Goal: Transaction & Acquisition: Purchase product/service

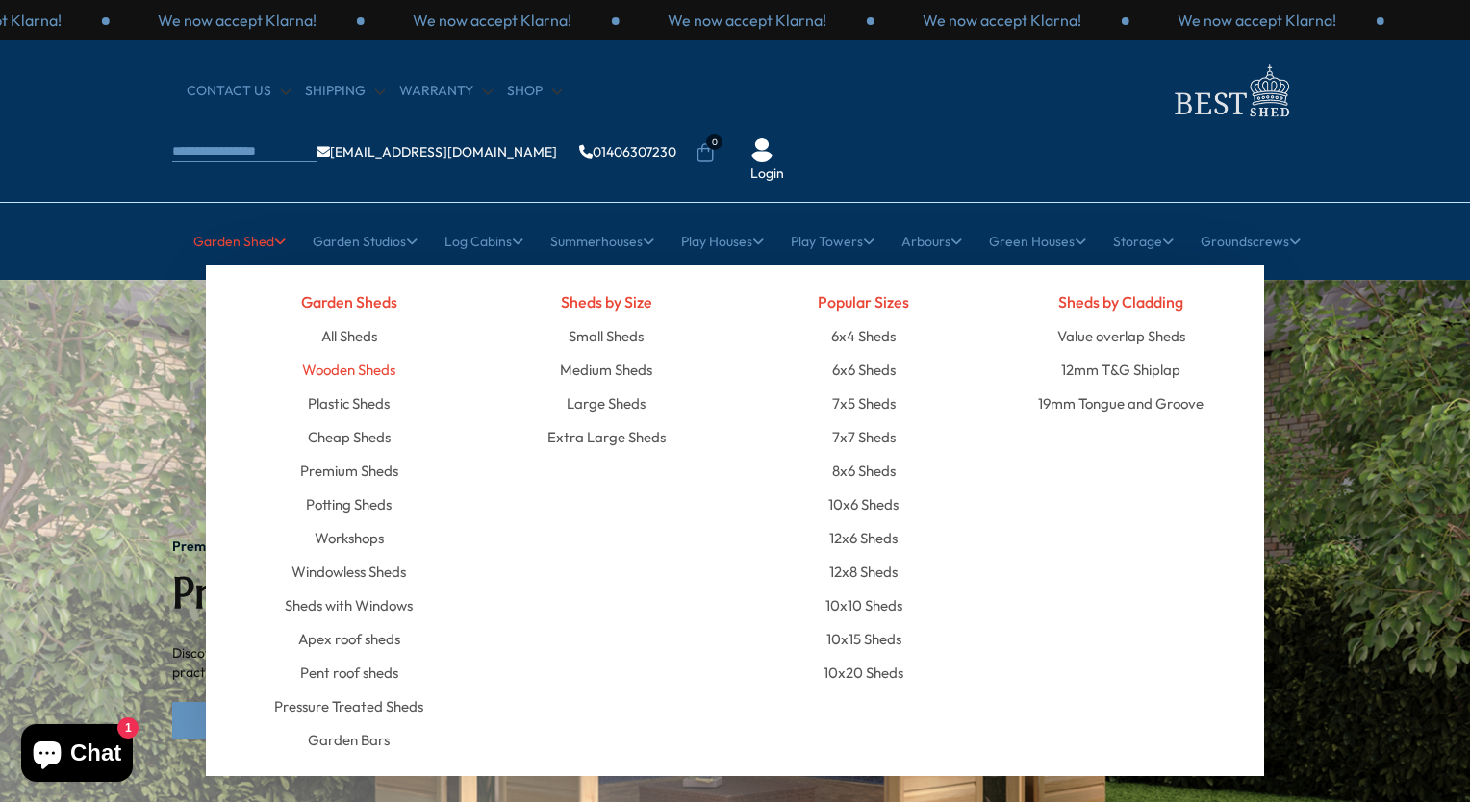
click at [342, 353] on link "Wooden Sheds" at bounding box center [348, 370] width 93 height 34
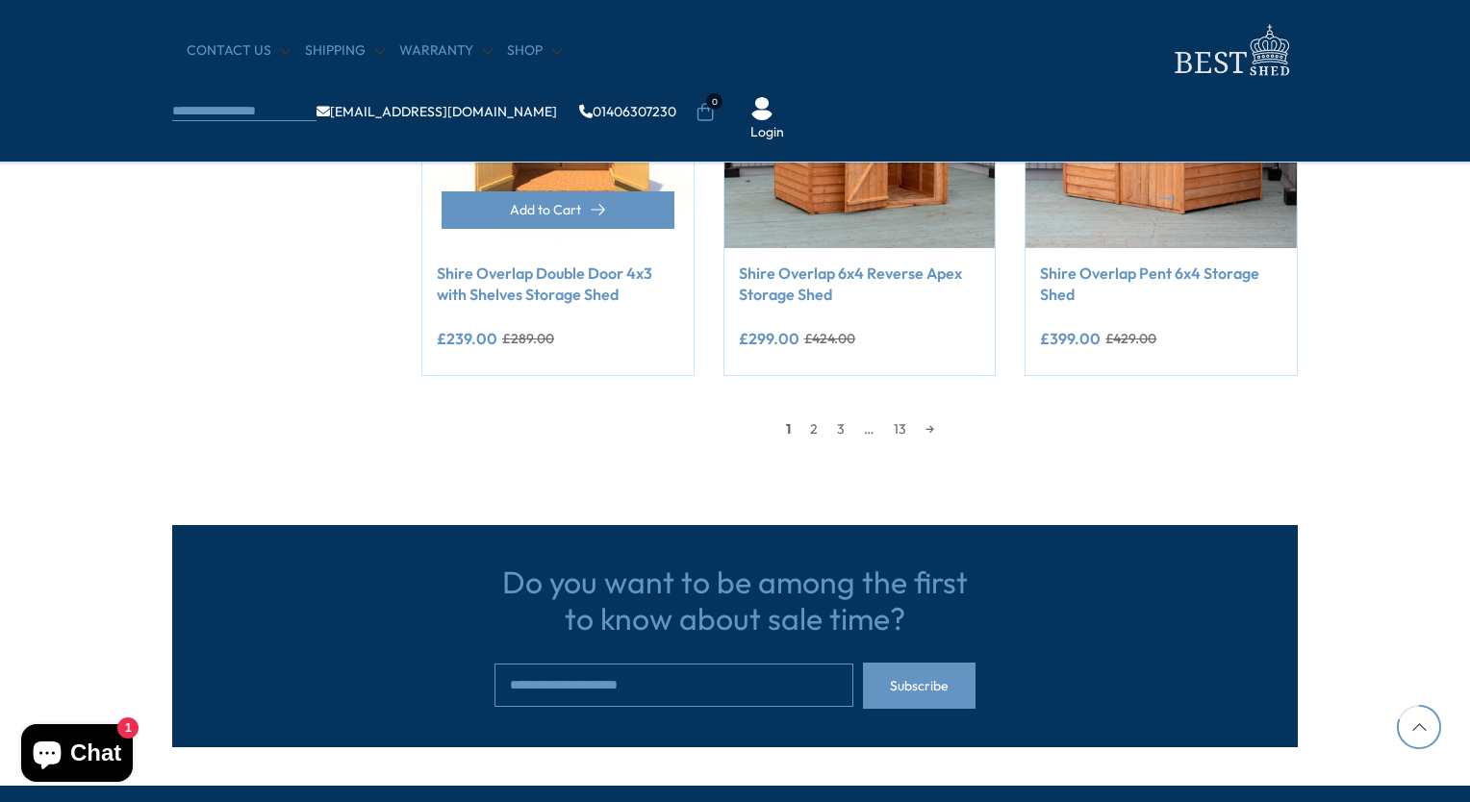
scroll to position [1764, 0]
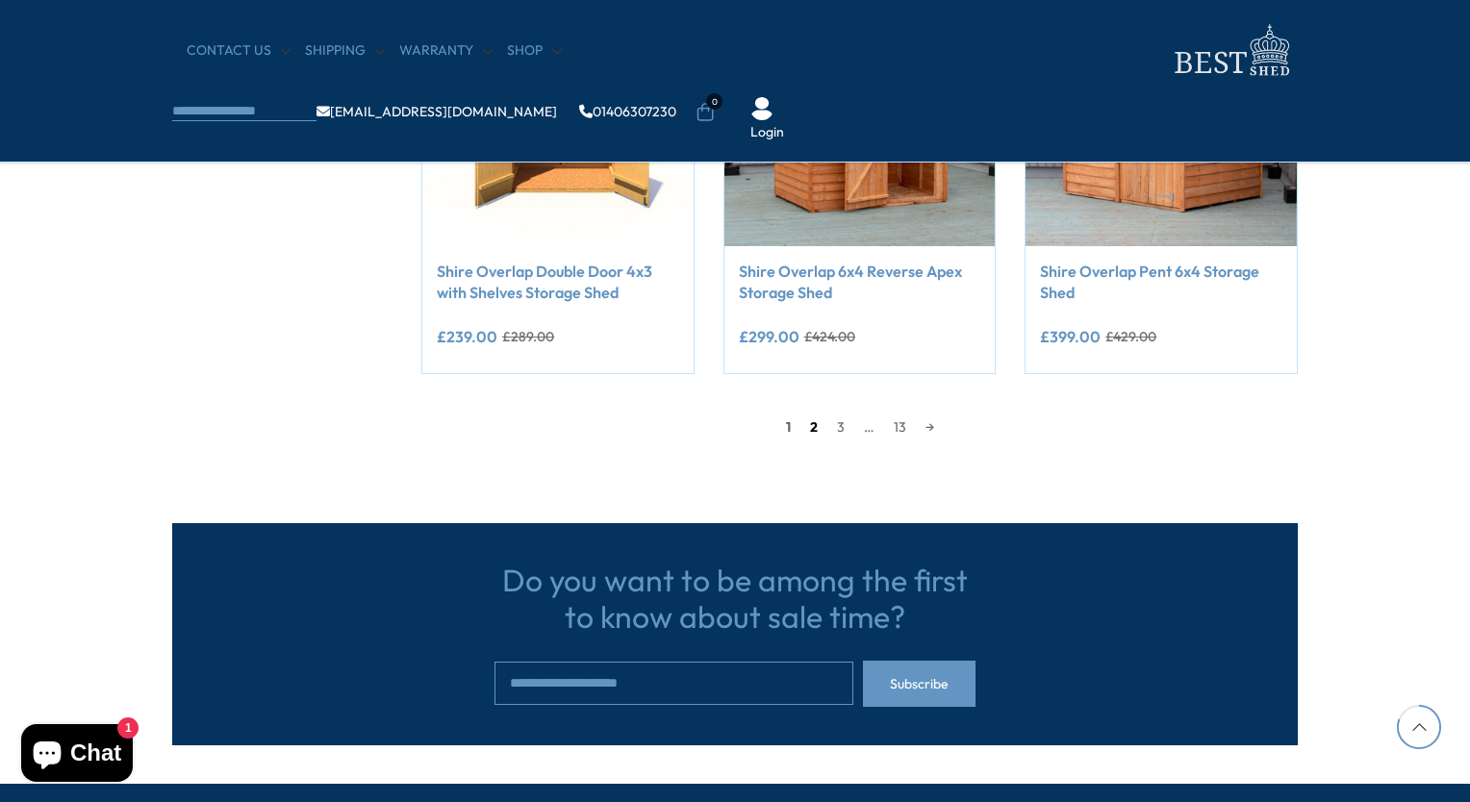
click at [814, 431] on link "2" at bounding box center [813, 427] width 27 height 29
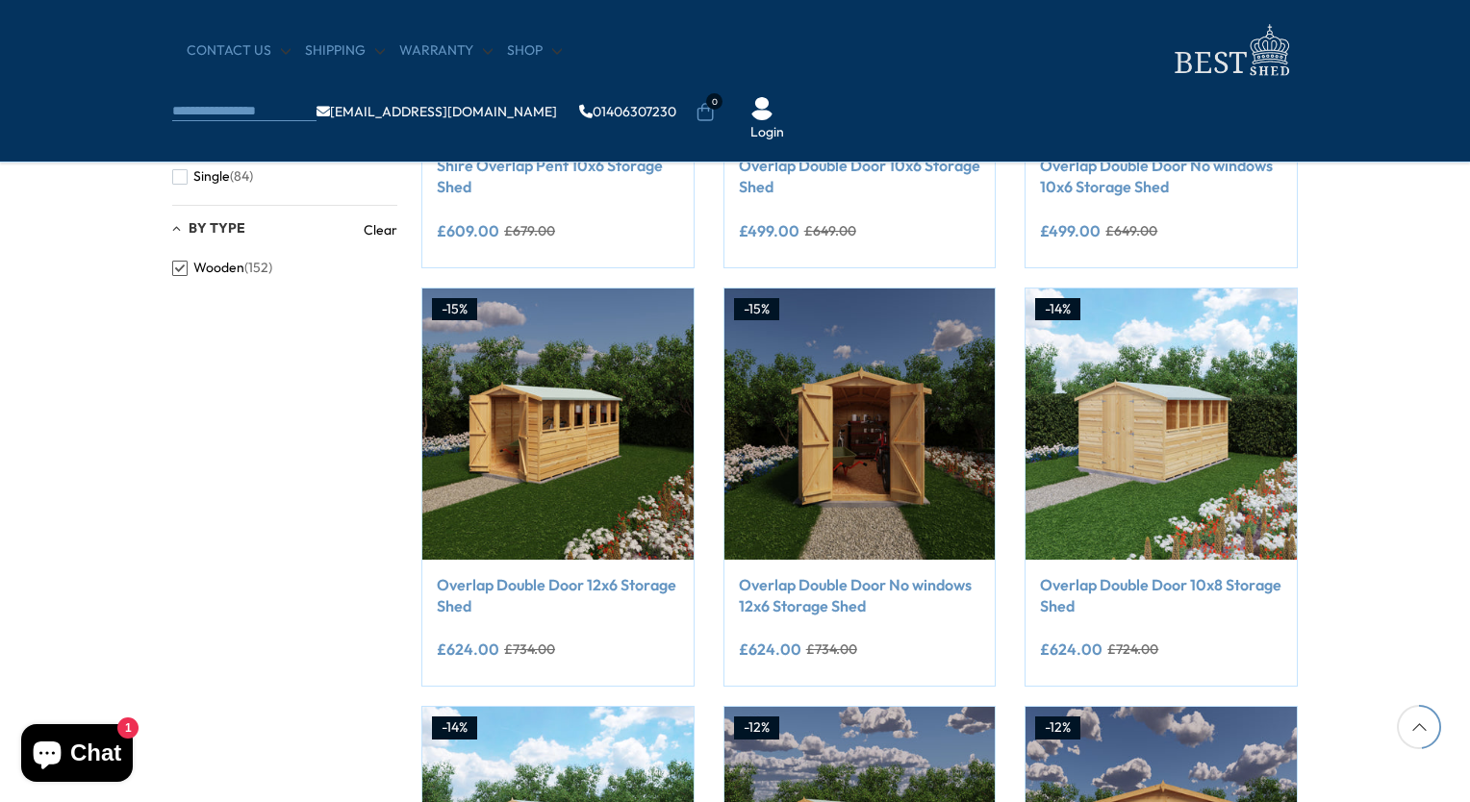
scroll to position [1031, 0]
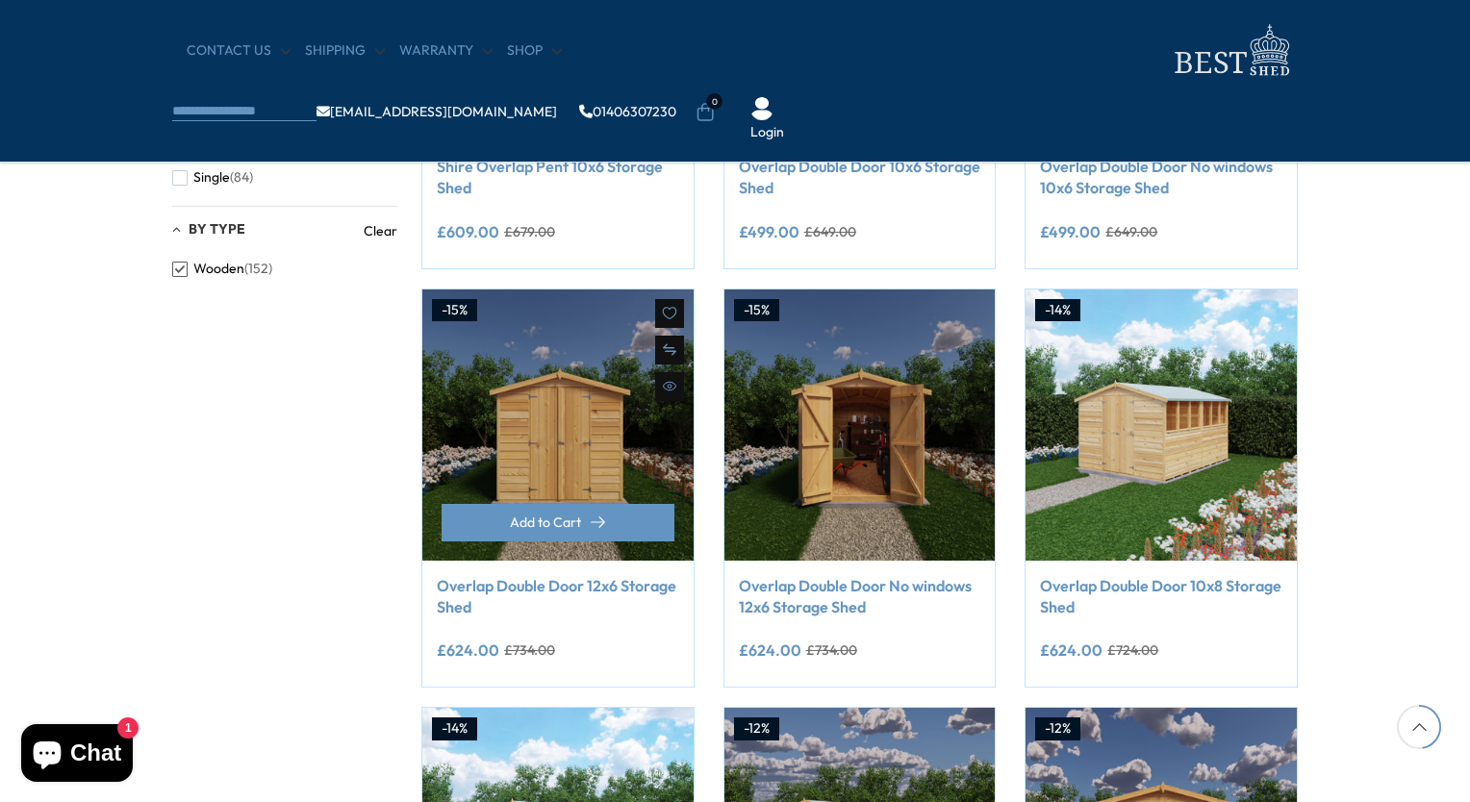
click at [553, 501] on img at bounding box center [557, 425] width 271 height 271
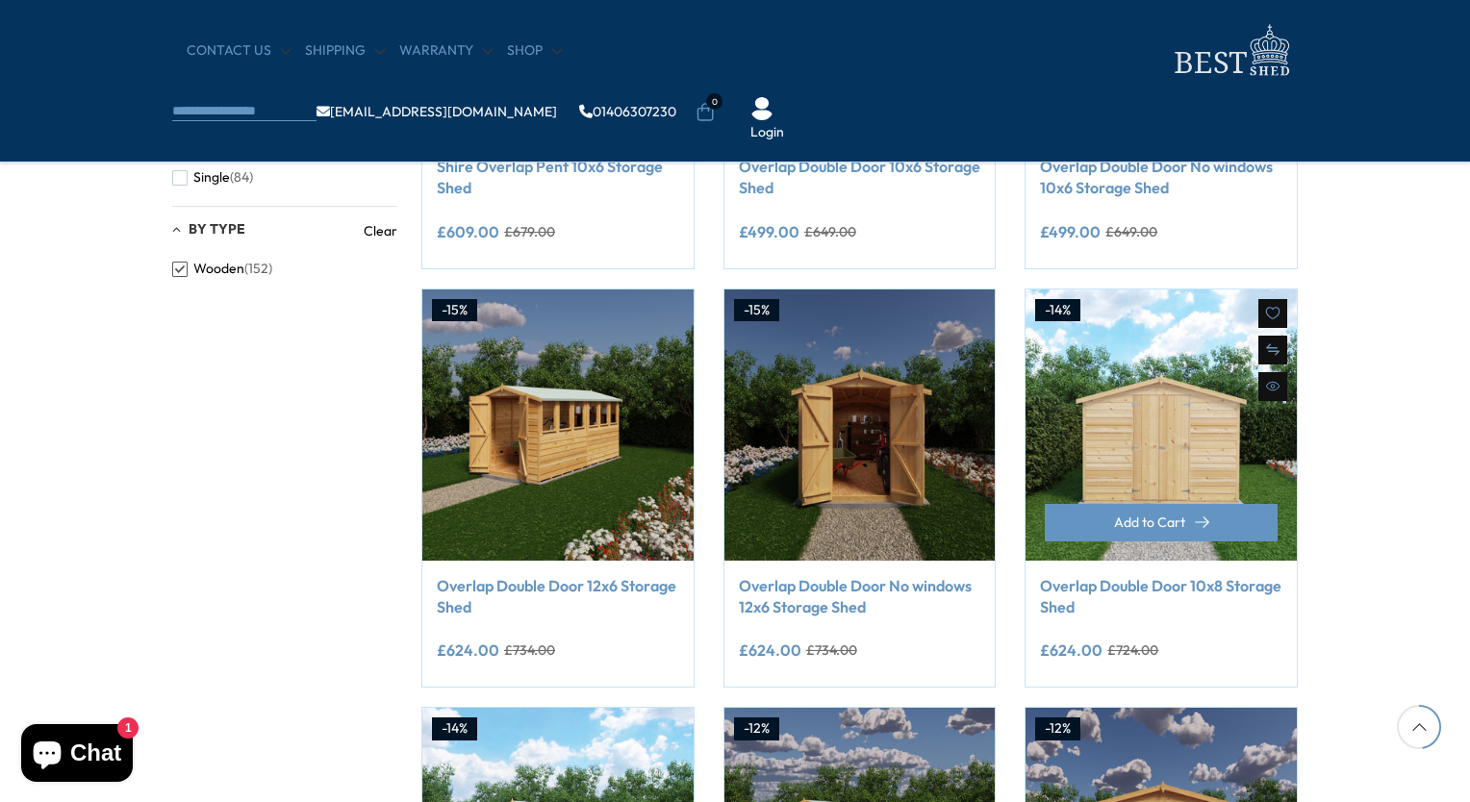
click at [1116, 451] on img at bounding box center [1160, 425] width 271 height 271
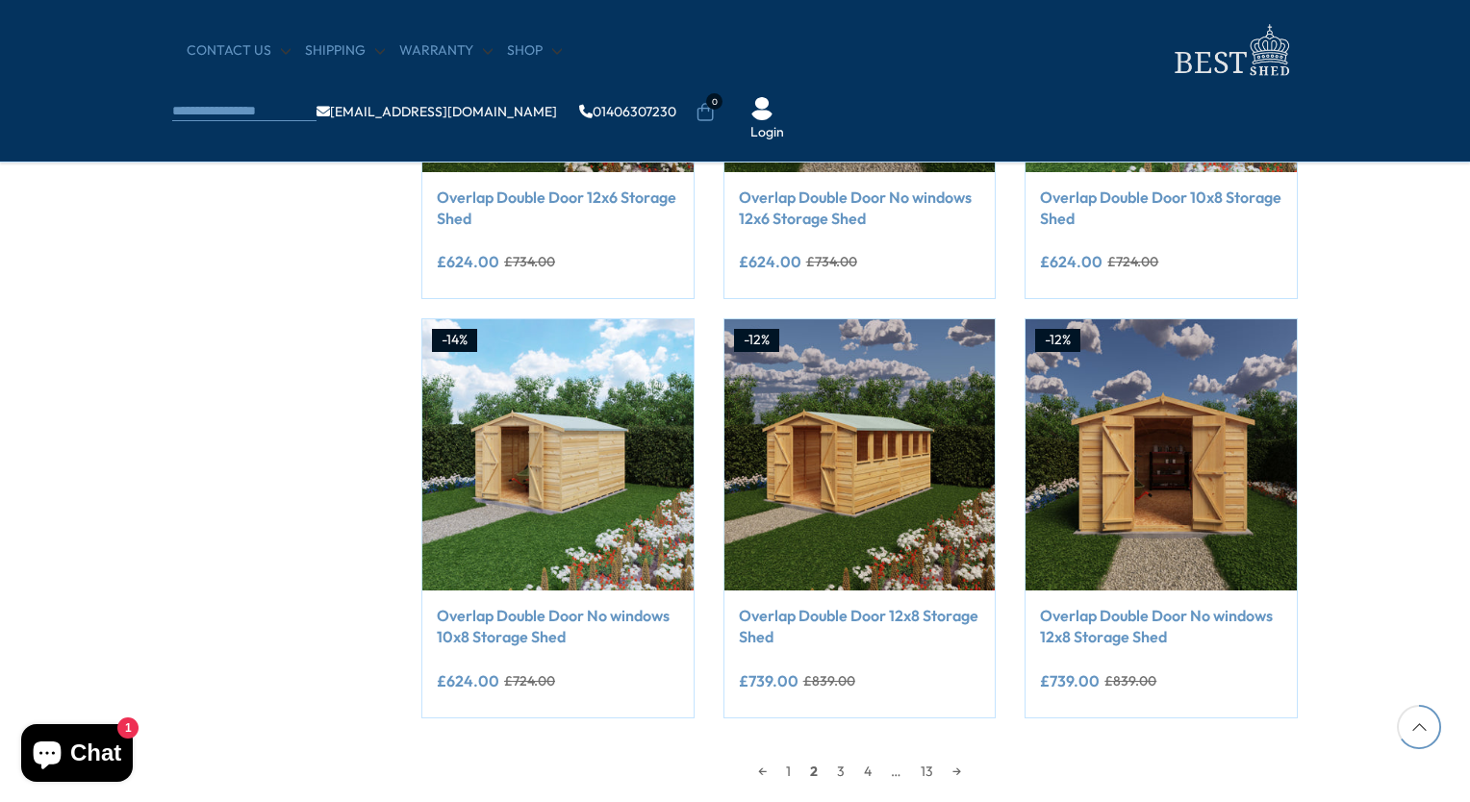
scroll to position [1423, 0]
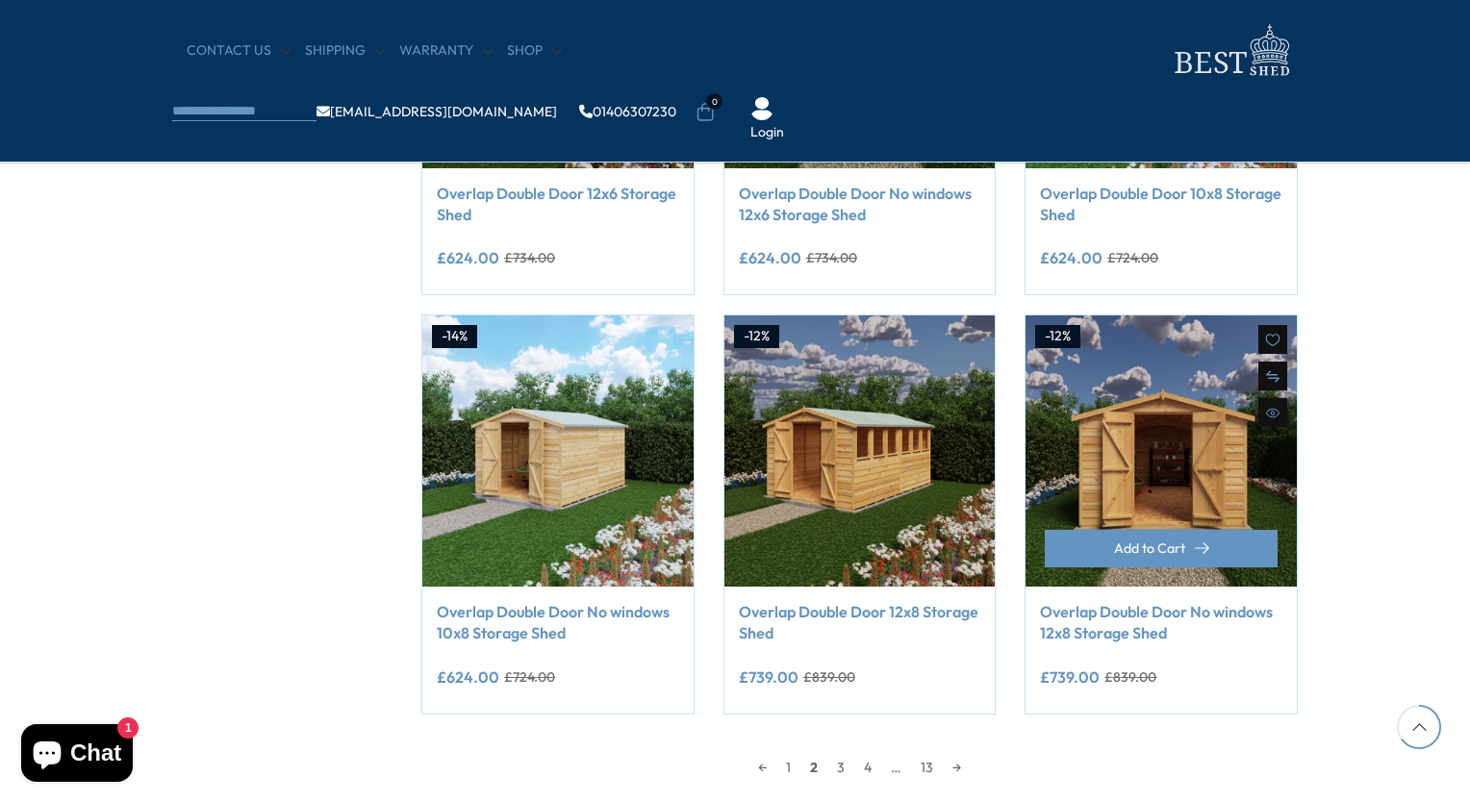
click at [1104, 624] on link "Overlap Double Door No windows 12x8 Storage Shed" at bounding box center [1161, 622] width 242 height 43
click at [215, 43] on link "CONTACT US" at bounding box center [239, 50] width 104 height 19
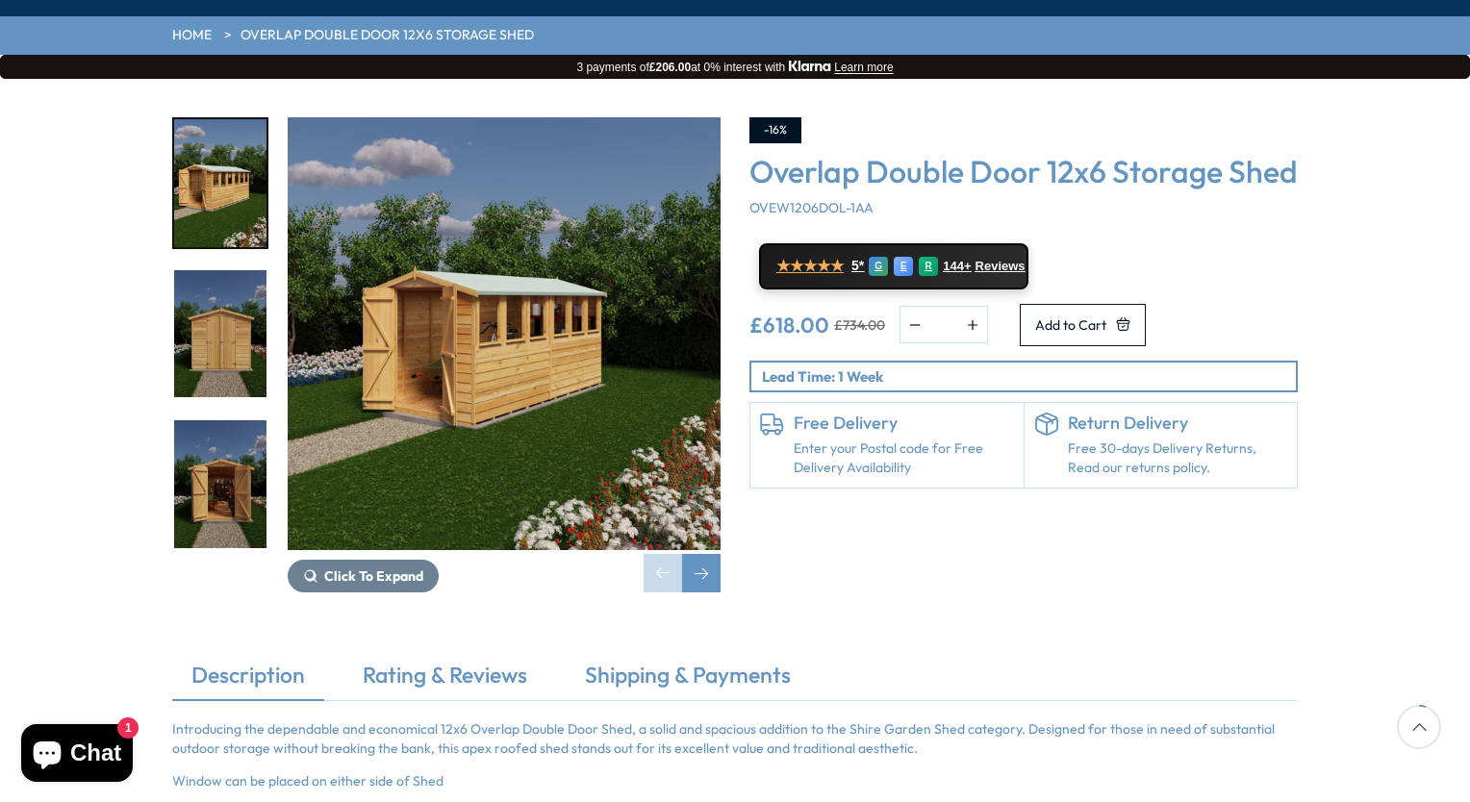
scroll to position [204, 0]
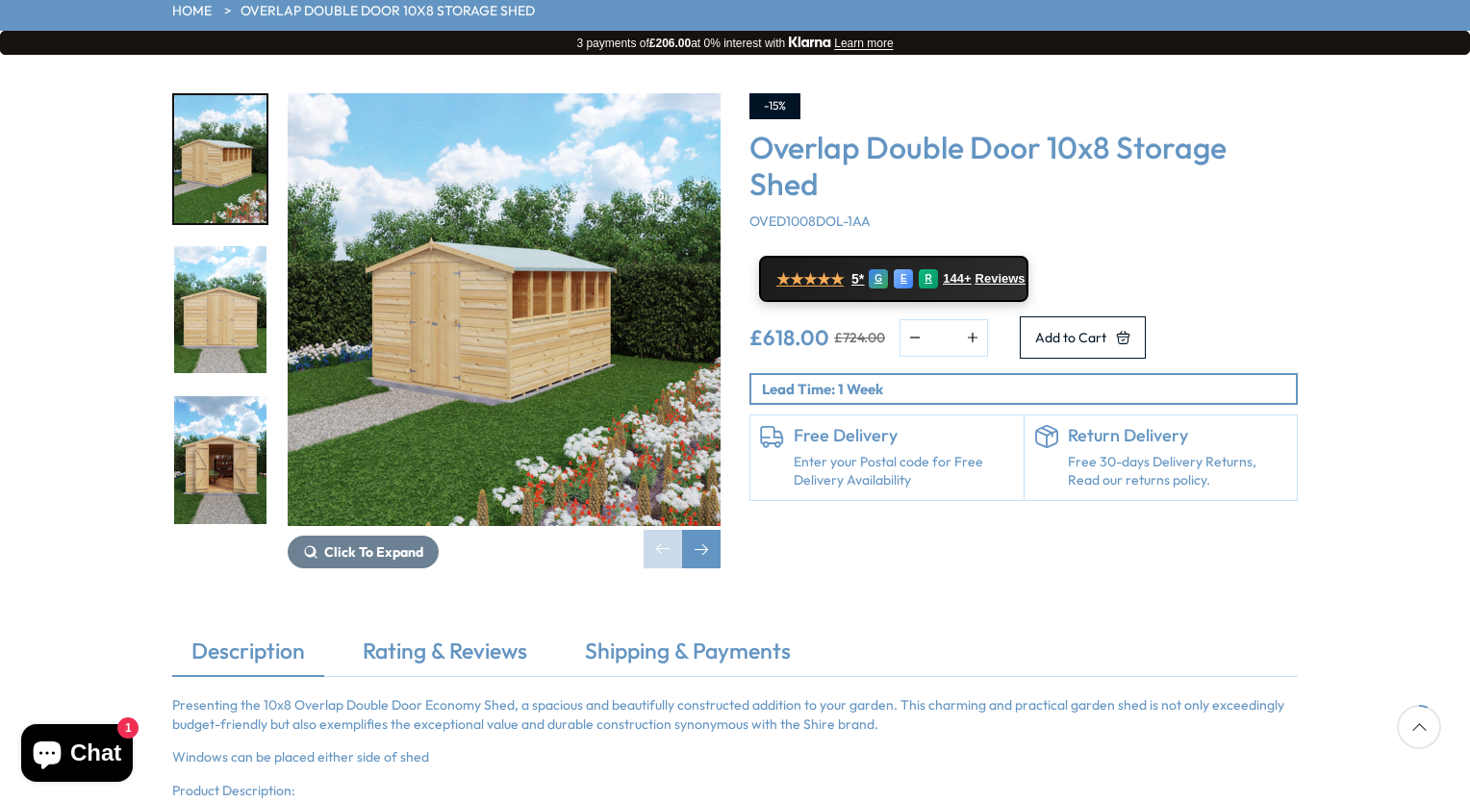
scroll to position [287, 0]
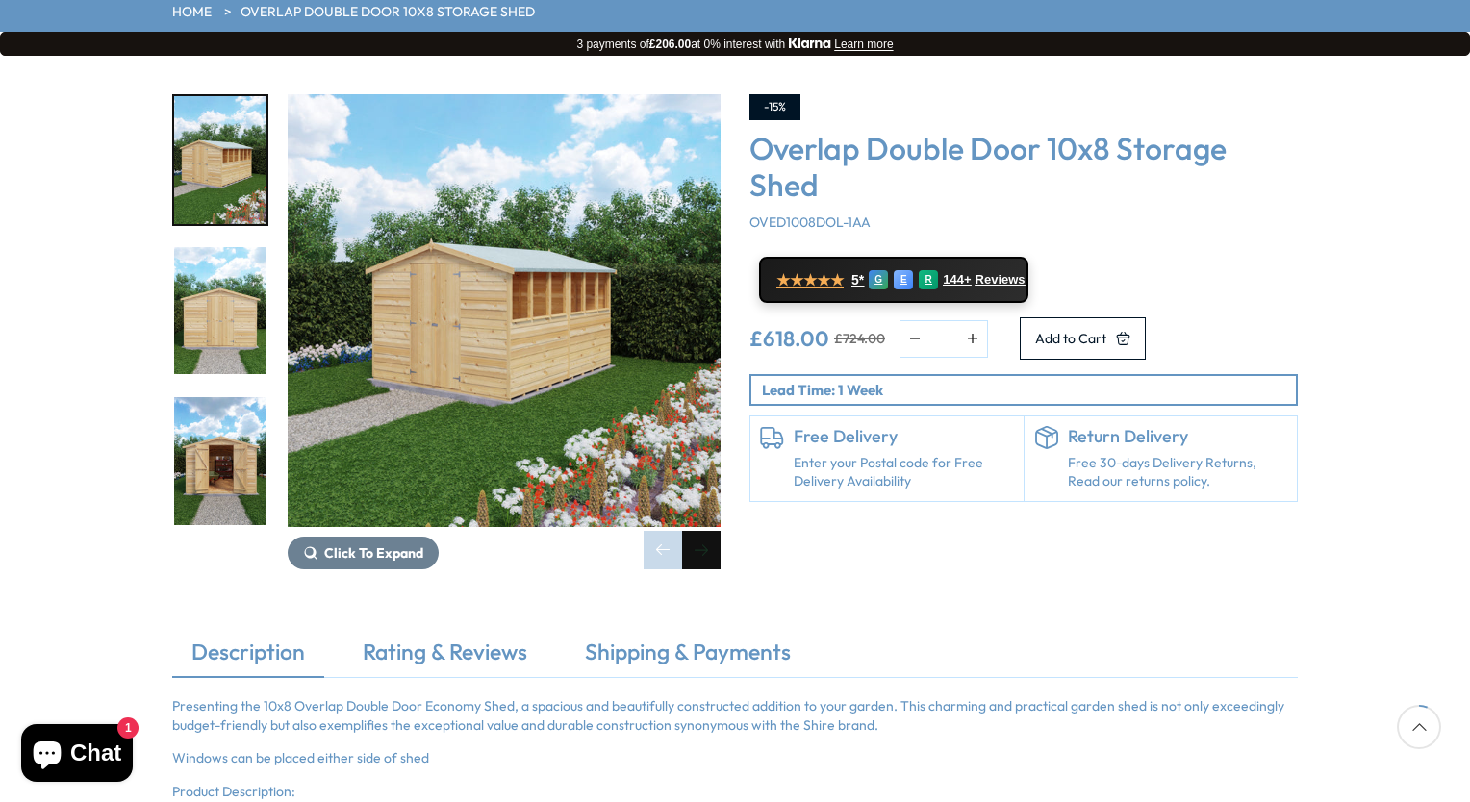
click at [706, 531] on div "Next slide" at bounding box center [701, 550] width 38 height 38
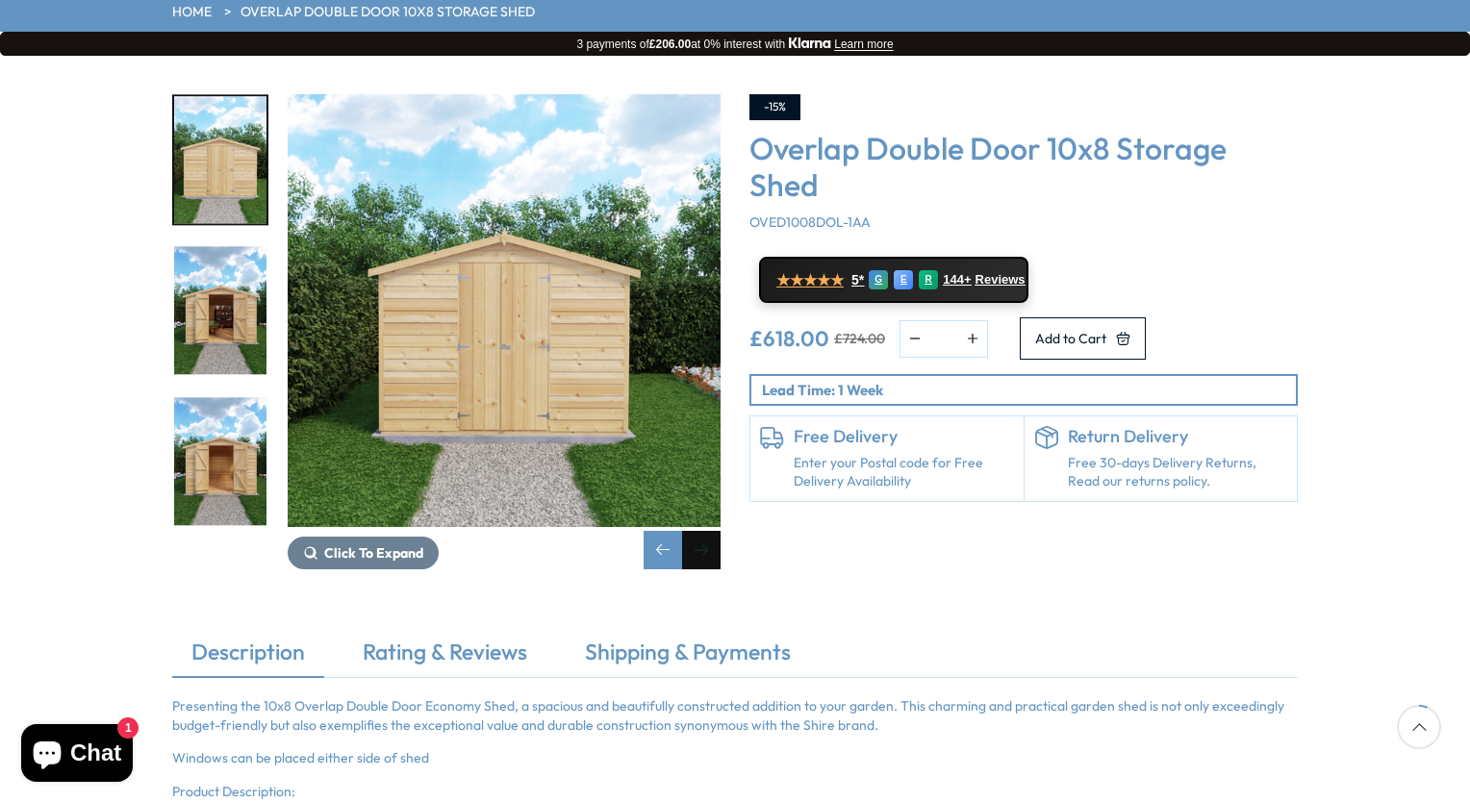
click at [706, 531] on div "Next slide" at bounding box center [701, 550] width 38 height 38
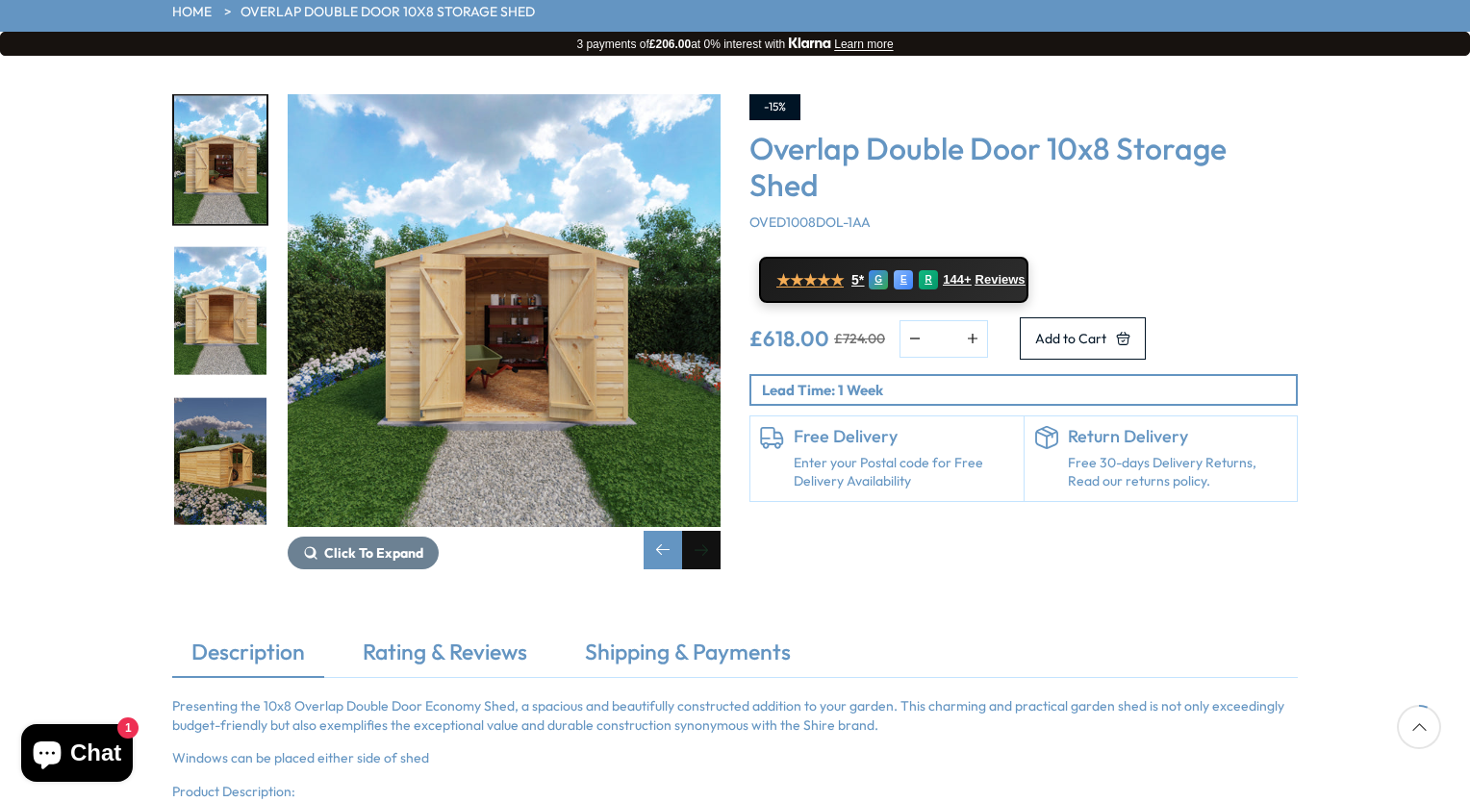
click at [706, 531] on div "Next slide" at bounding box center [701, 550] width 38 height 38
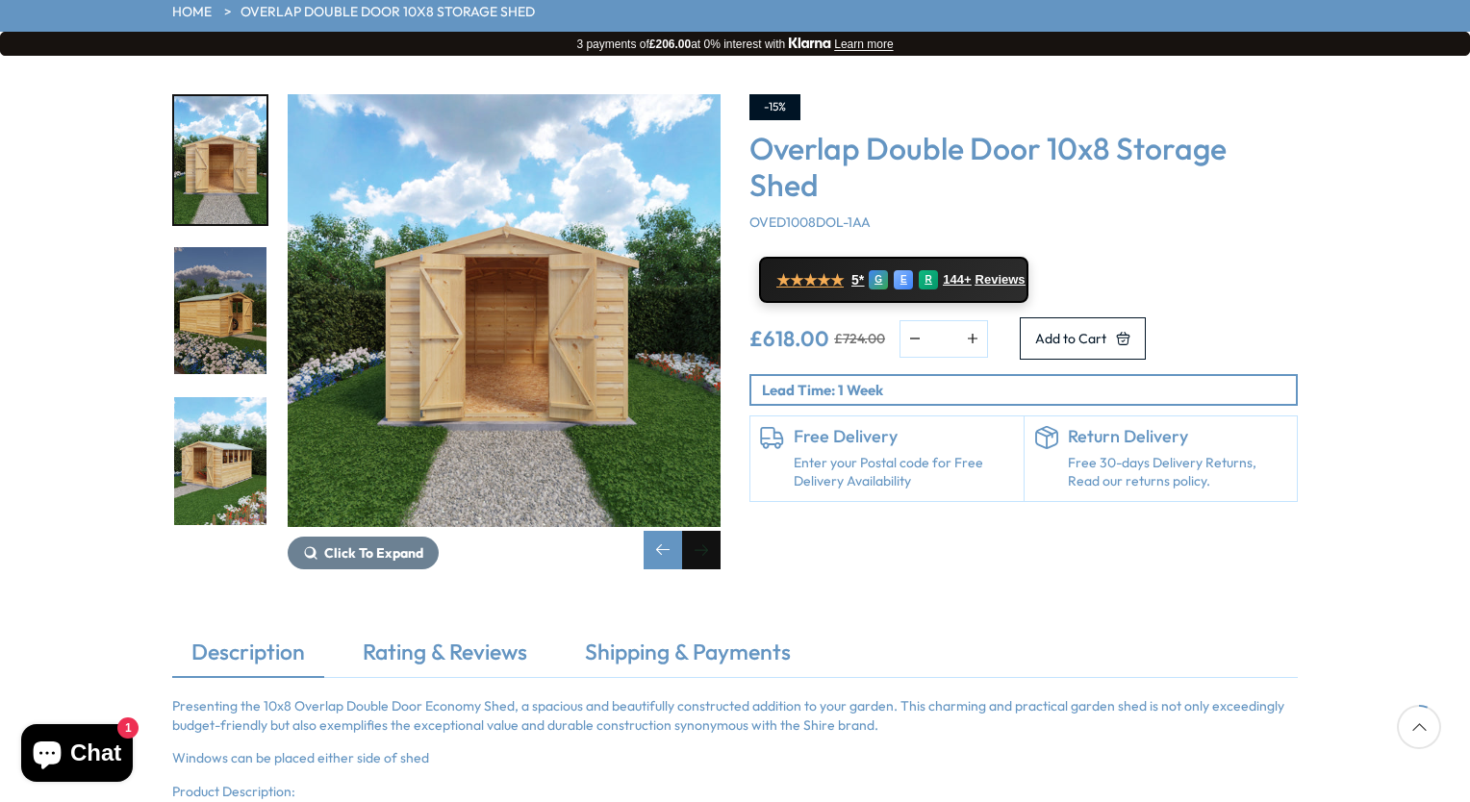
click at [706, 531] on div "Next slide" at bounding box center [701, 550] width 38 height 38
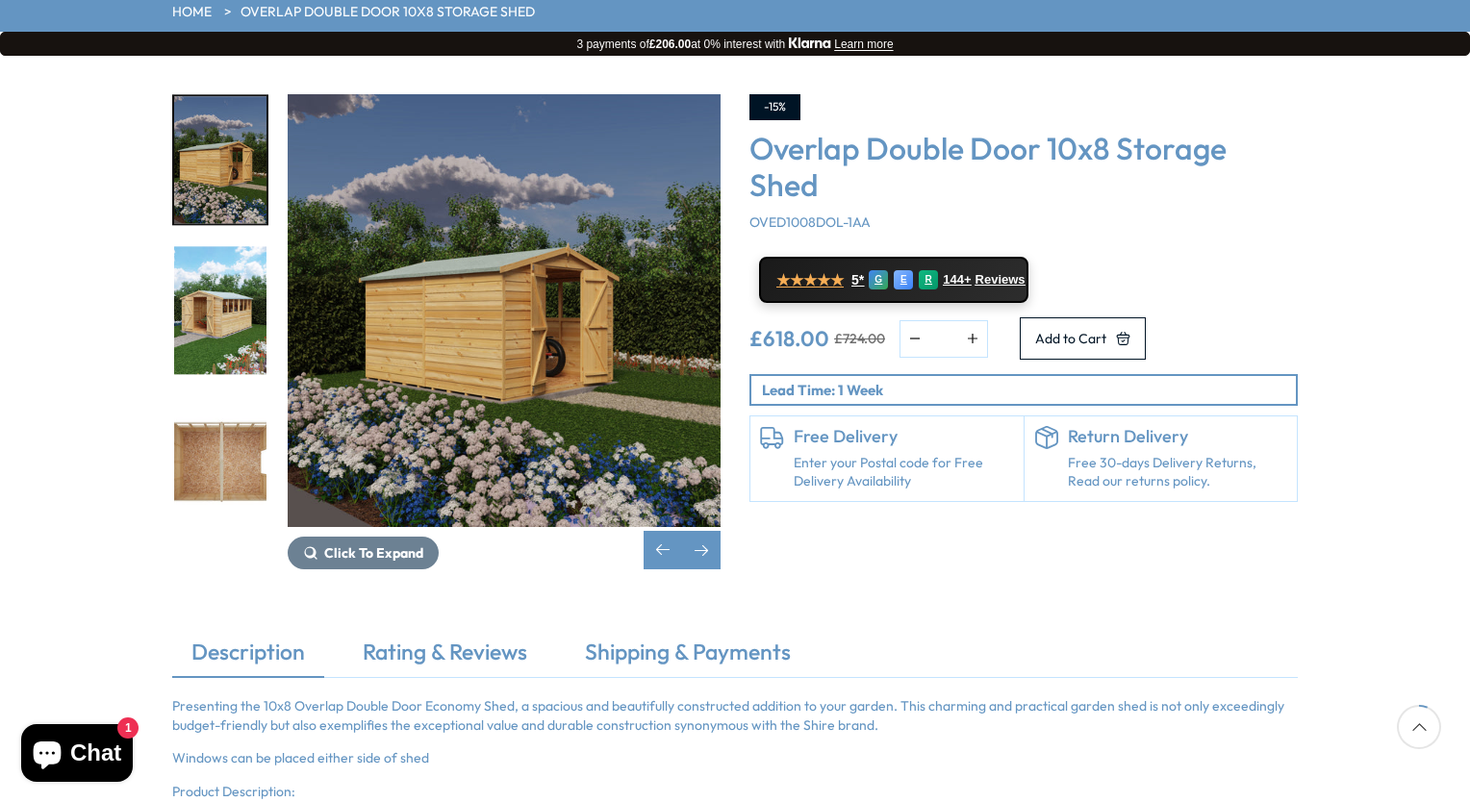
click at [1005, 317] on shop-pay-wallet-button at bounding box center [1003, 325] width 3 height 17
click at [708, 531] on div "Next slide" at bounding box center [701, 550] width 38 height 38
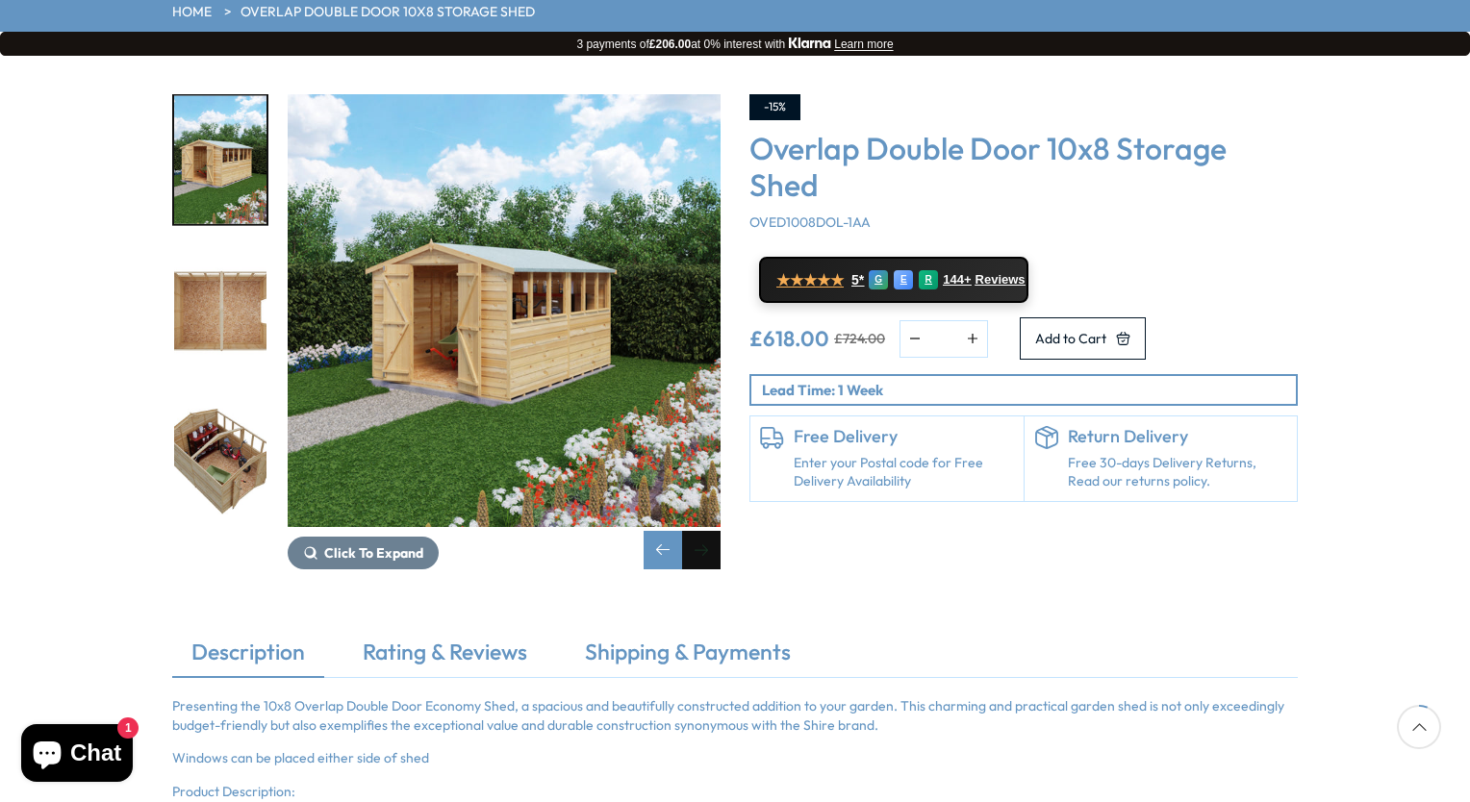
click at [708, 531] on div "Next slide" at bounding box center [701, 550] width 38 height 38
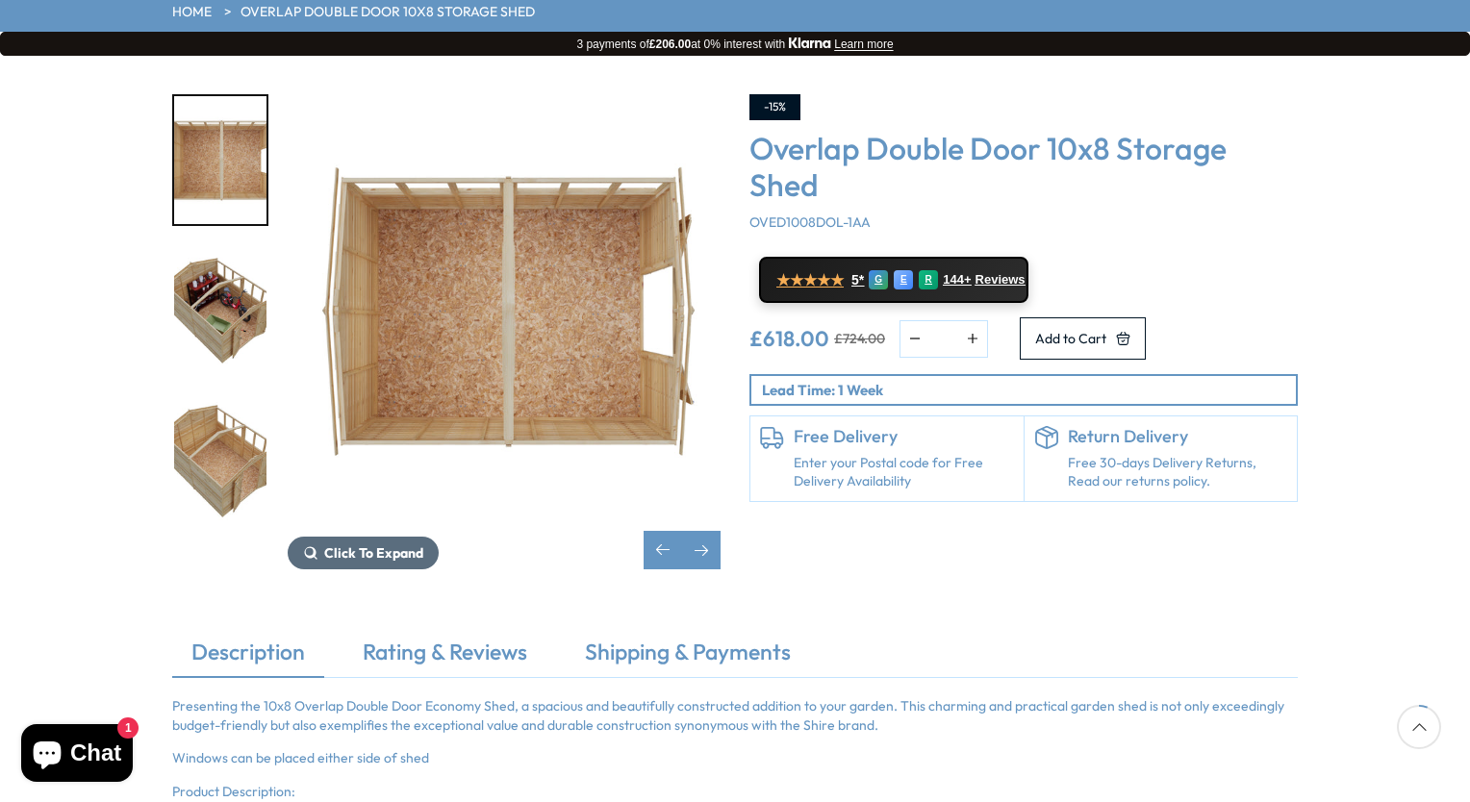
click at [373, 544] on span "Click To Expand" at bounding box center [373, 552] width 99 height 17
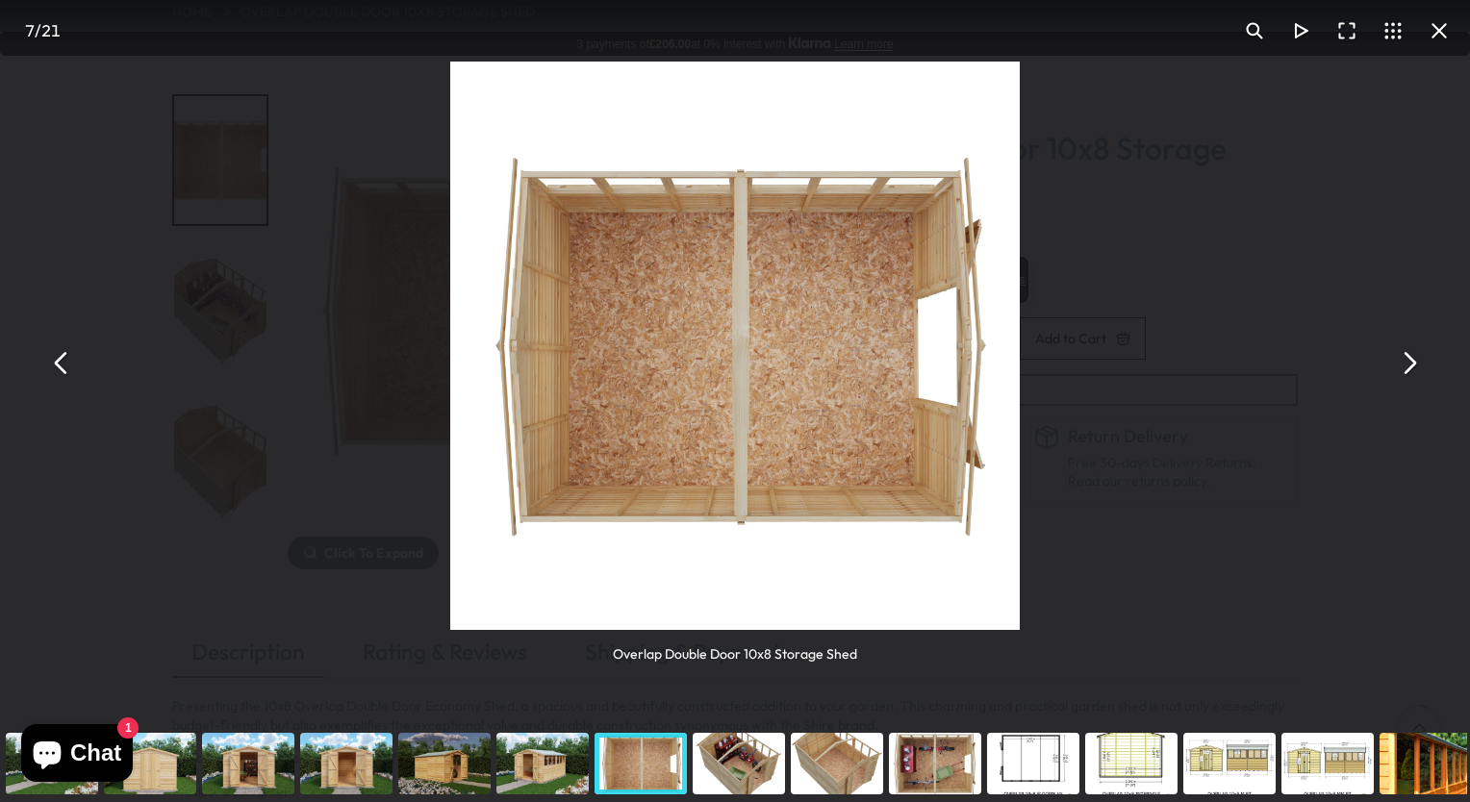
click at [1413, 370] on button "You can close this modal content with the ESC key" at bounding box center [1408, 363] width 46 height 46
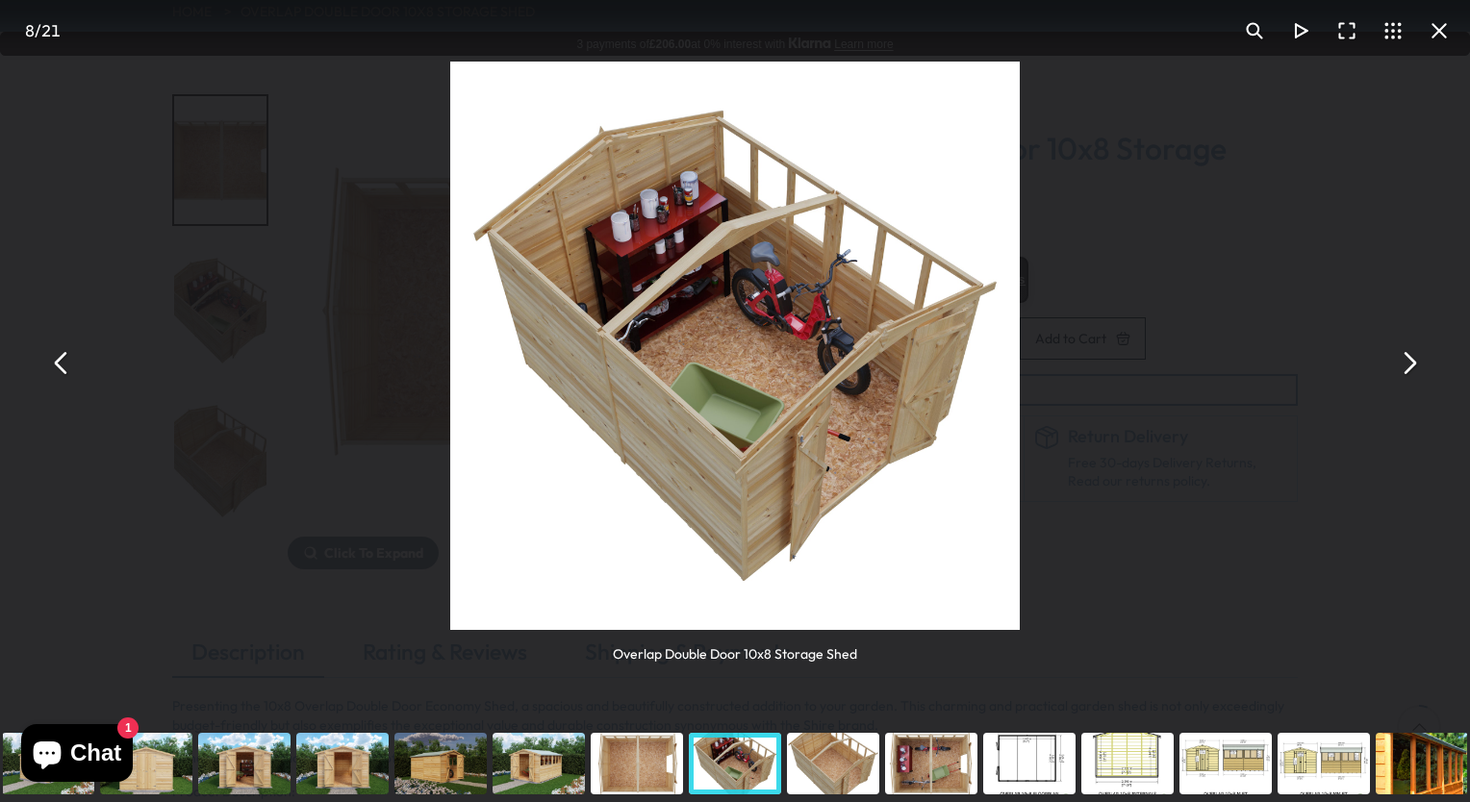
click at [1413, 370] on button "You can close this modal content with the ESC key" at bounding box center [1408, 363] width 46 height 46
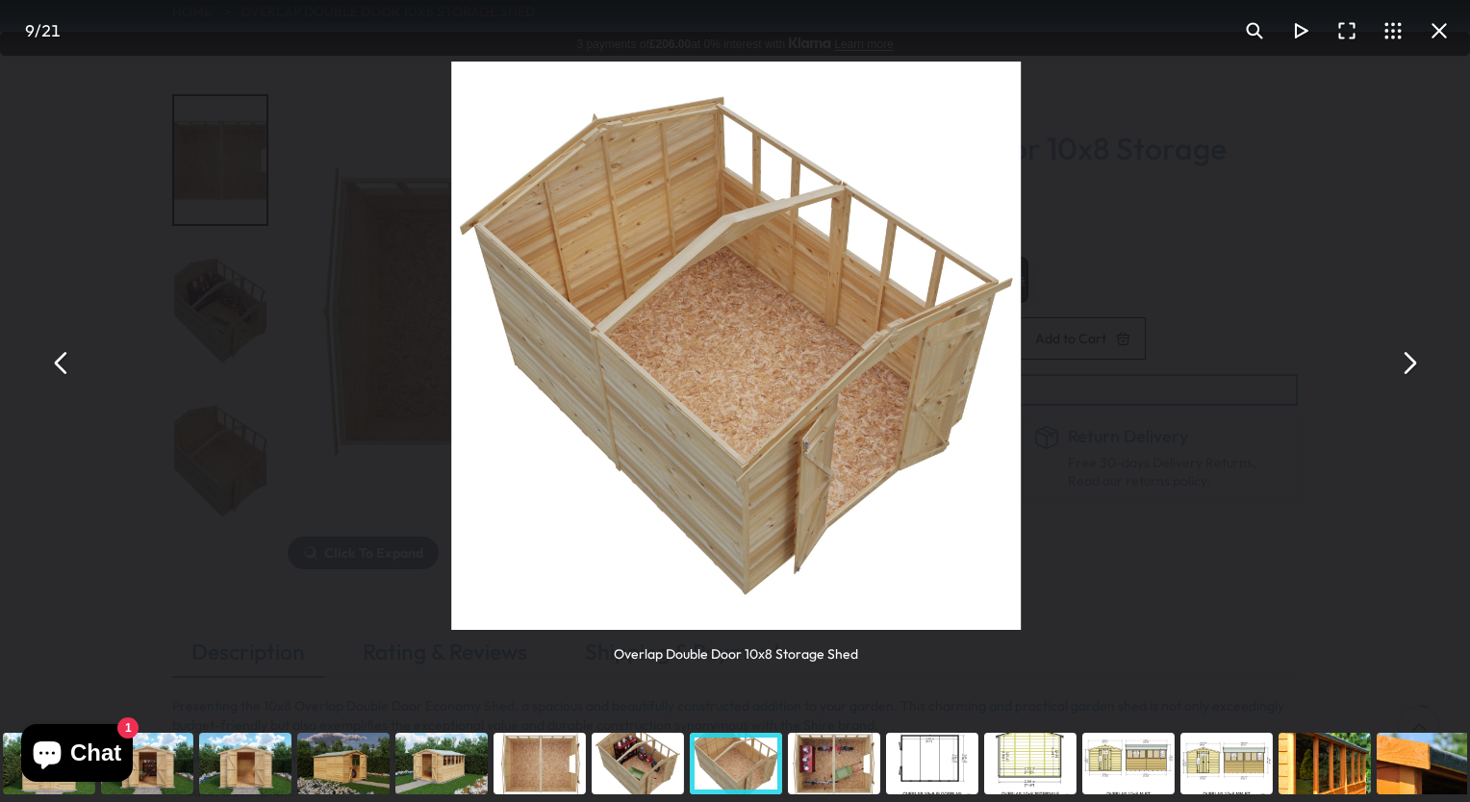
click at [1413, 370] on button "You can close this modal content with the ESC key" at bounding box center [1408, 363] width 46 height 46
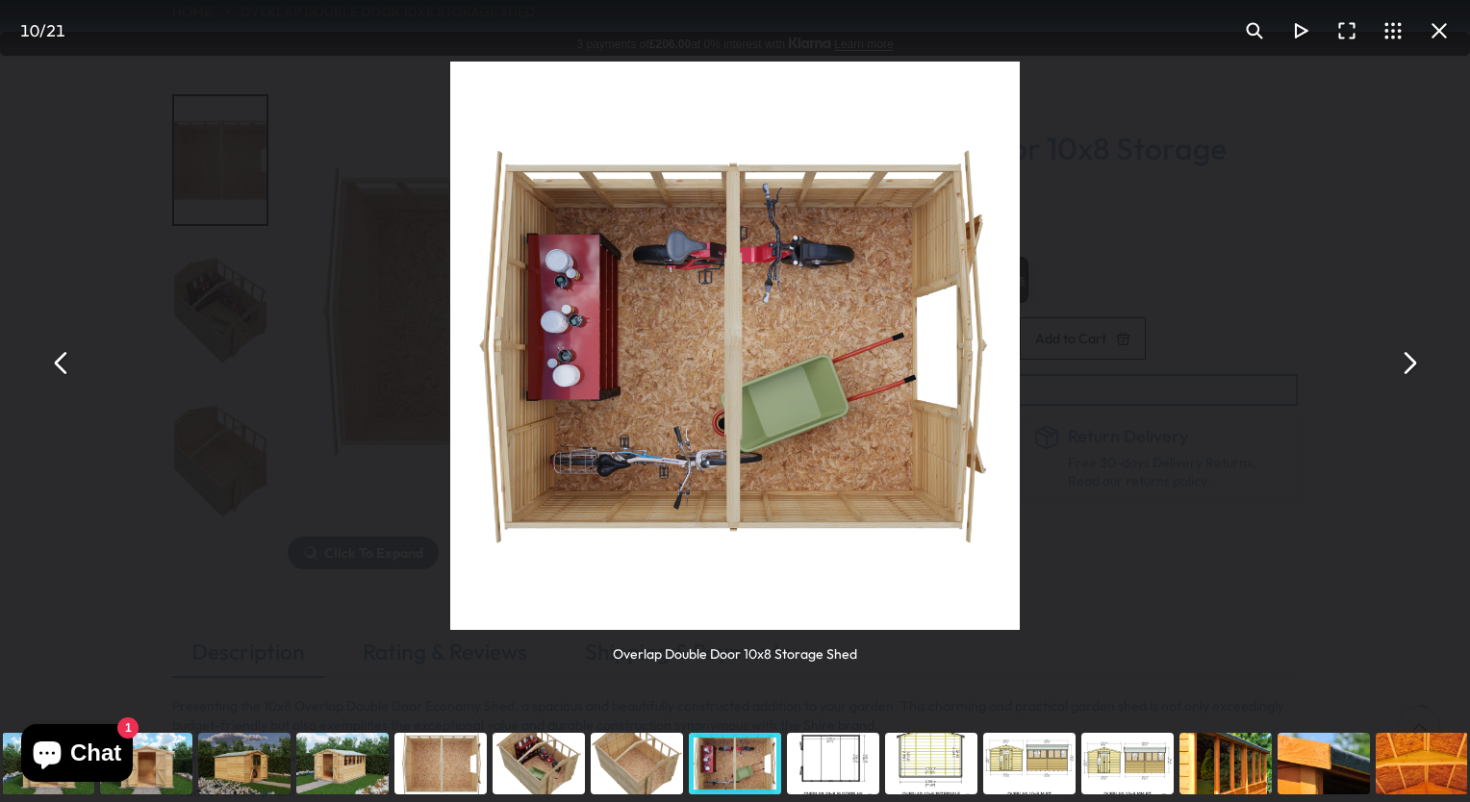
click at [1413, 370] on button "You can close this modal content with the ESC key" at bounding box center [1408, 363] width 46 height 46
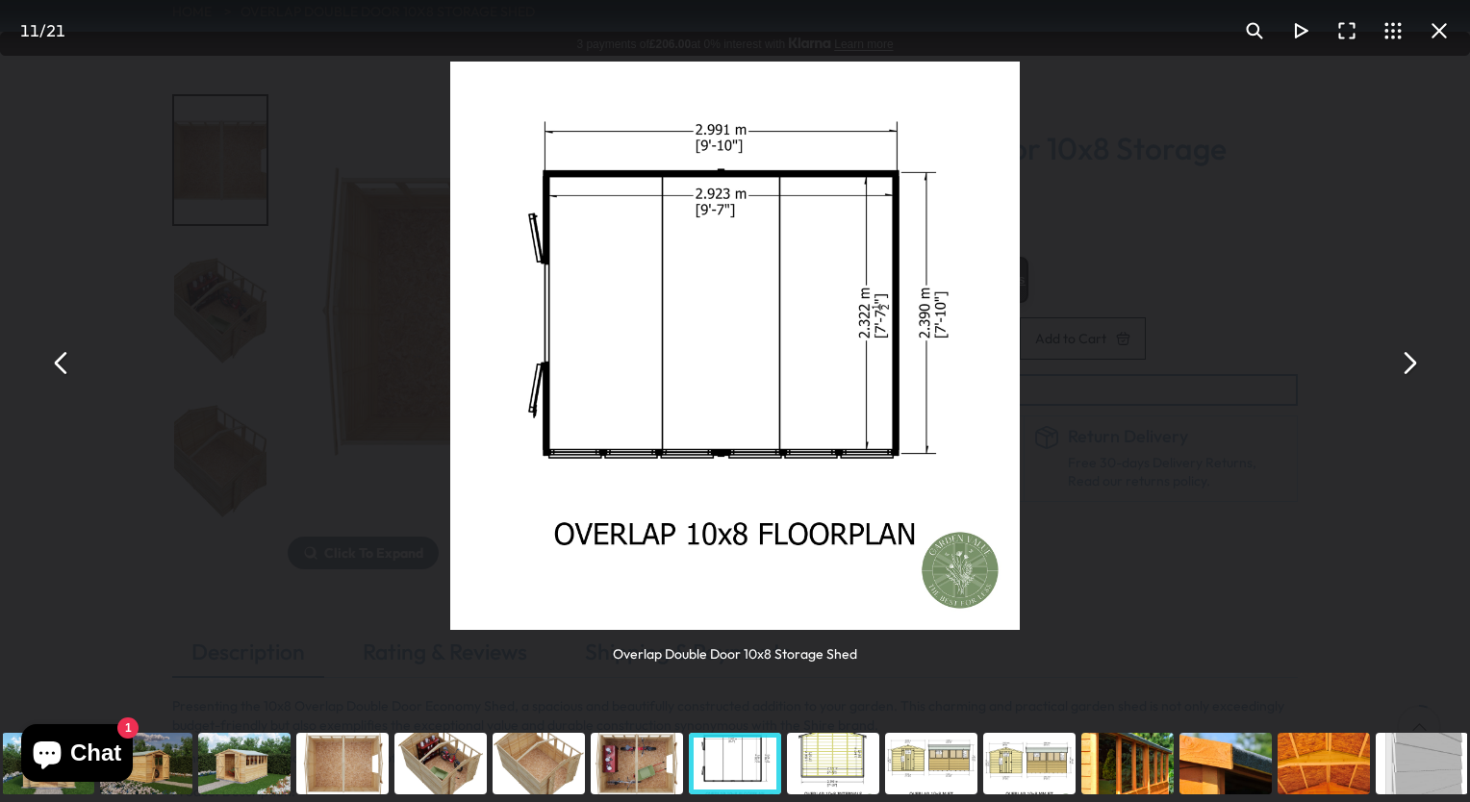
click at [1426, 30] on button "You can close this modal content with the ESC key" at bounding box center [1439, 31] width 46 height 46
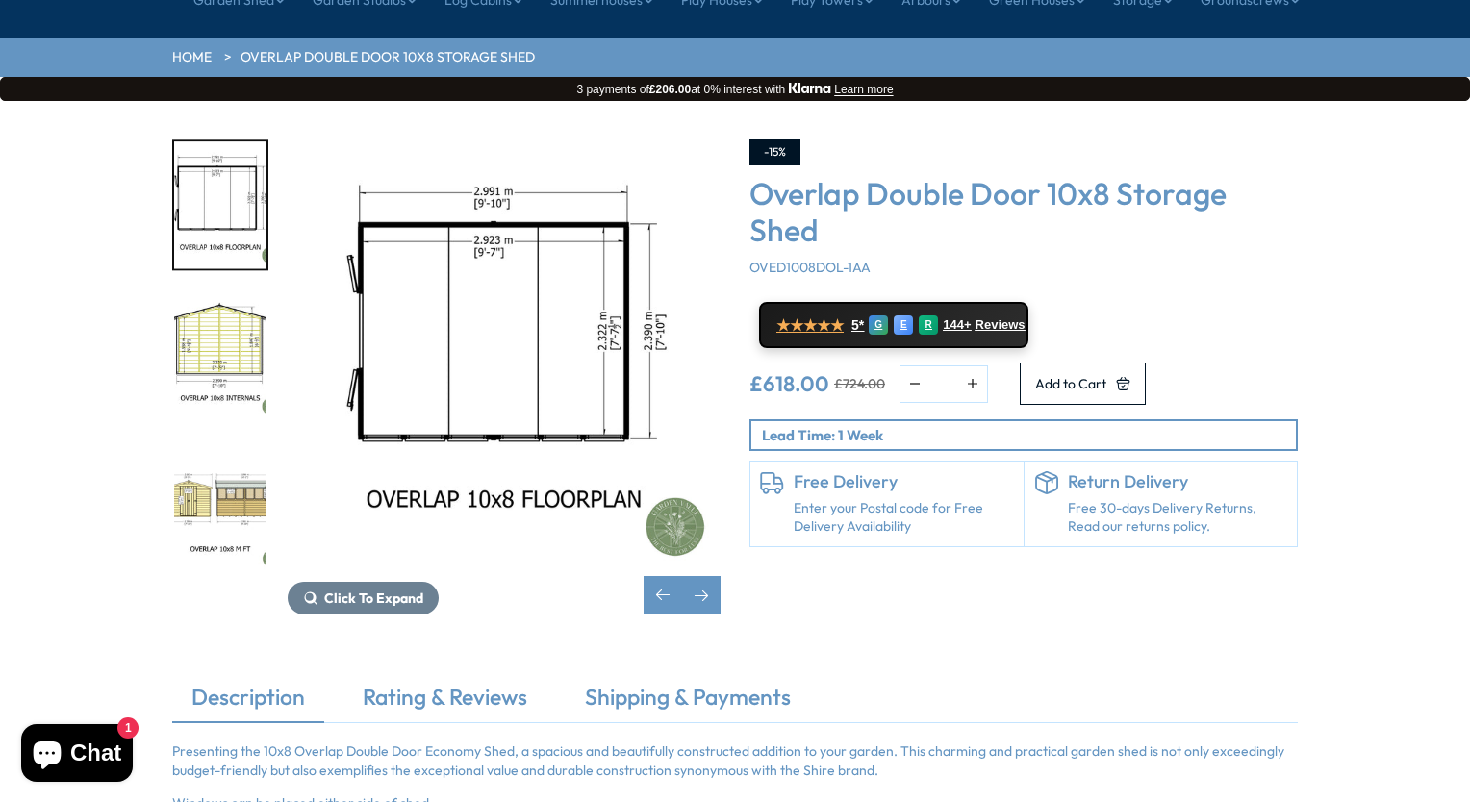
scroll to position [287, 0]
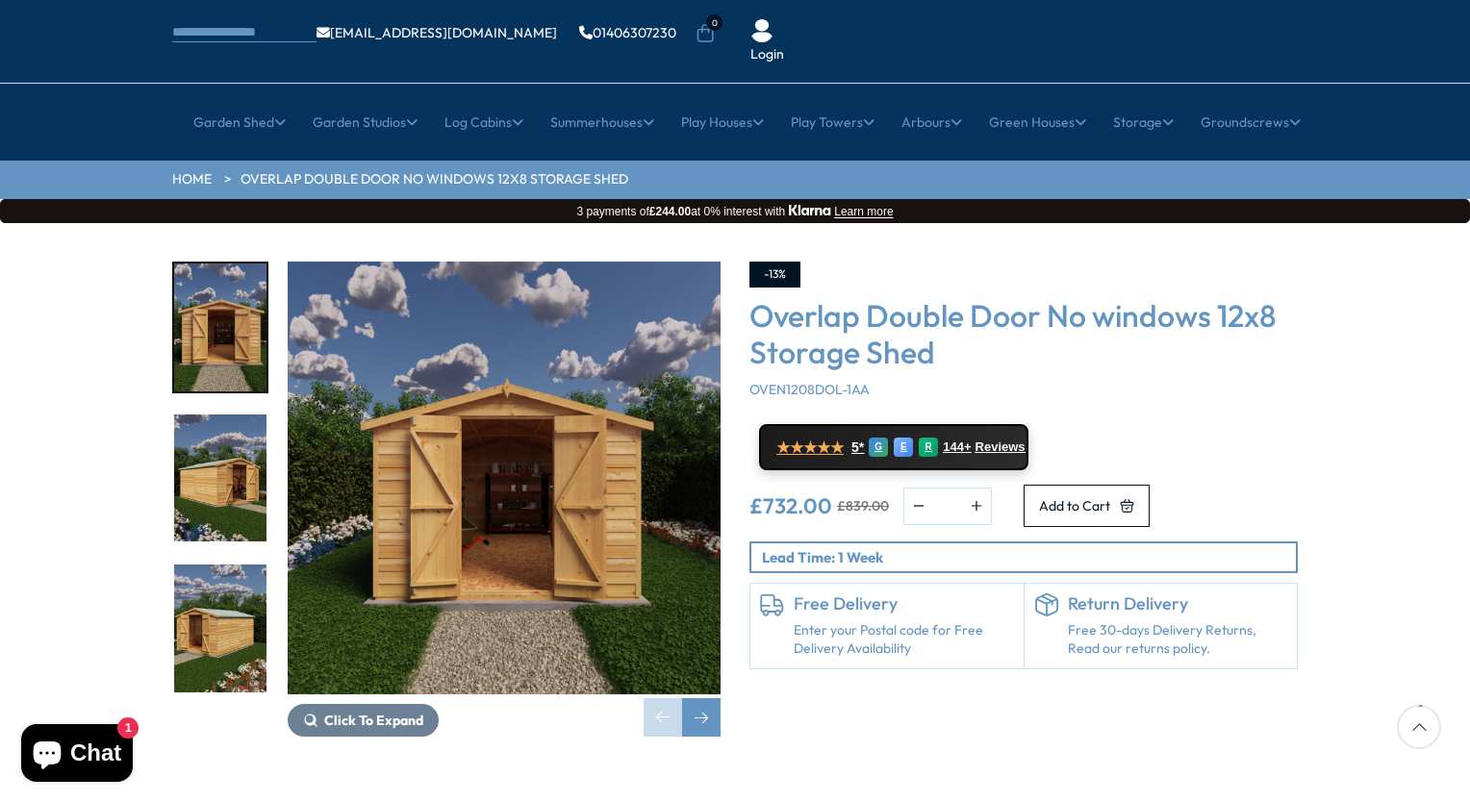
scroll to position [119, 0]
click at [919, 542] on div "Lead Time: 1 Week" at bounding box center [1023, 558] width 548 height 32
click at [245, 417] on img "2 / 20" at bounding box center [220, 479] width 92 height 128
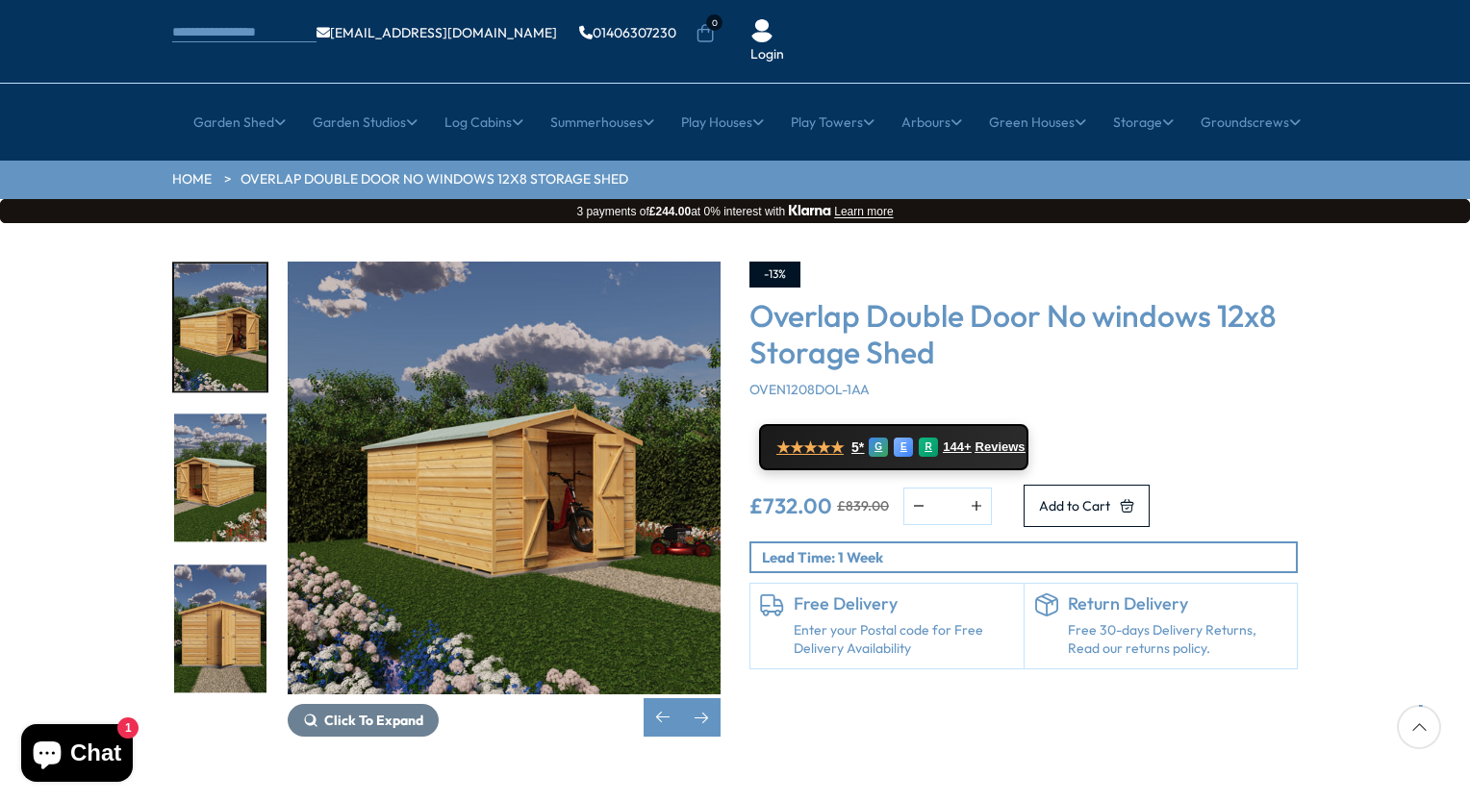
click at [231, 565] on img "4 / 20" at bounding box center [220, 629] width 92 height 128
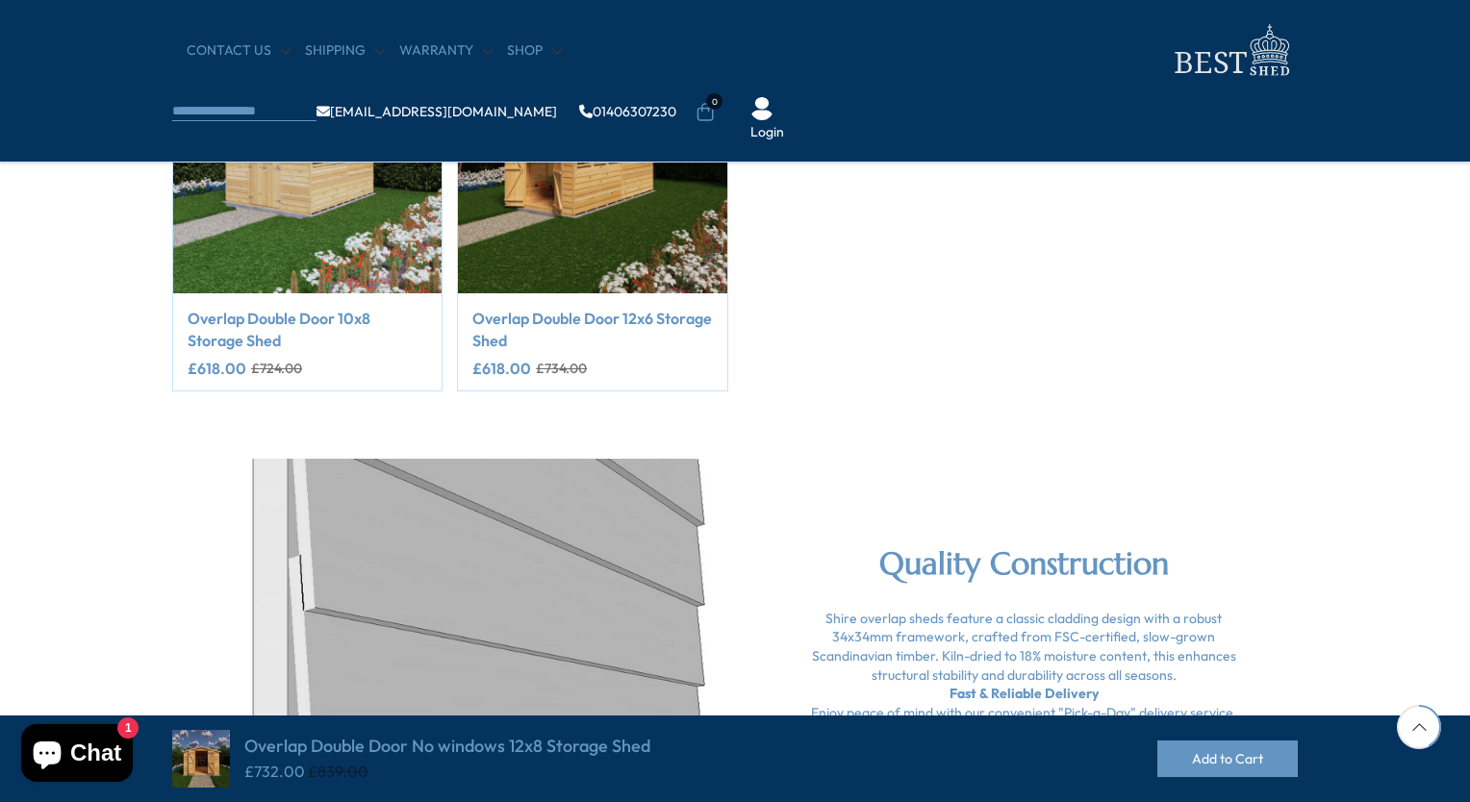
scroll to position [2293, 0]
click at [540, 333] on link "Overlap Double Door 12x6 Storage Shed" at bounding box center [591, 329] width 239 height 43
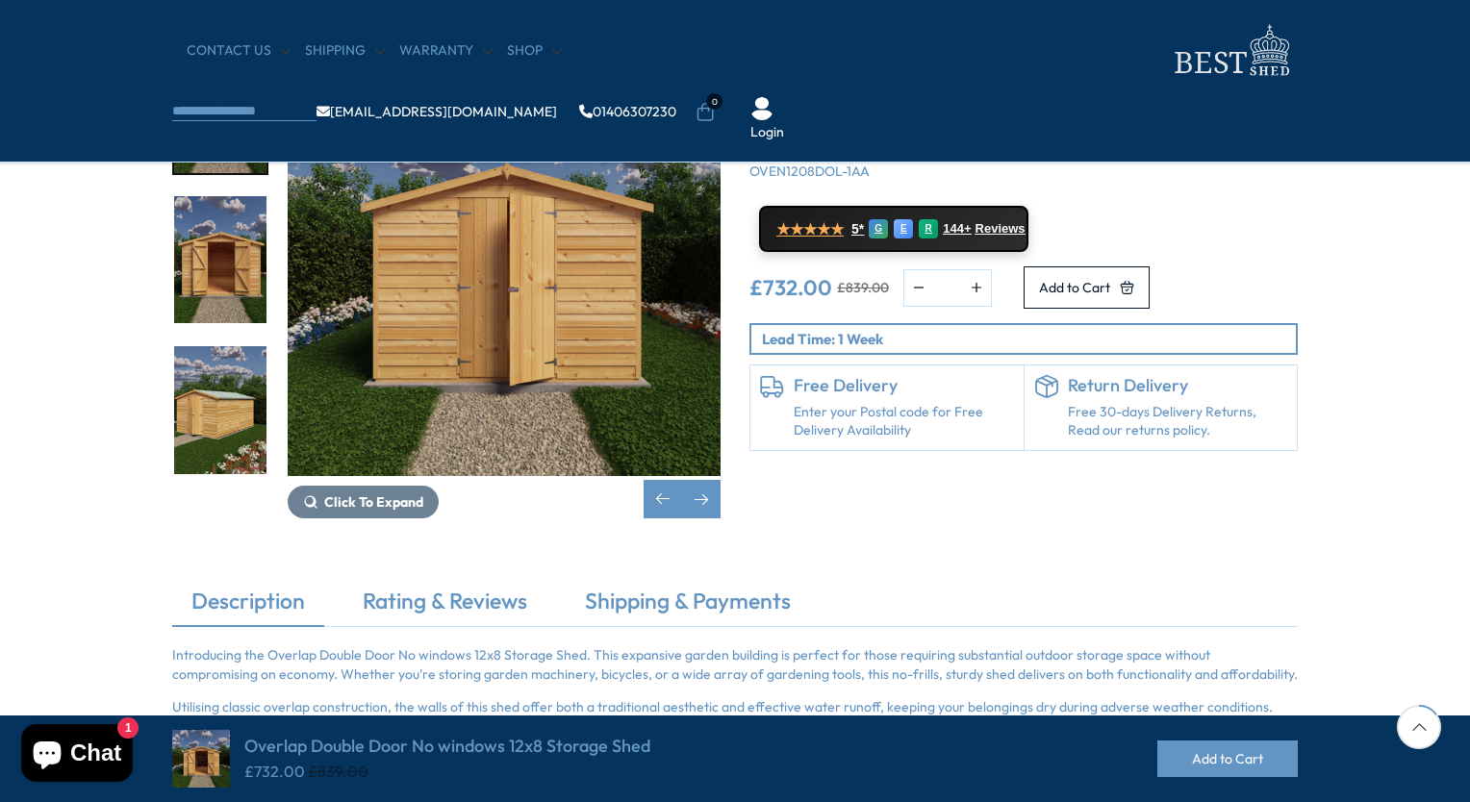
scroll to position [0, 0]
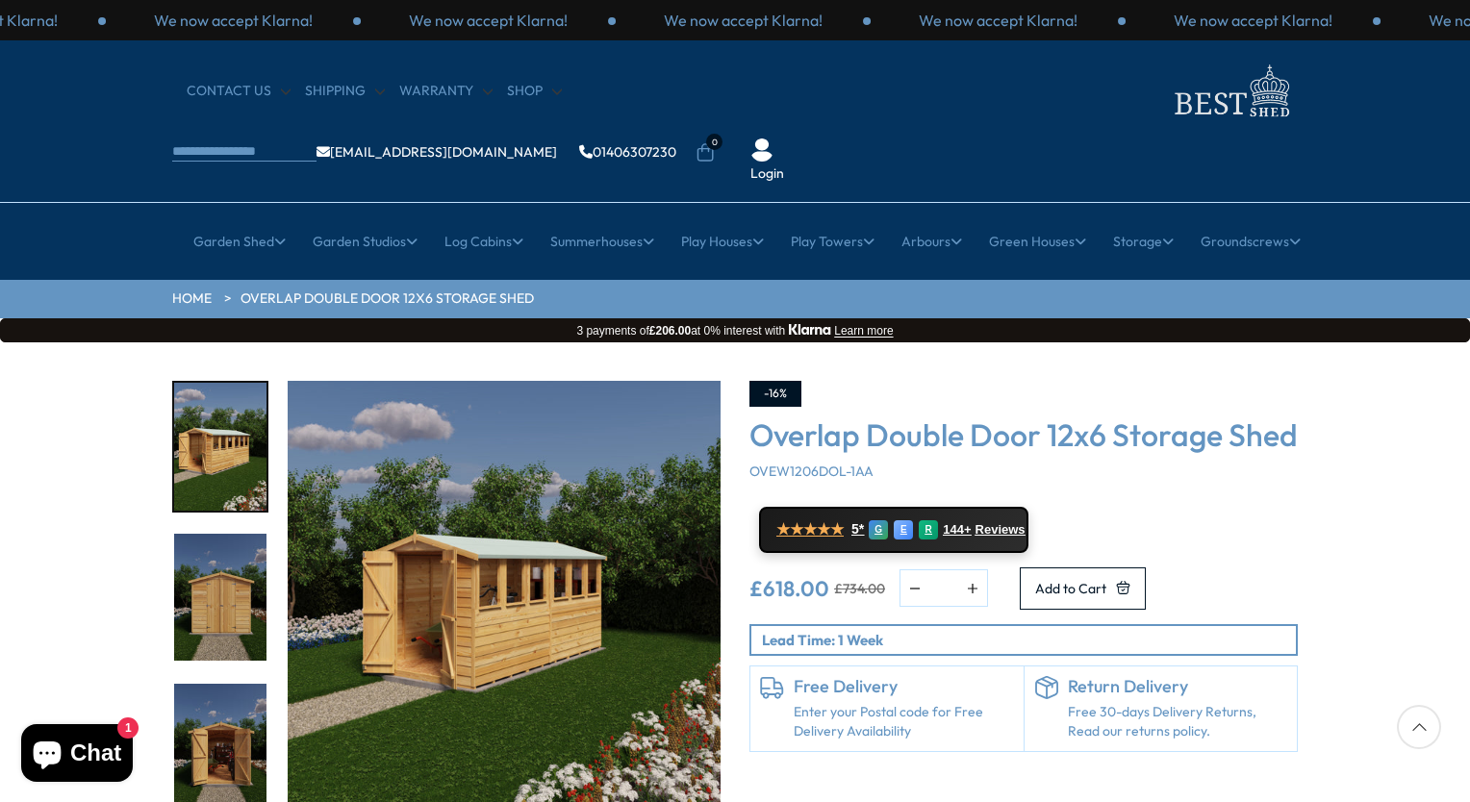
click at [204, 534] on img "2 / 20" at bounding box center [220, 598] width 92 height 128
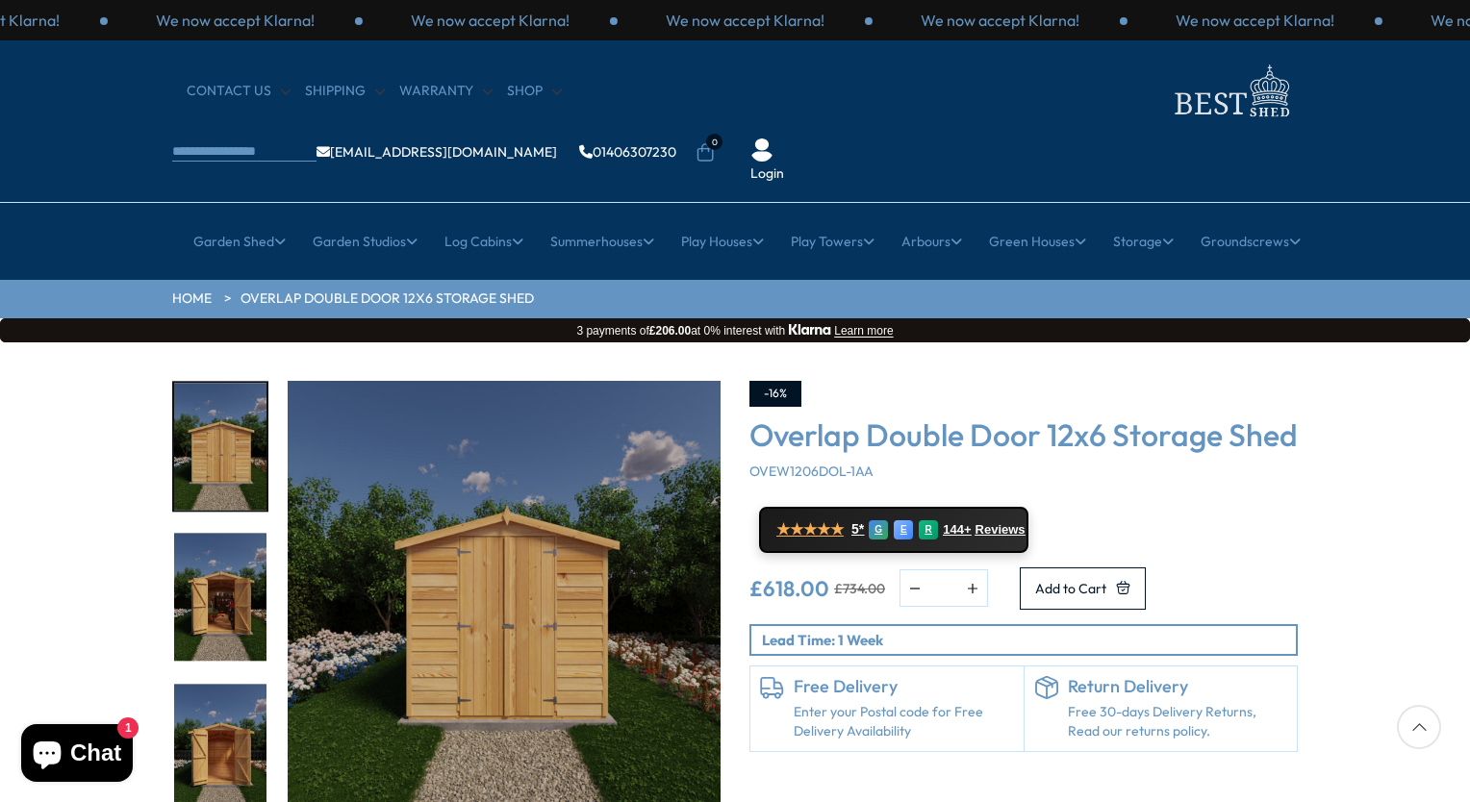
click at [214, 714] on img "4 / 20" at bounding box center [220, 748] width 92 height 128
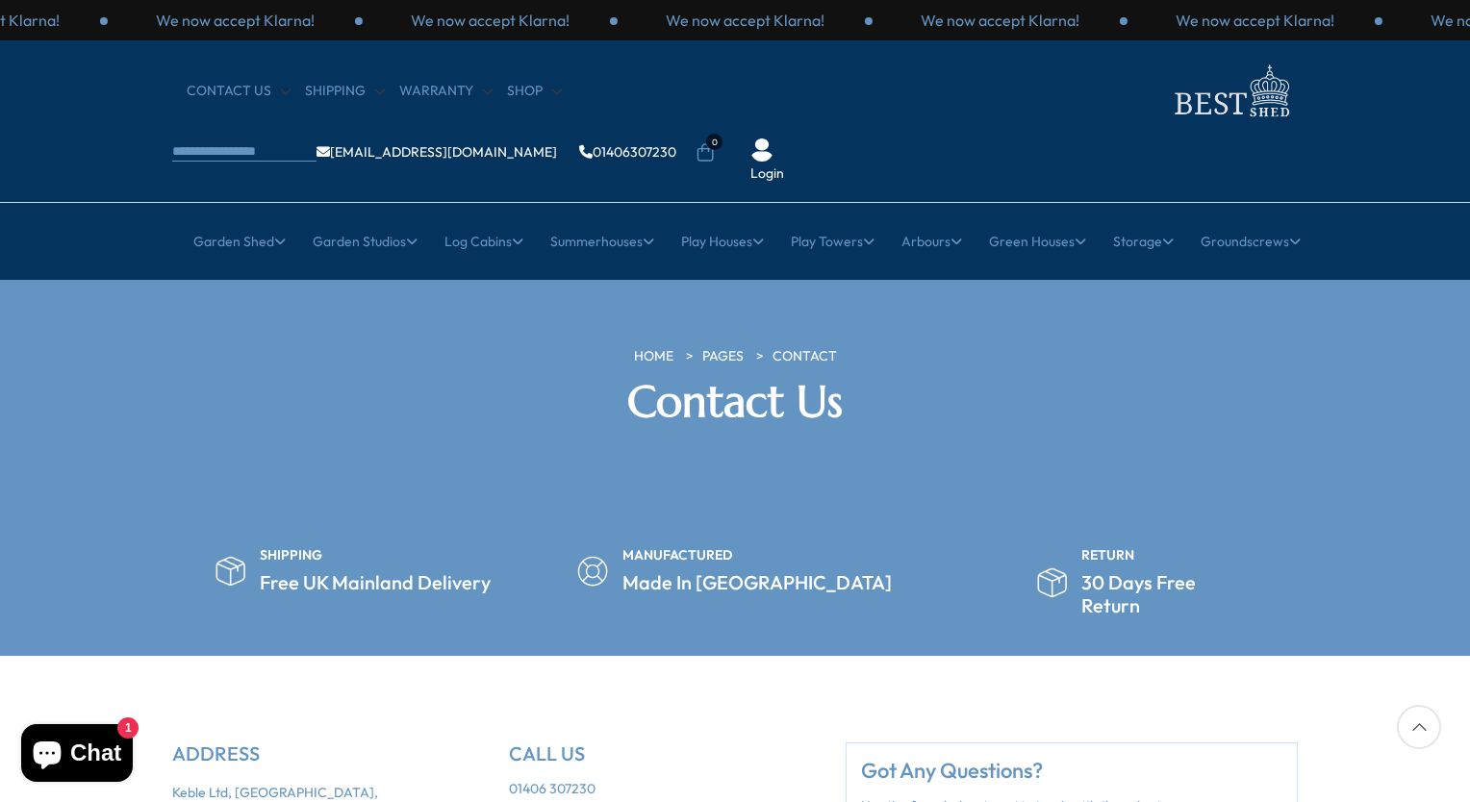
click at [814, 347] on link "Contact" at bounding box center [804, 356] width 64 height 19
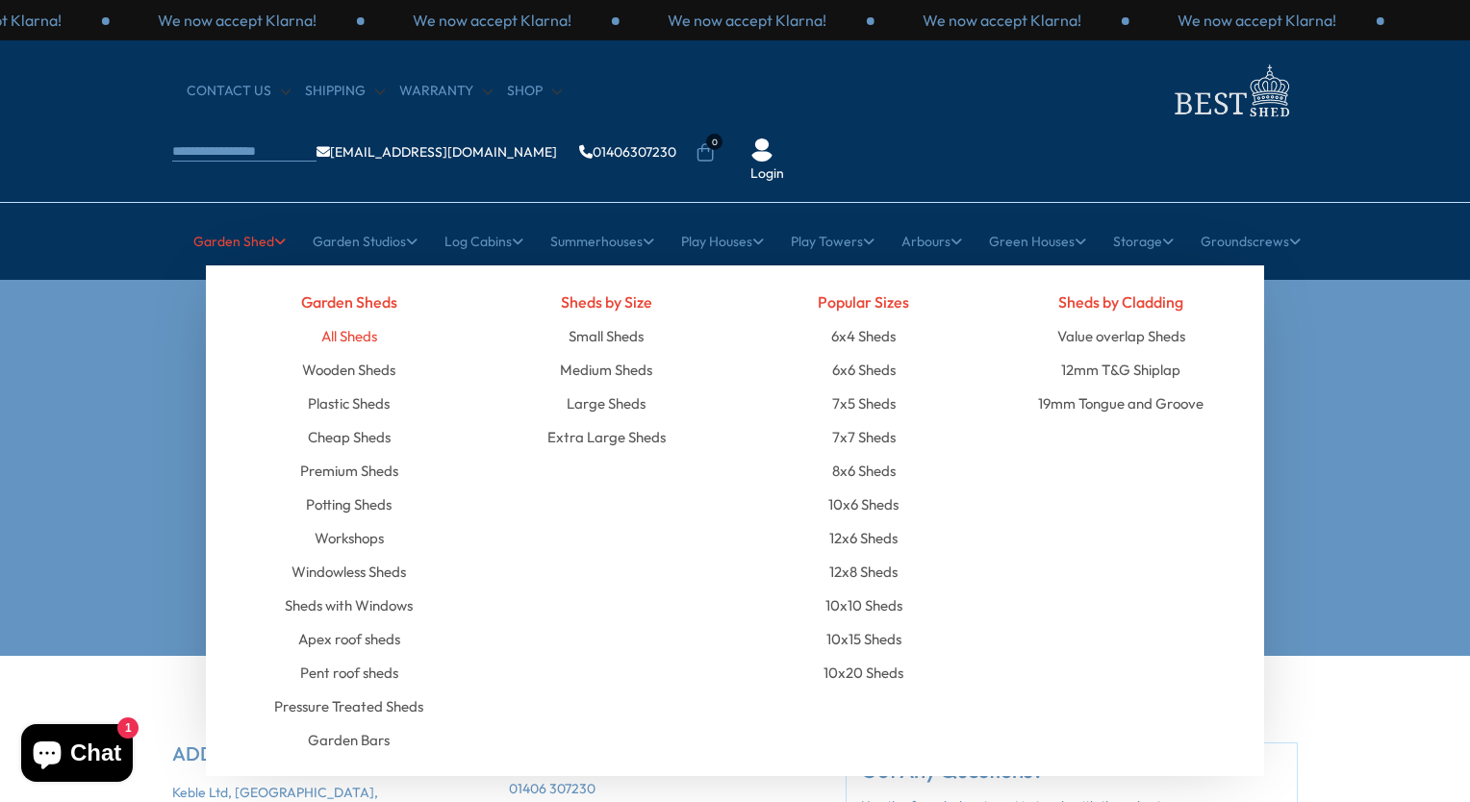
click at [350, 319] on link "All Sheds" at bounding box center [349, 336] width 56 height 34
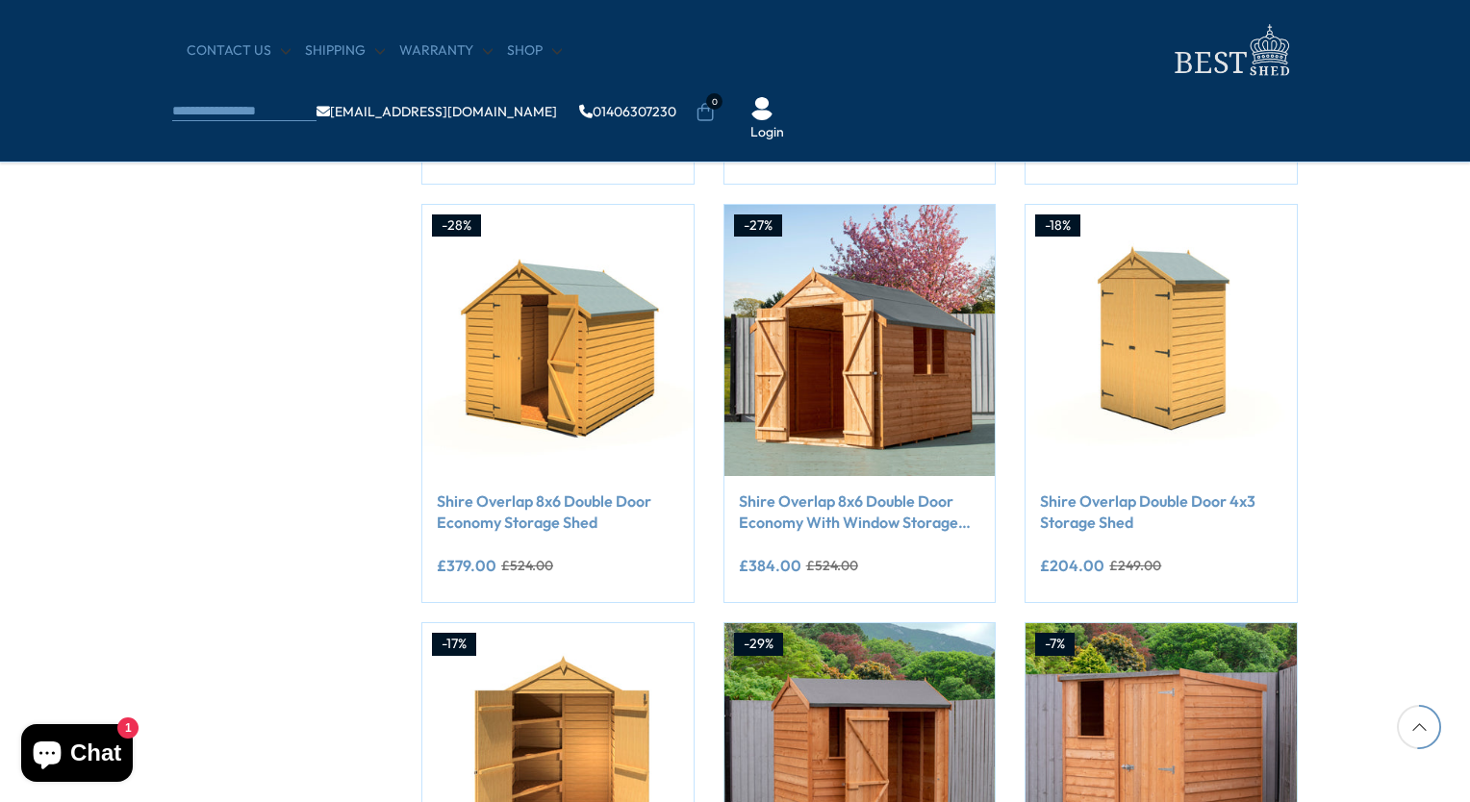
scroll to position [1466, 0]
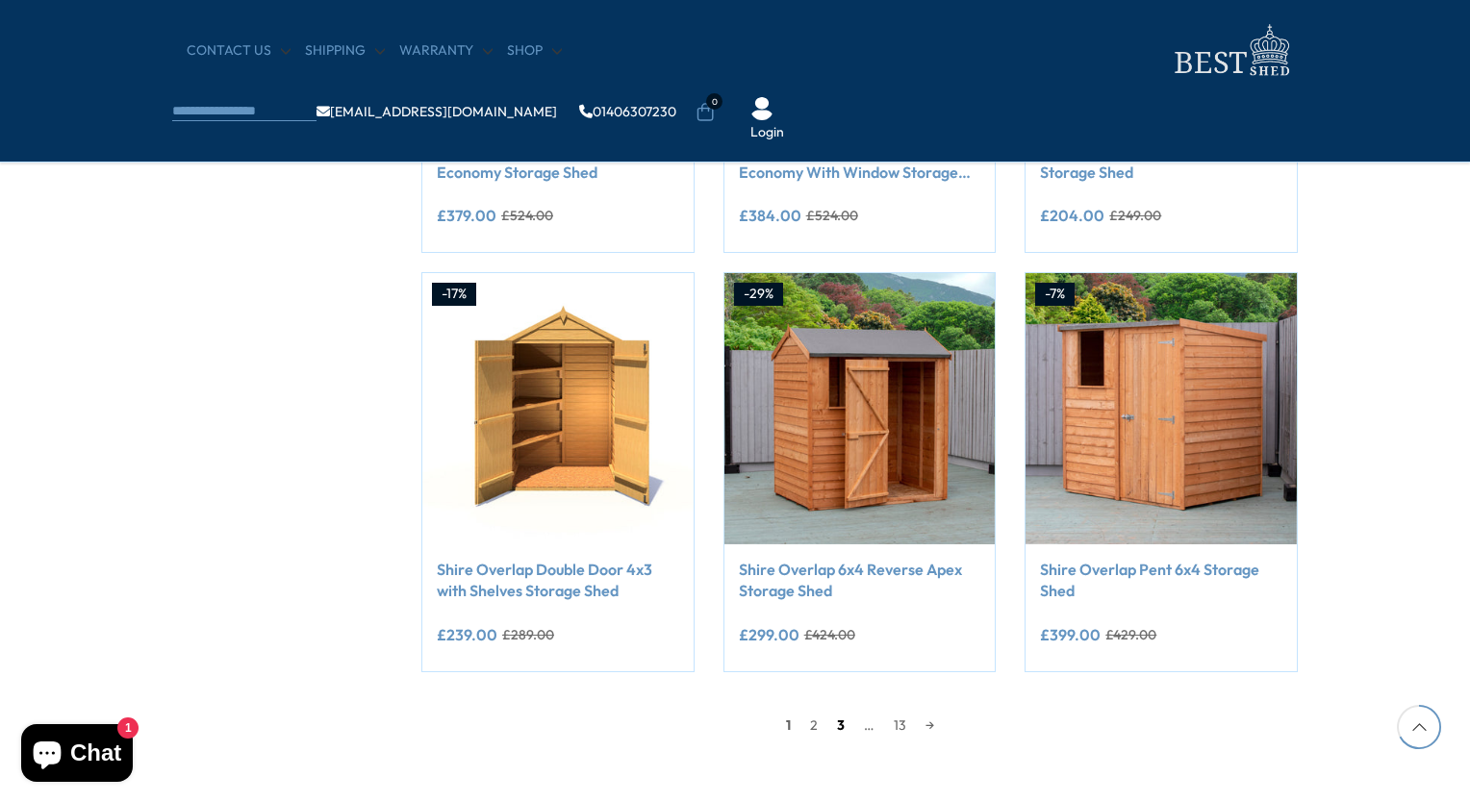
click at [836, 723] on link "3" at bounding box center [840, 725] width 27 height 29
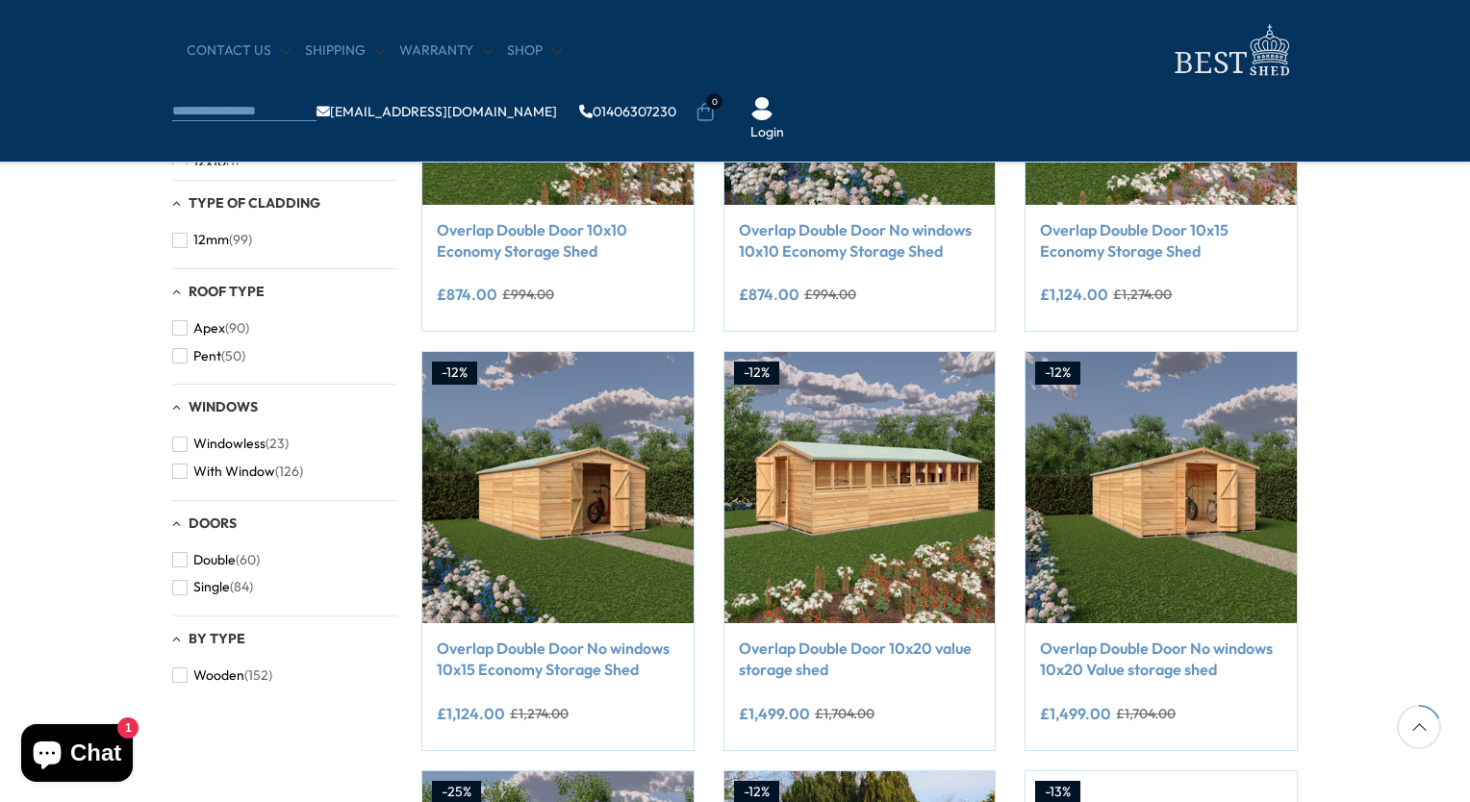
scroll to position [365, 0]
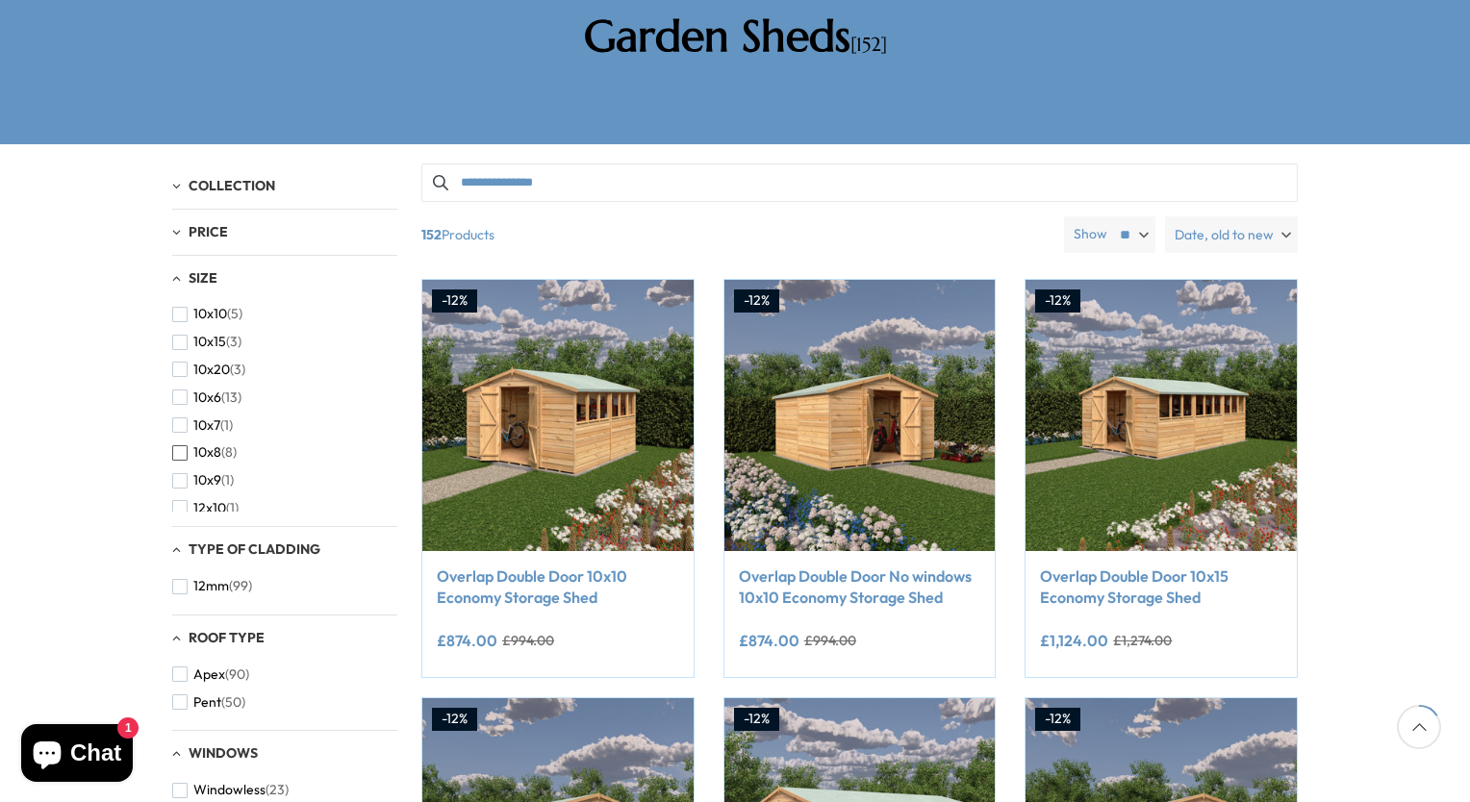
click at [177, 445] on span "button" at bounding box center [179, 452] width 15 height 15
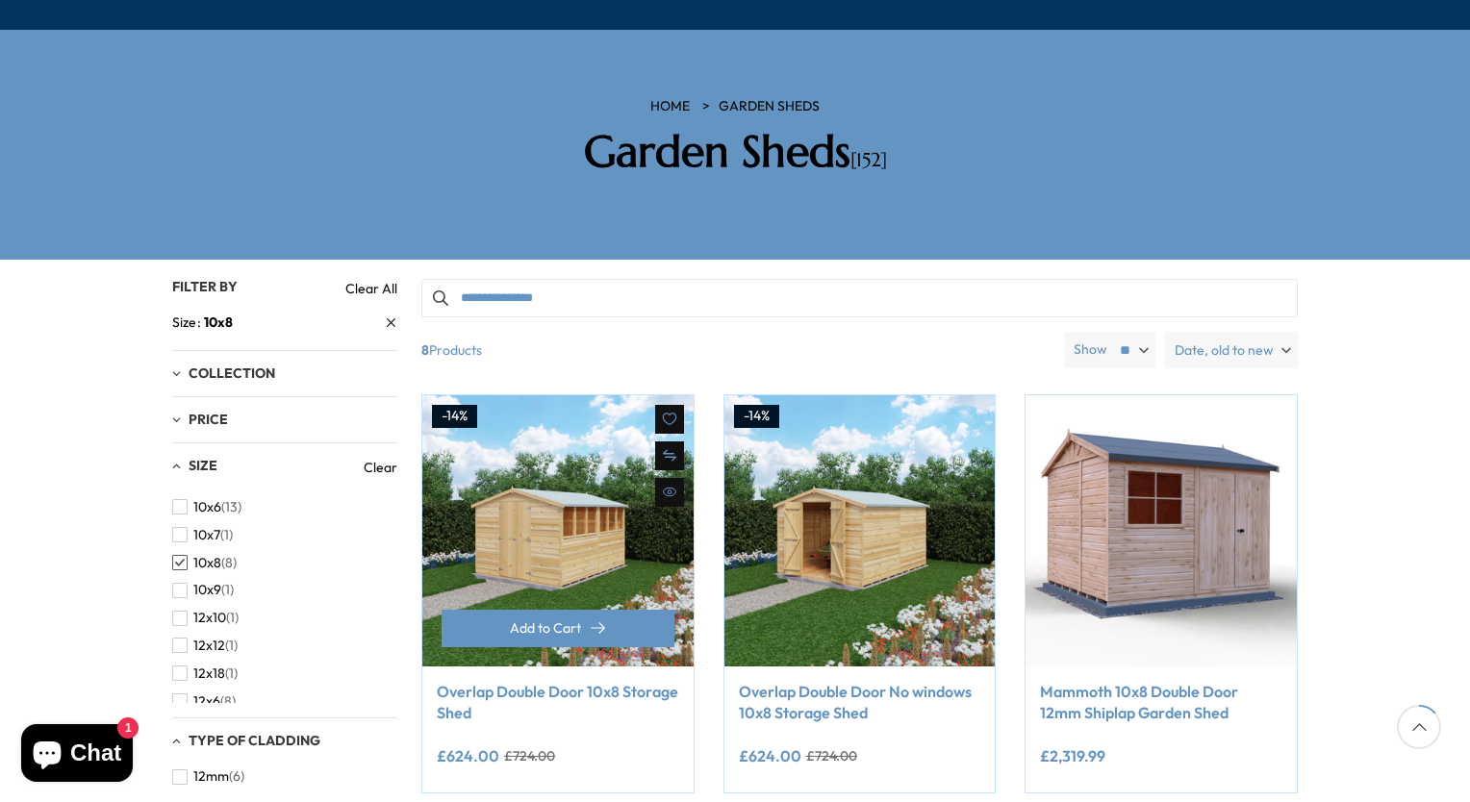
scroll to position [249, 0]
click at [515, 682] on link "Overlap Double Door 10x8 Storage Shed" at bounding box center [558, 703] width 242 height 43
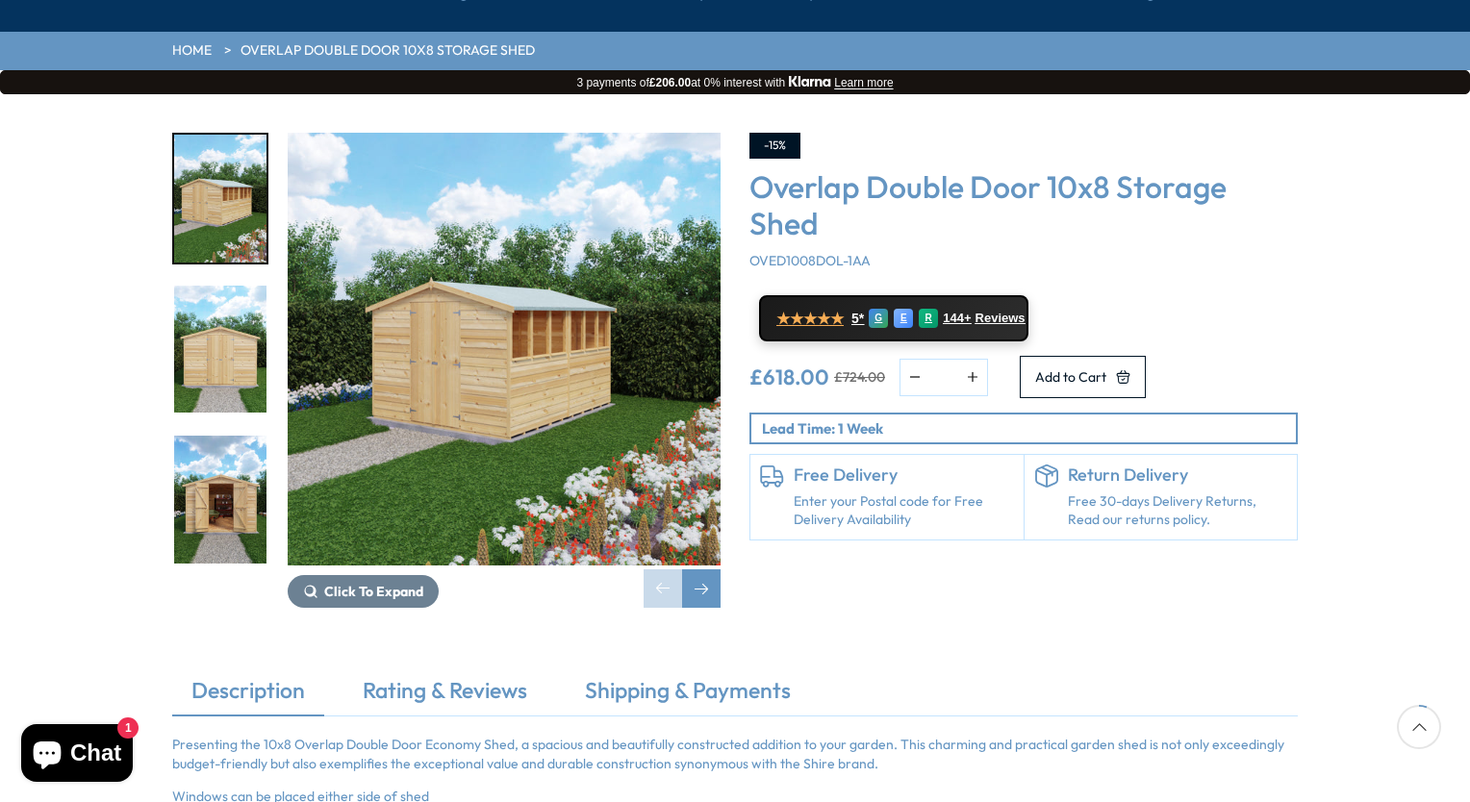
scroll to position [345, 0]
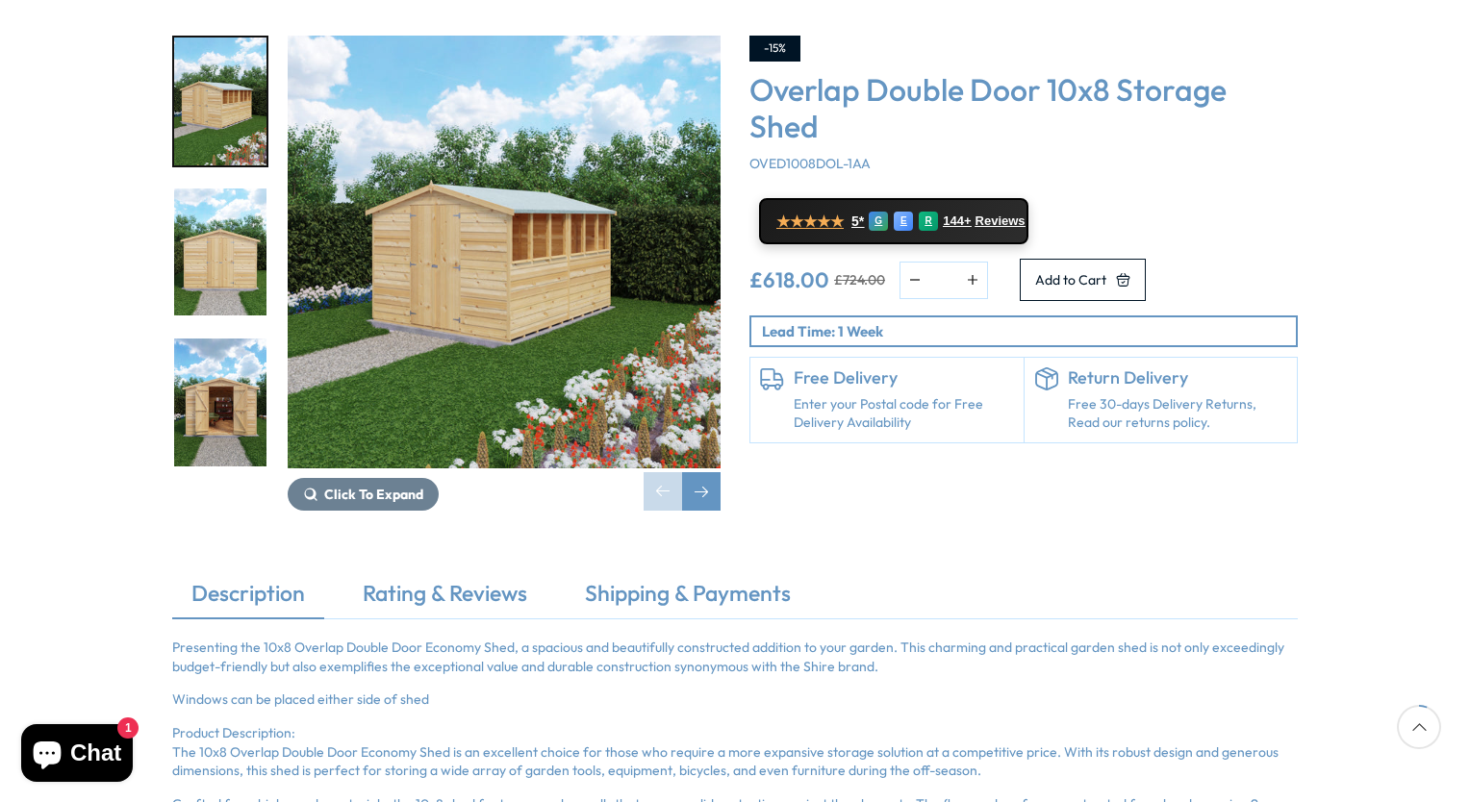
click at [1005, 259] on shop-pay-wallet-button at bounding box center [1003, 267] width 3 height 17
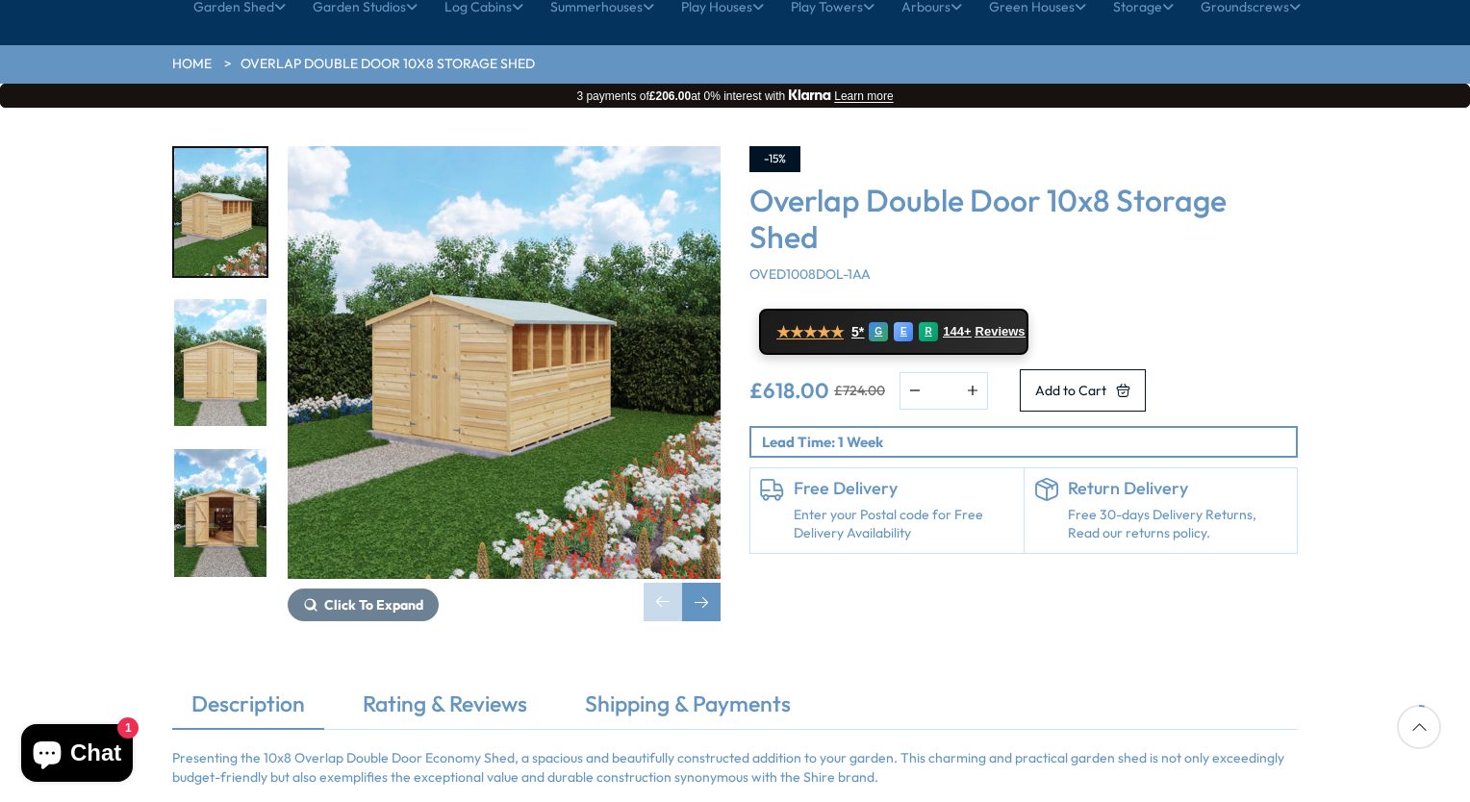
scroll to position [235, 0]
click at [557, 358] on img "1 / 21" at bounding box center [504, 362] width 433 height 433
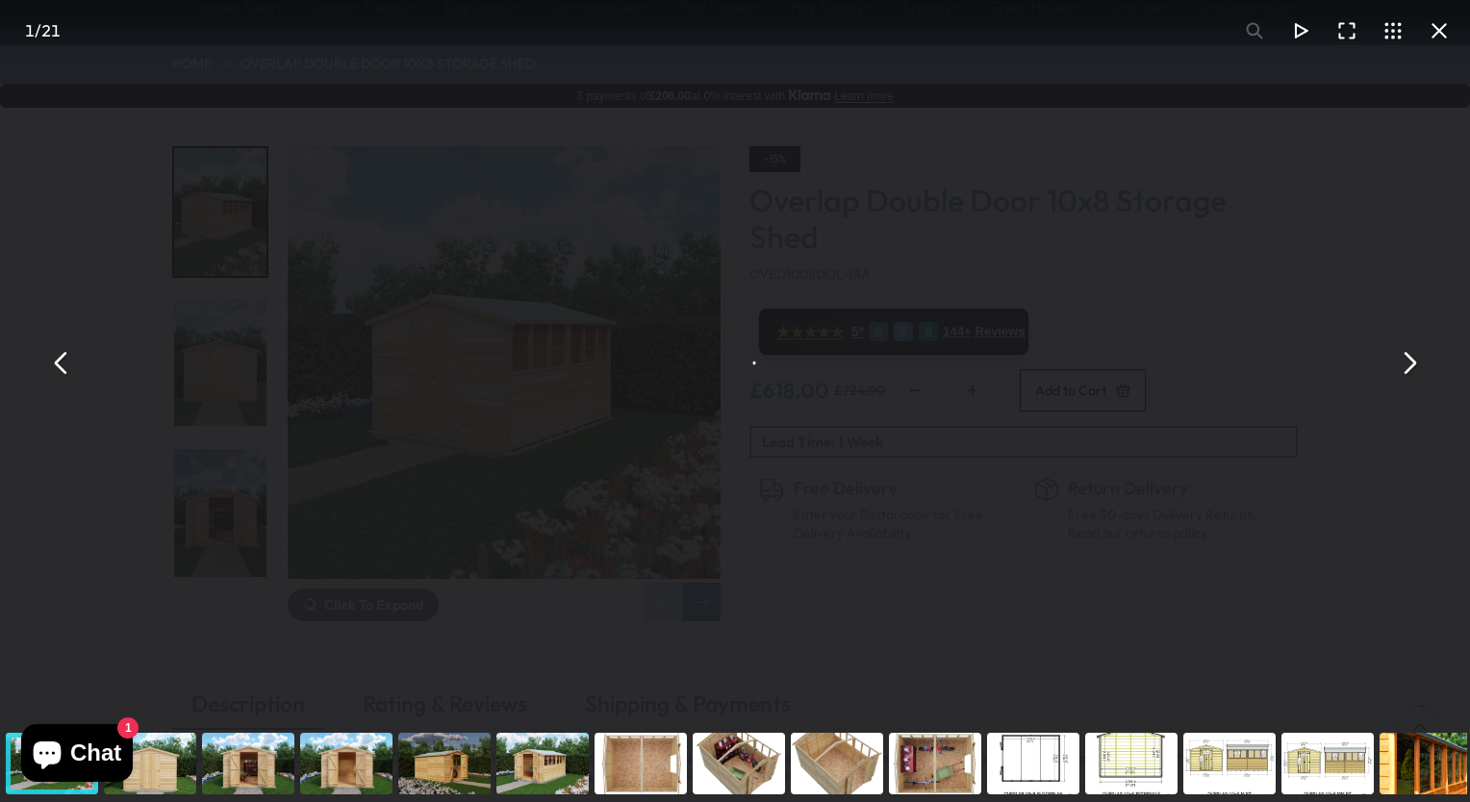
click at [557, 358] on div "Overlap Double Door 10x8 Storage Shed" at bounding box center [735, 362] width 1470 height 725
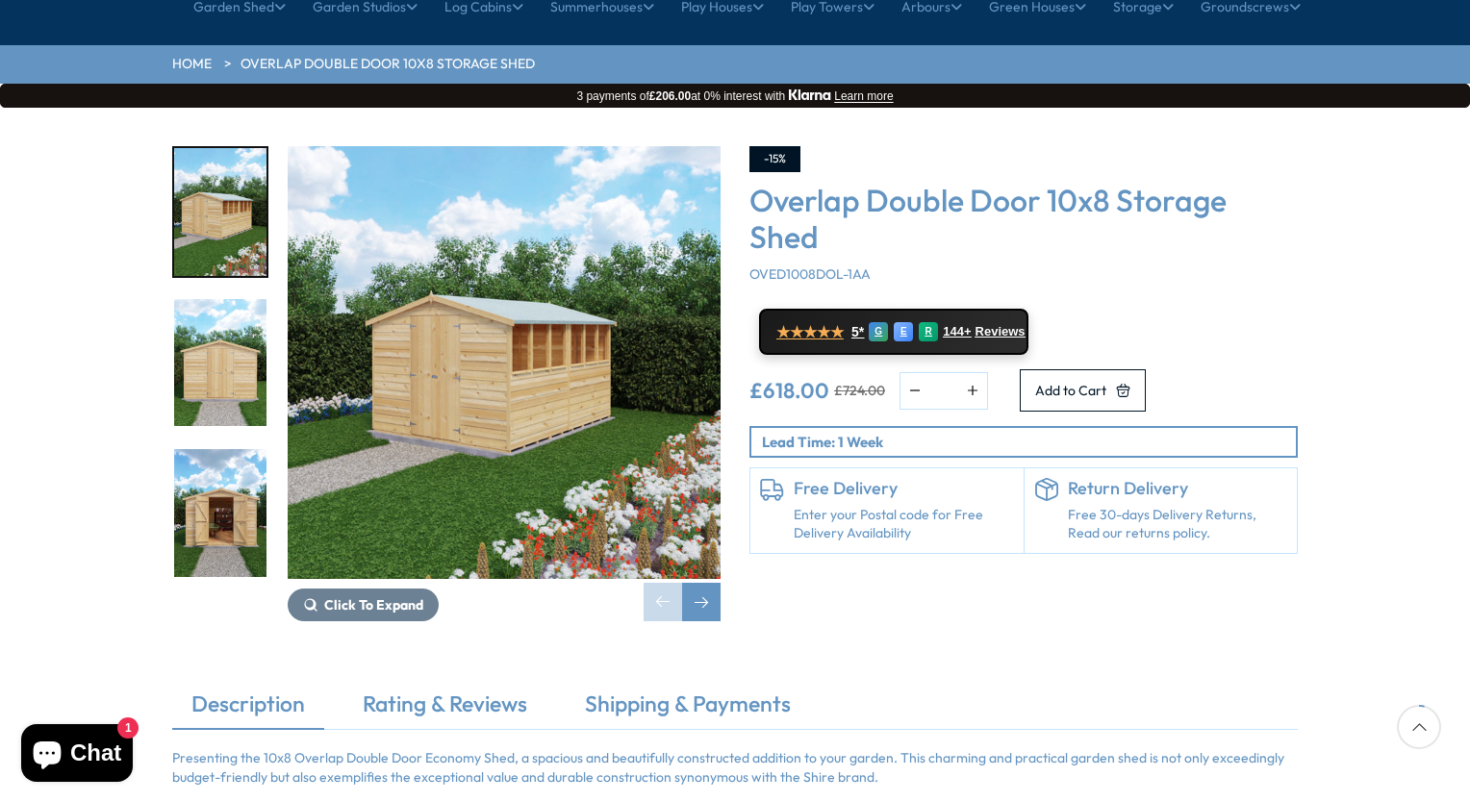
click at [408, 336] on img "1 / 21" at bounding box center [504, 362] width 433 height 433
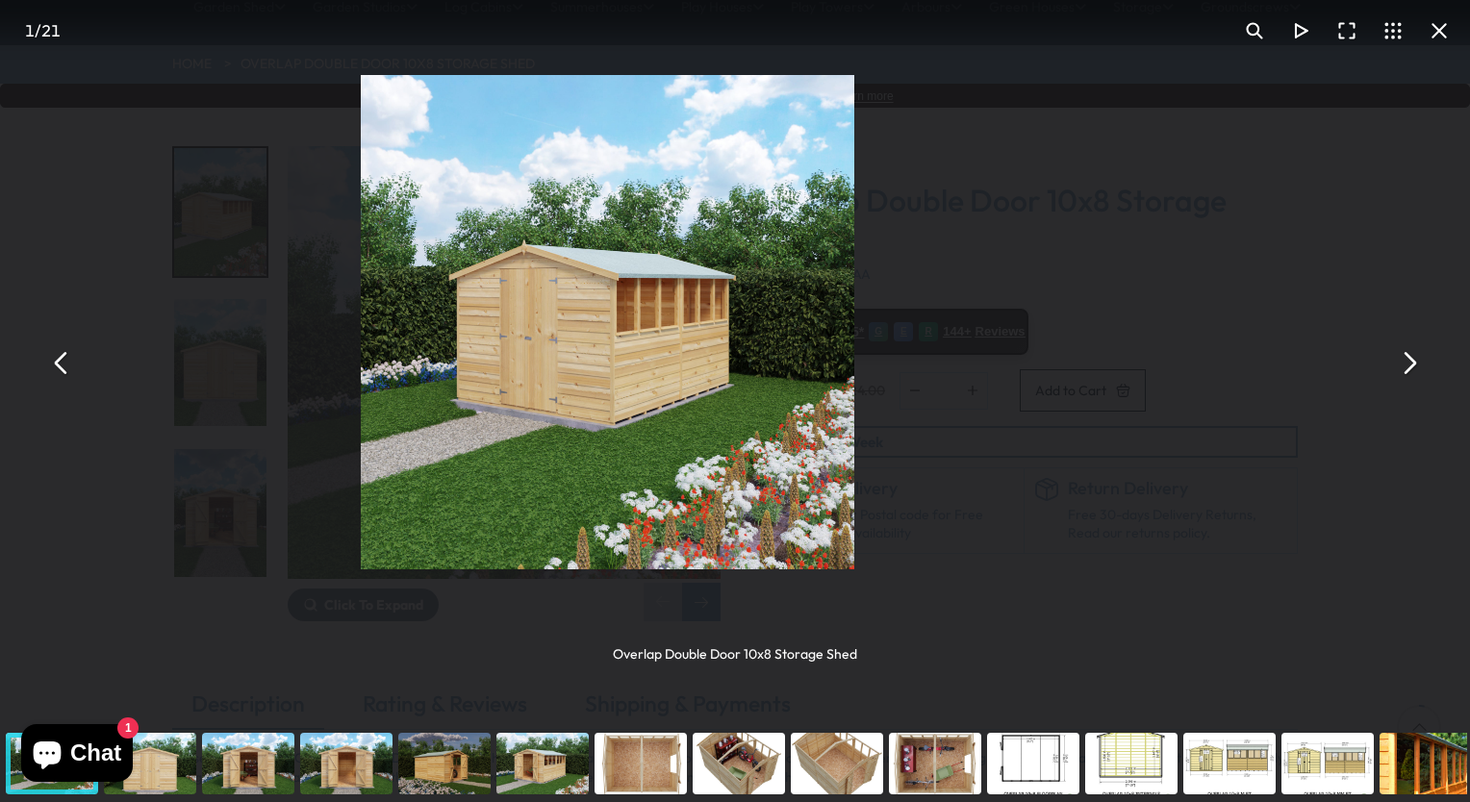
click at [408, 336] on img "You can close this modal content with the ESC key" at bounding box center [607, 321] width 493 height 493
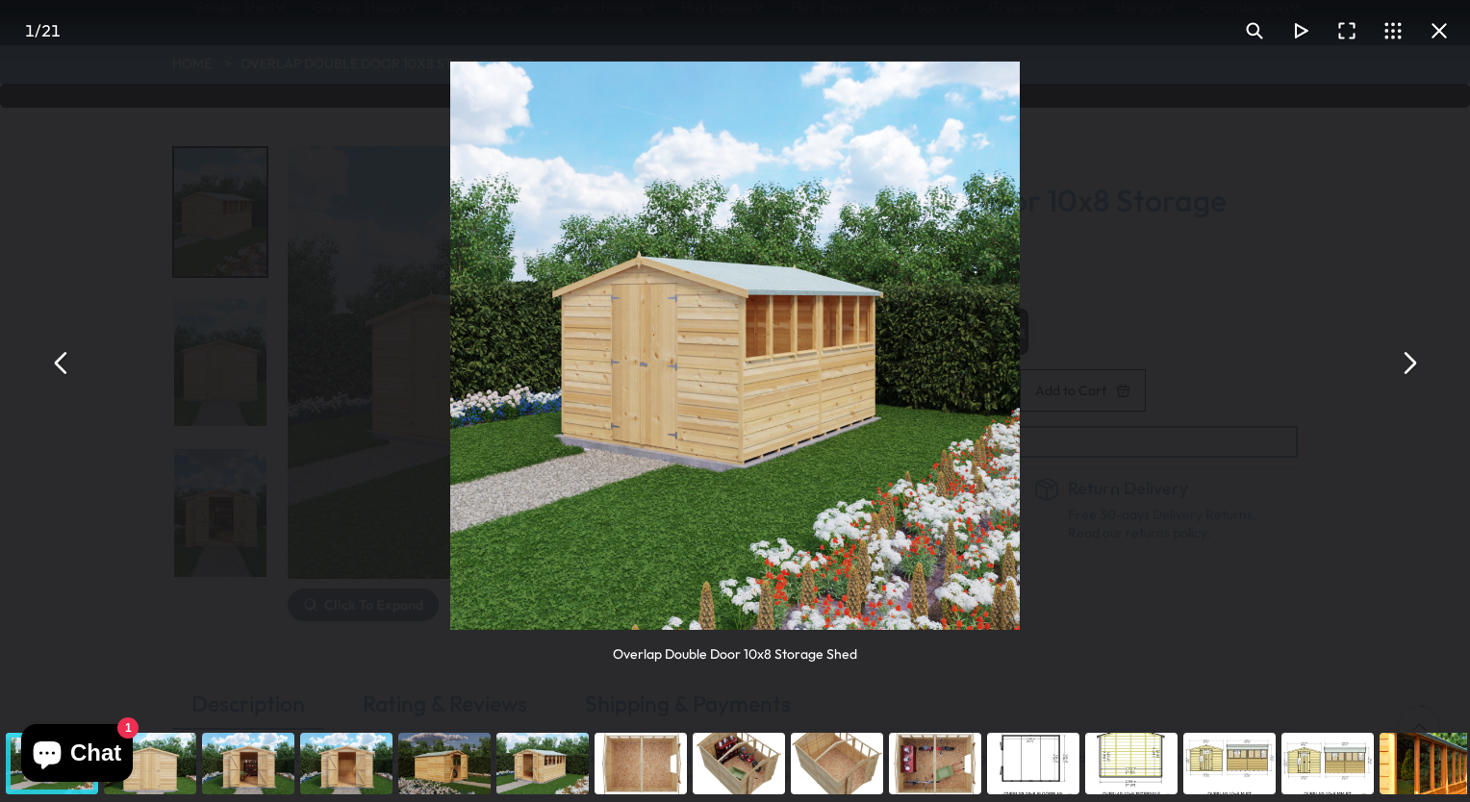
click at [823, 451] on img "You can close this modal content with the ESC key" at bounding box center [734, 346] width 568 height 568
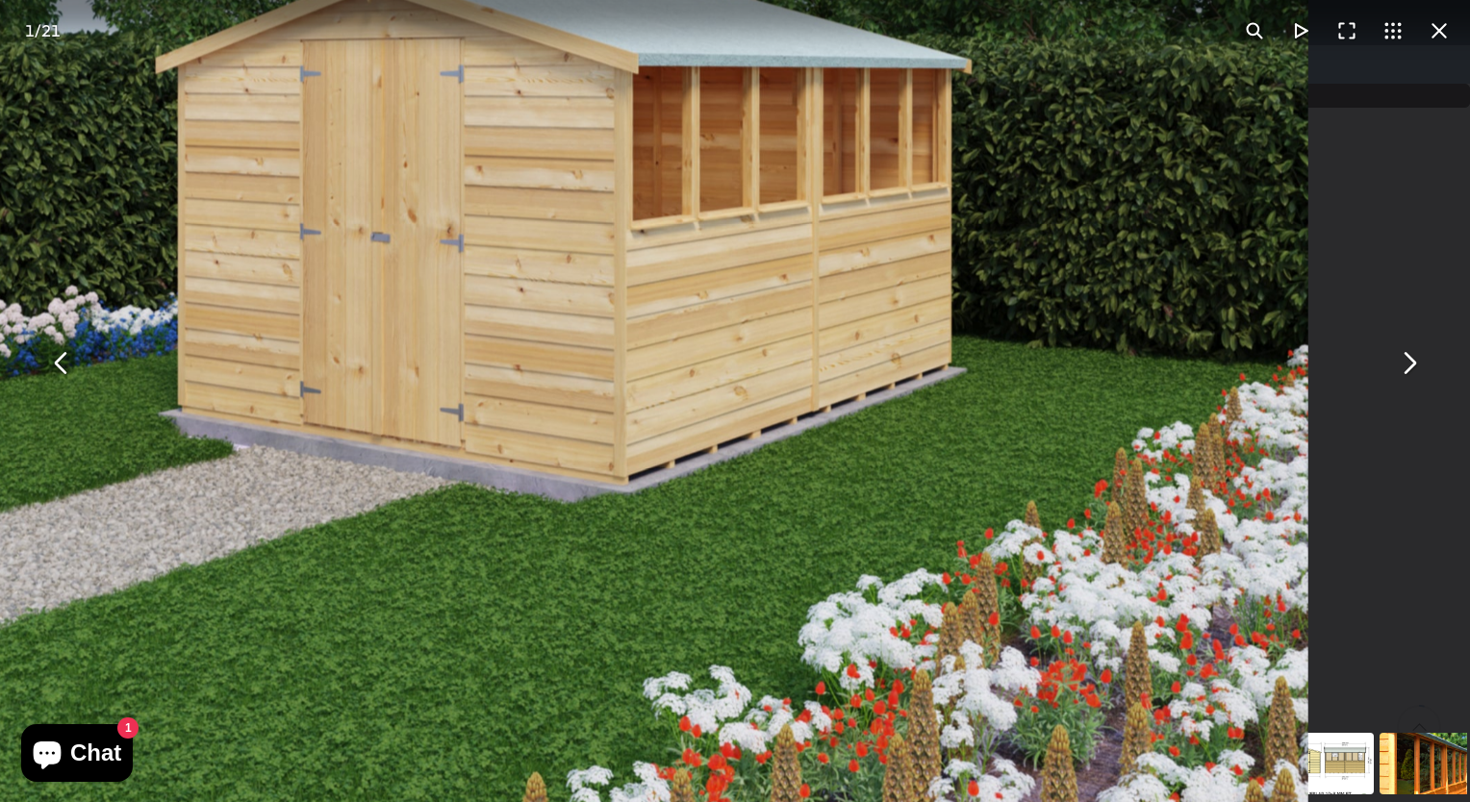
click at [823, 451] on img "You can close this modal content with the ESC key" at bounding box center [605, 191] width 1402 height 1402
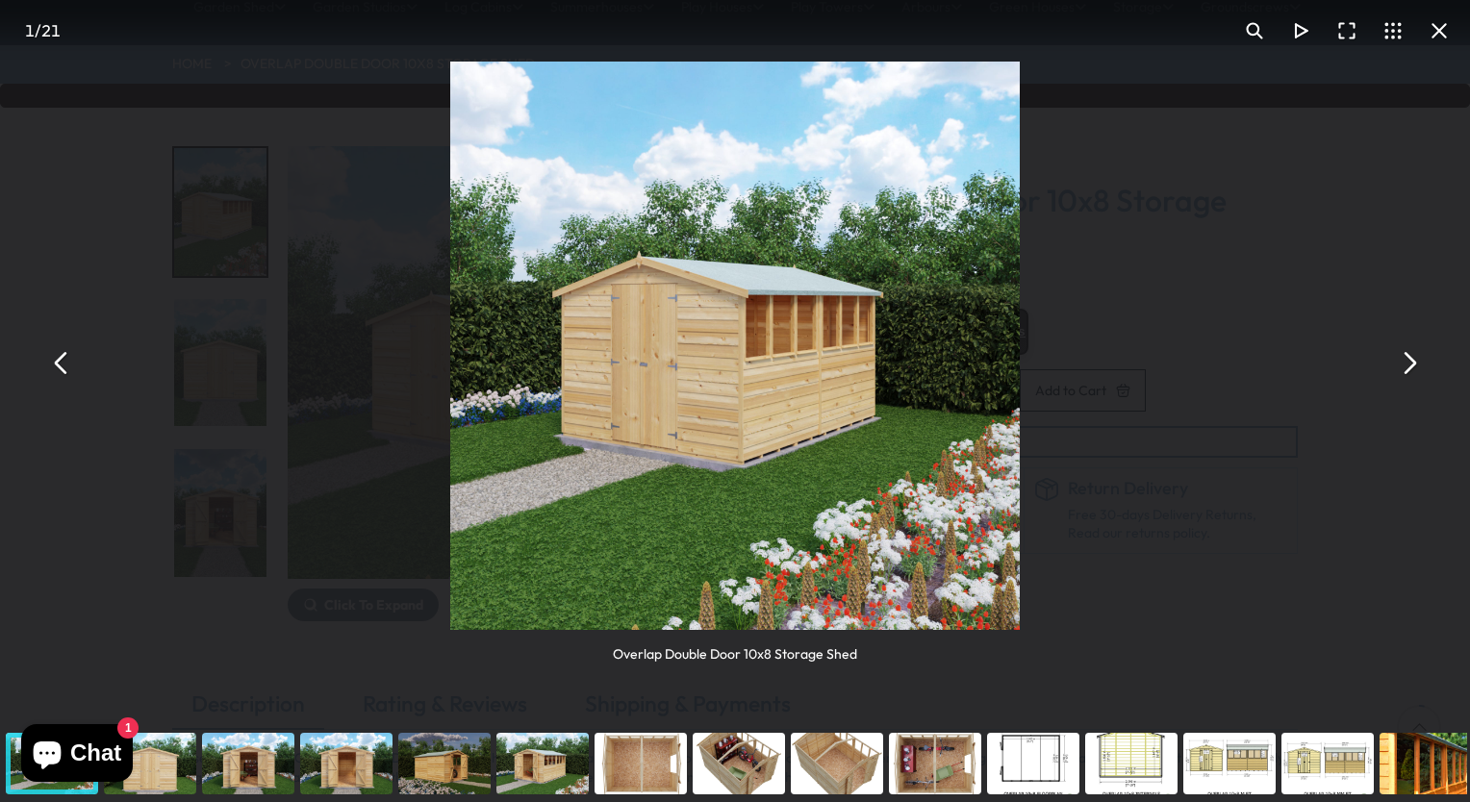
click at [823, 451] on img "You can close this modal content with the ESC key" at bounding box center [734, 346] width 568 height 568
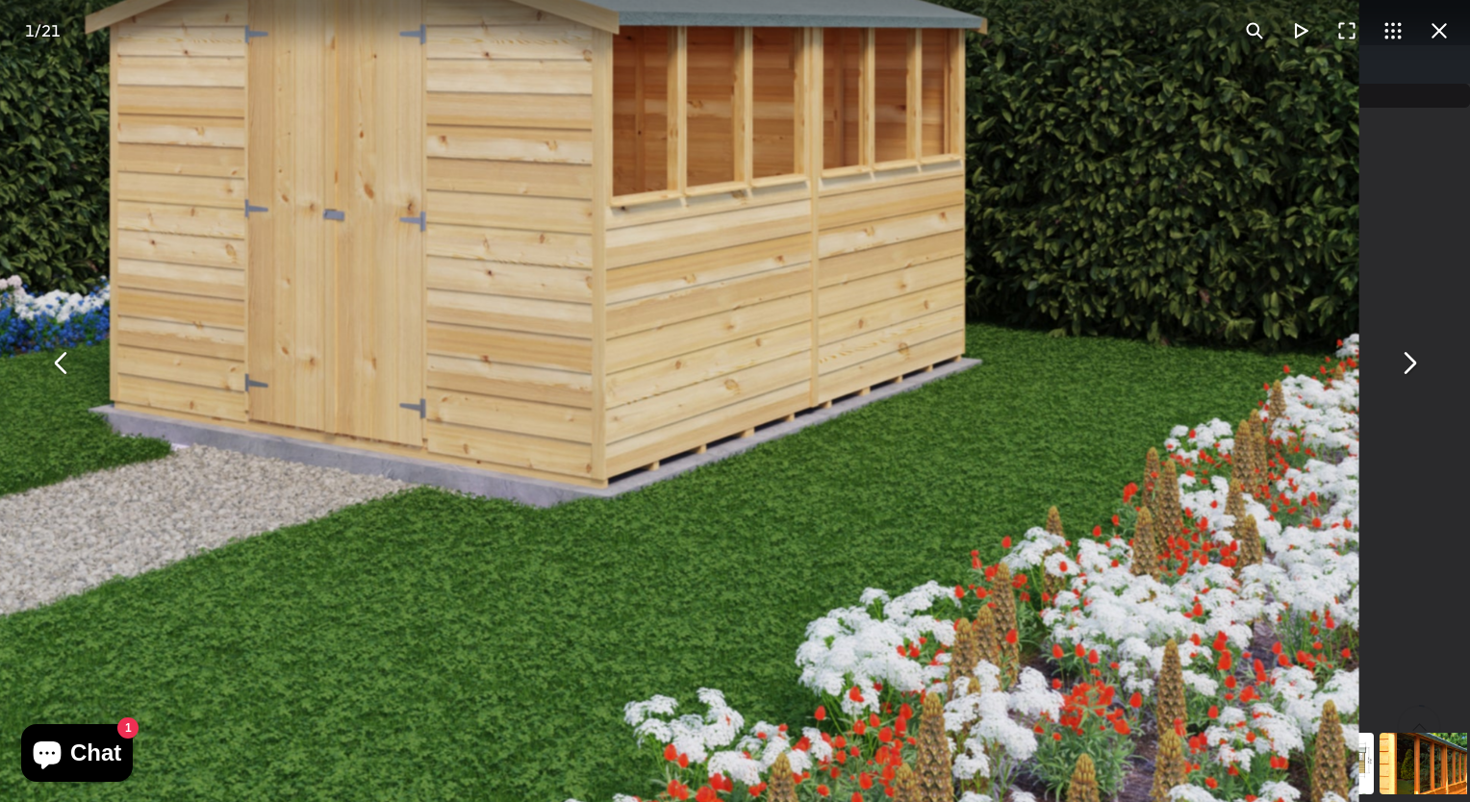
click at [823, 451] on img "You can close this modal content with the ESC key" at bounding box center [582, 163] width 1549 height 1549
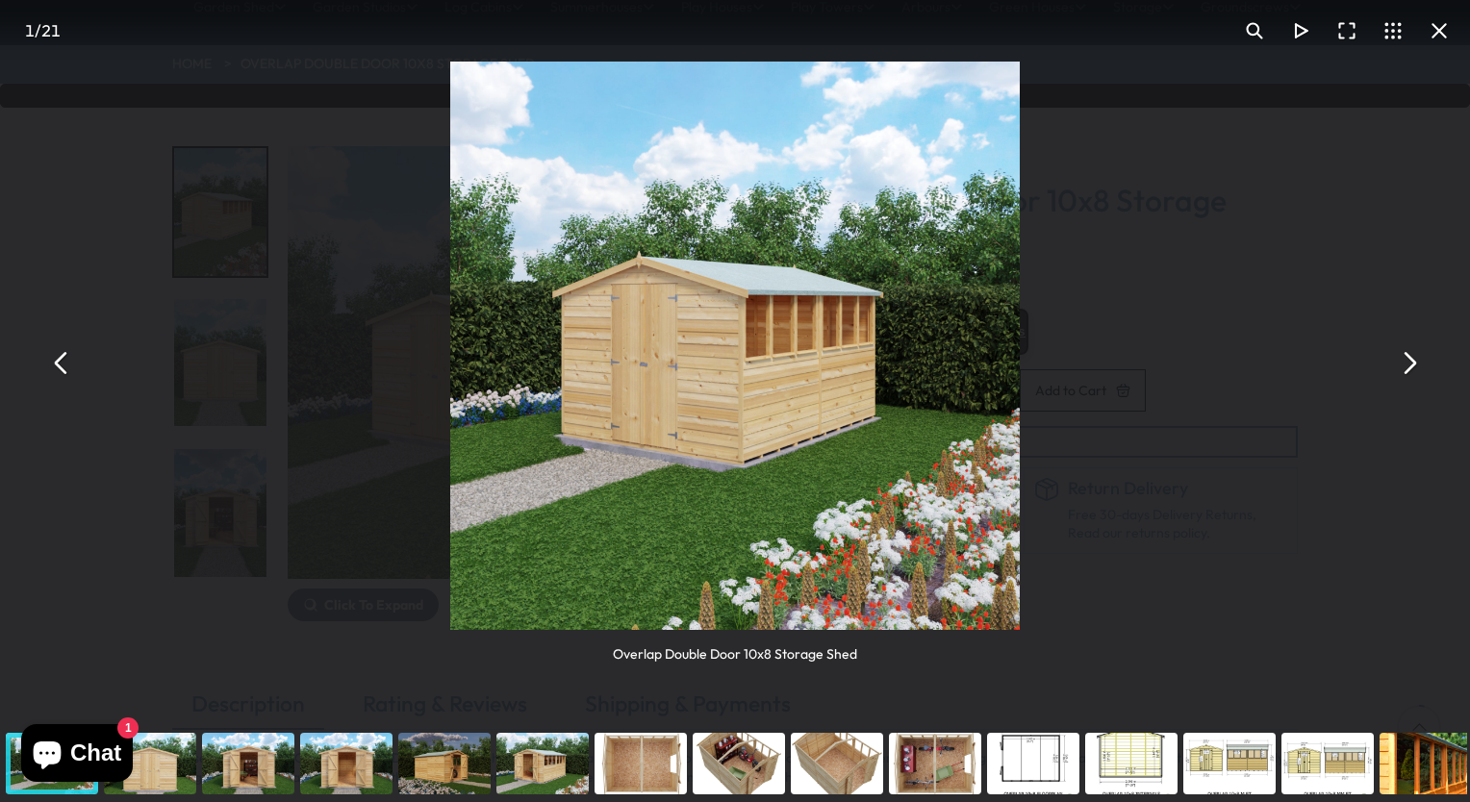
click at [823, 451] on img "You can close this modal content with the ESC key" at bounding box center [734, 346] width 568 height 568
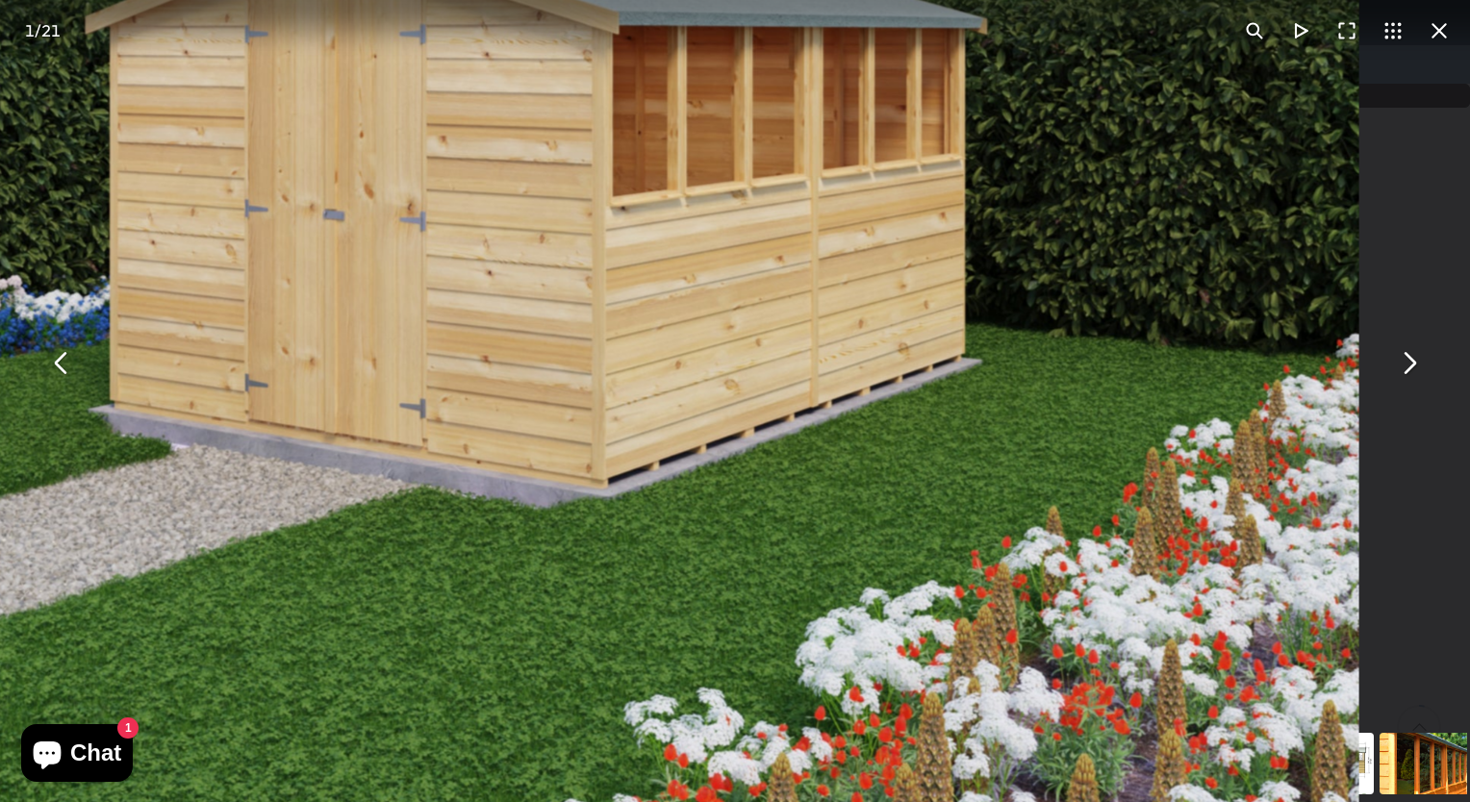
click at [823, 451] on img "You can close this modal content with the ESC key" at bounding box center [582, 163] width 1549 height 1549
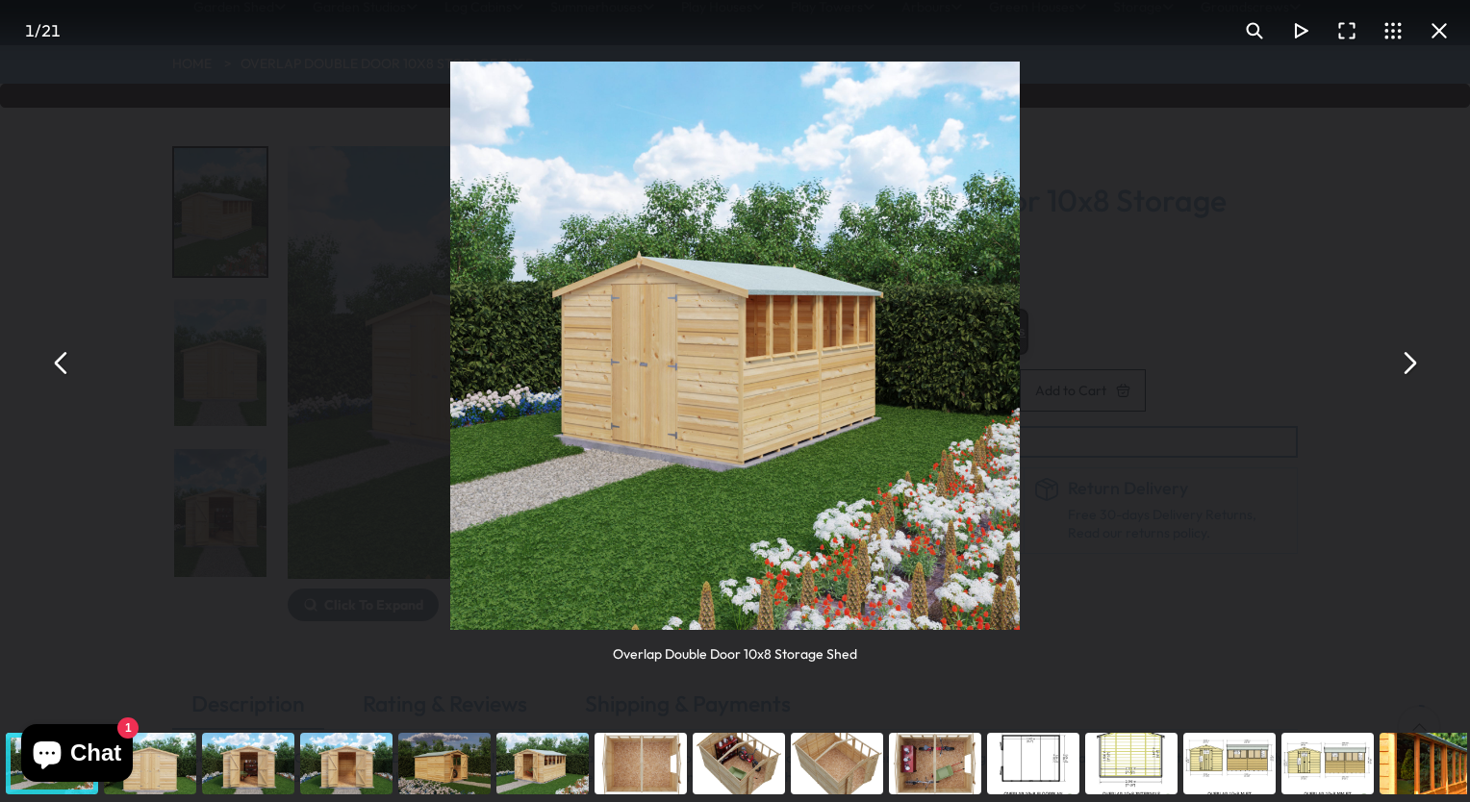
click at [1420, 362] on button "You can close this modal content with the ESC key" at bounding box center [1408, 363] width 46 height 46
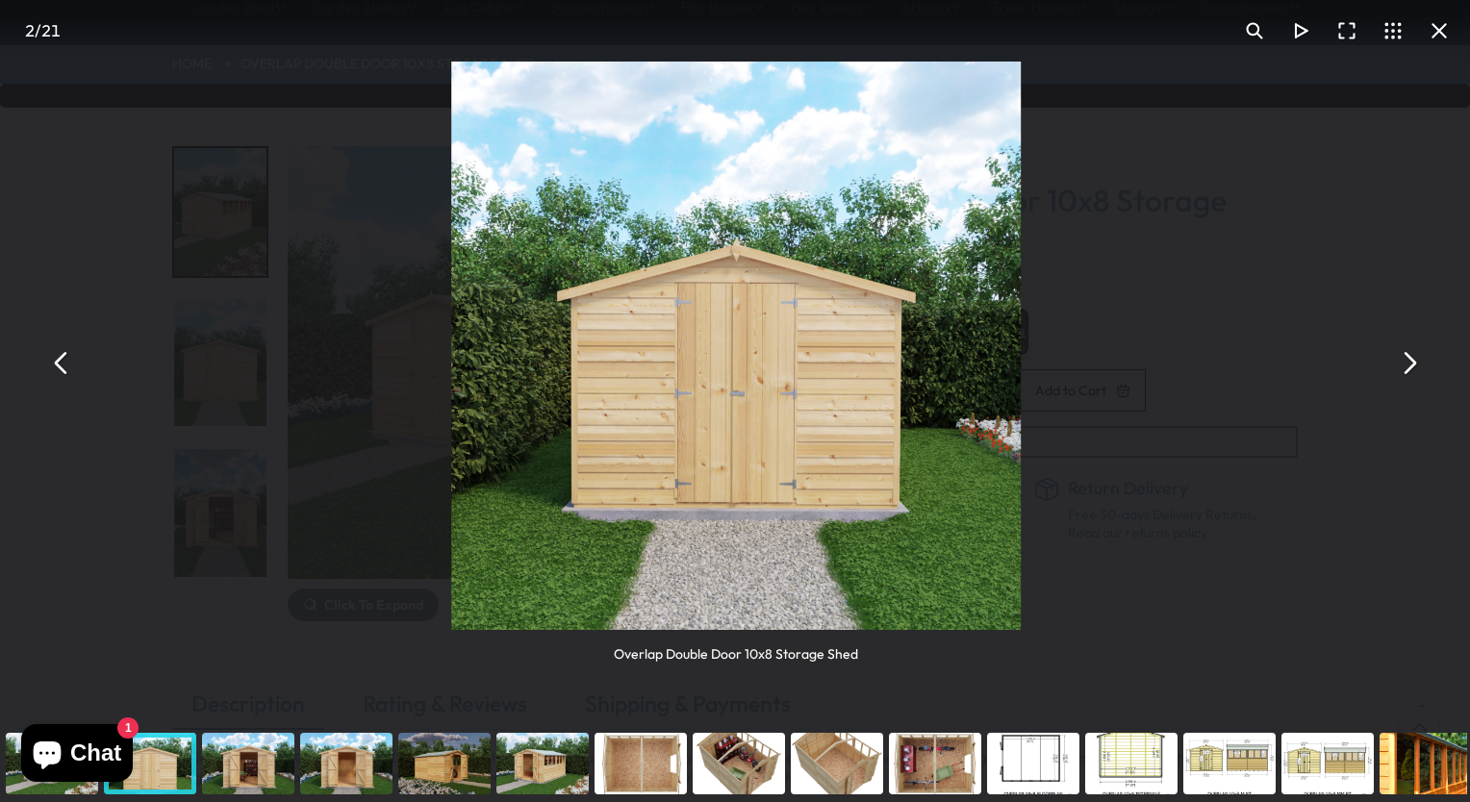
click at [1420, 362] on button "You can close this modal content with the ESC key" at bounding box center [1408, 363] width 46 height 46
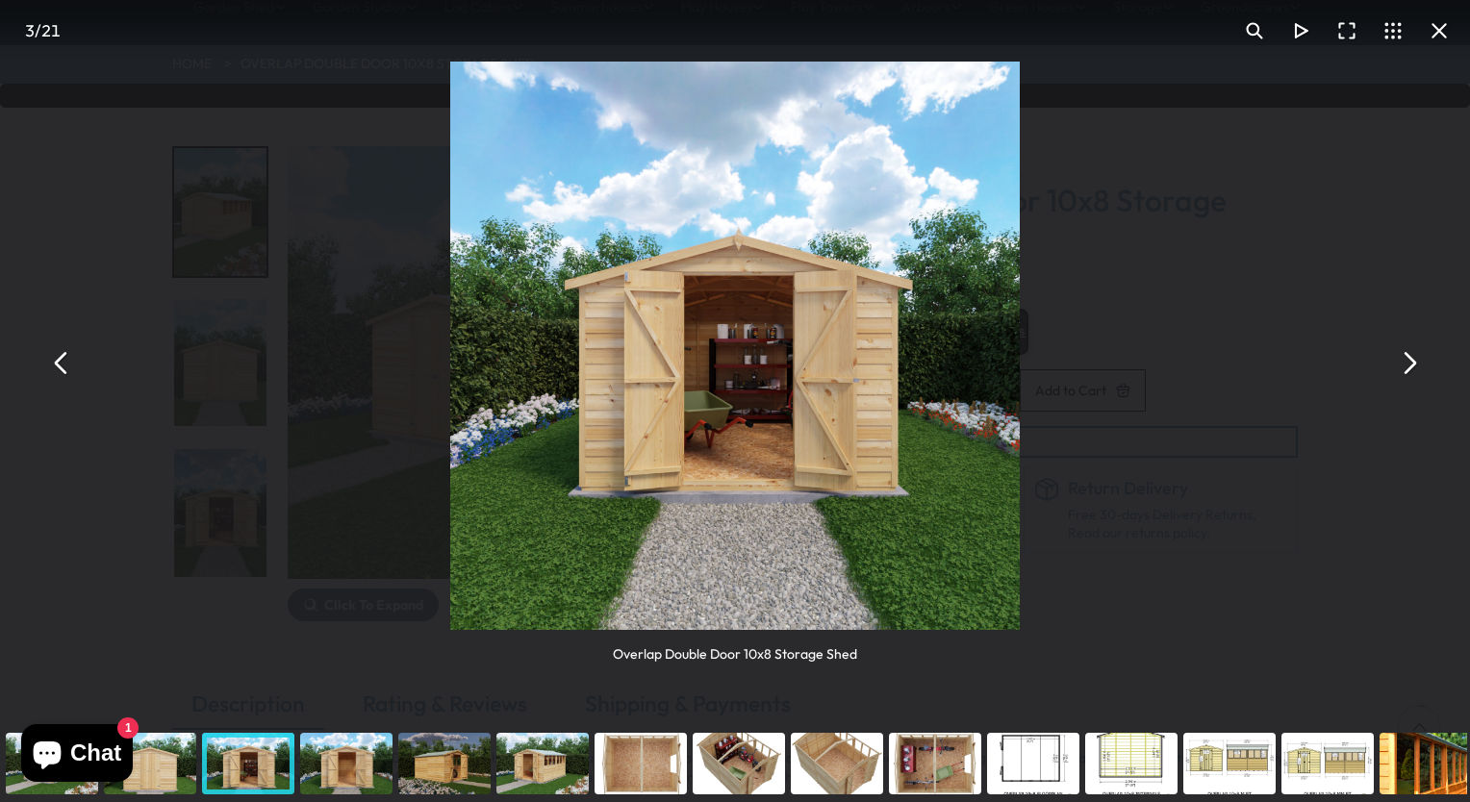
click at [1409, 361] on button "You can close this modal content with the ESC key" at bounding box center [1408, 363] width 46 height 46
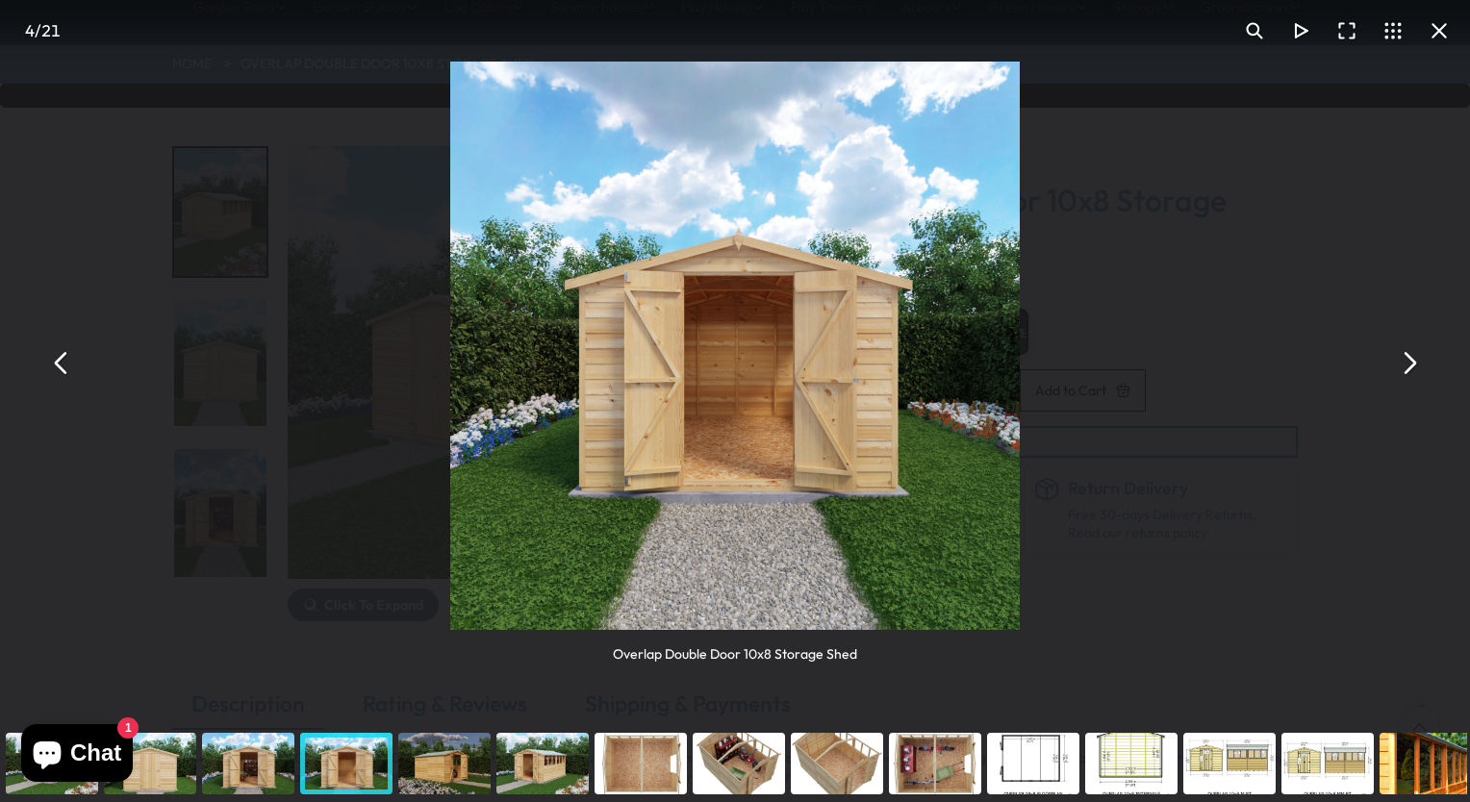
click at [63, 352] on button "You can close this modal content with the ESC key" at bounding box center [61, 363] width 46 height 46
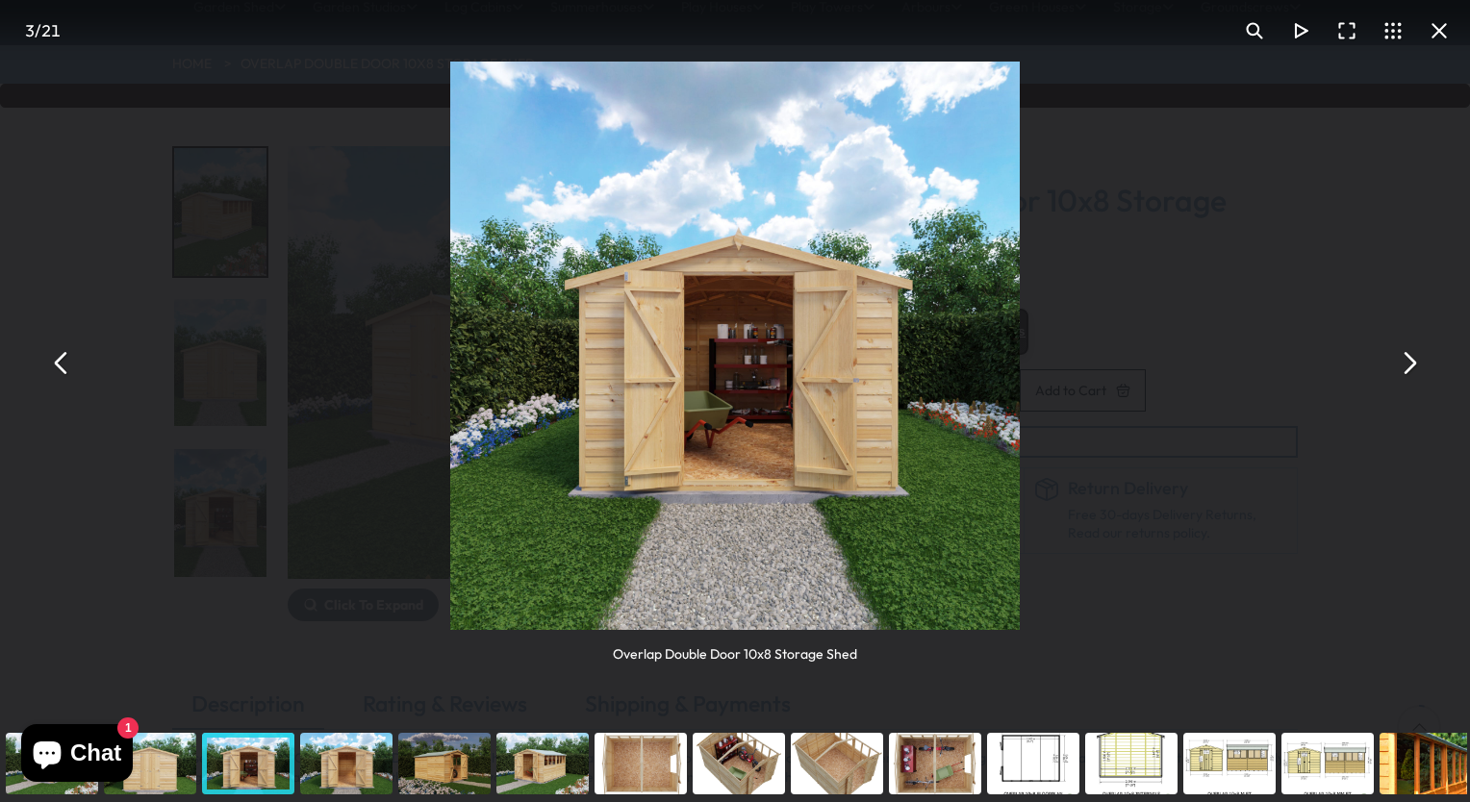
click at [1436, 23] on button "You can close this modal content with the ESC key" at bounding box center [1439, 31] width 46 height 46
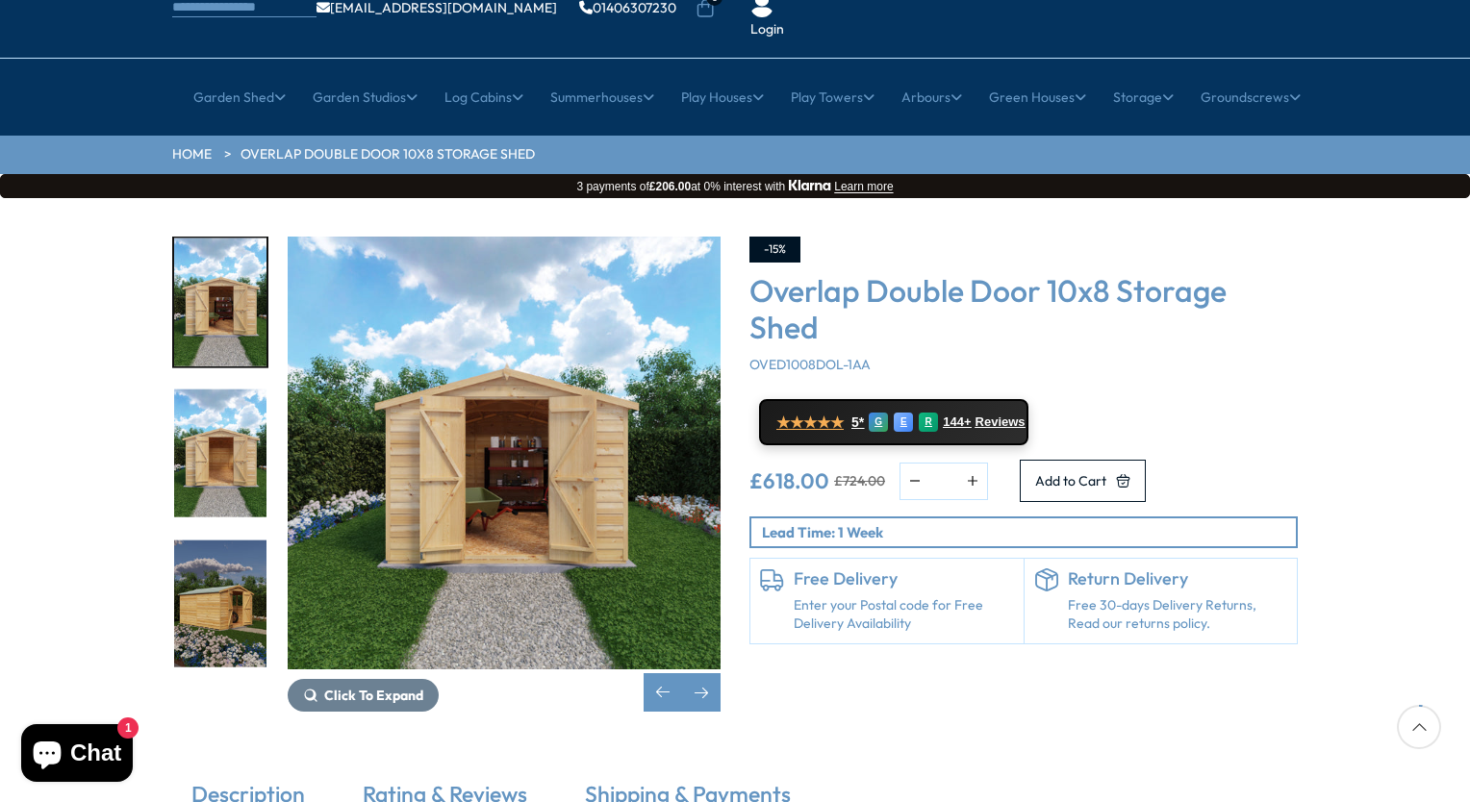
scroll to position [142, 0]
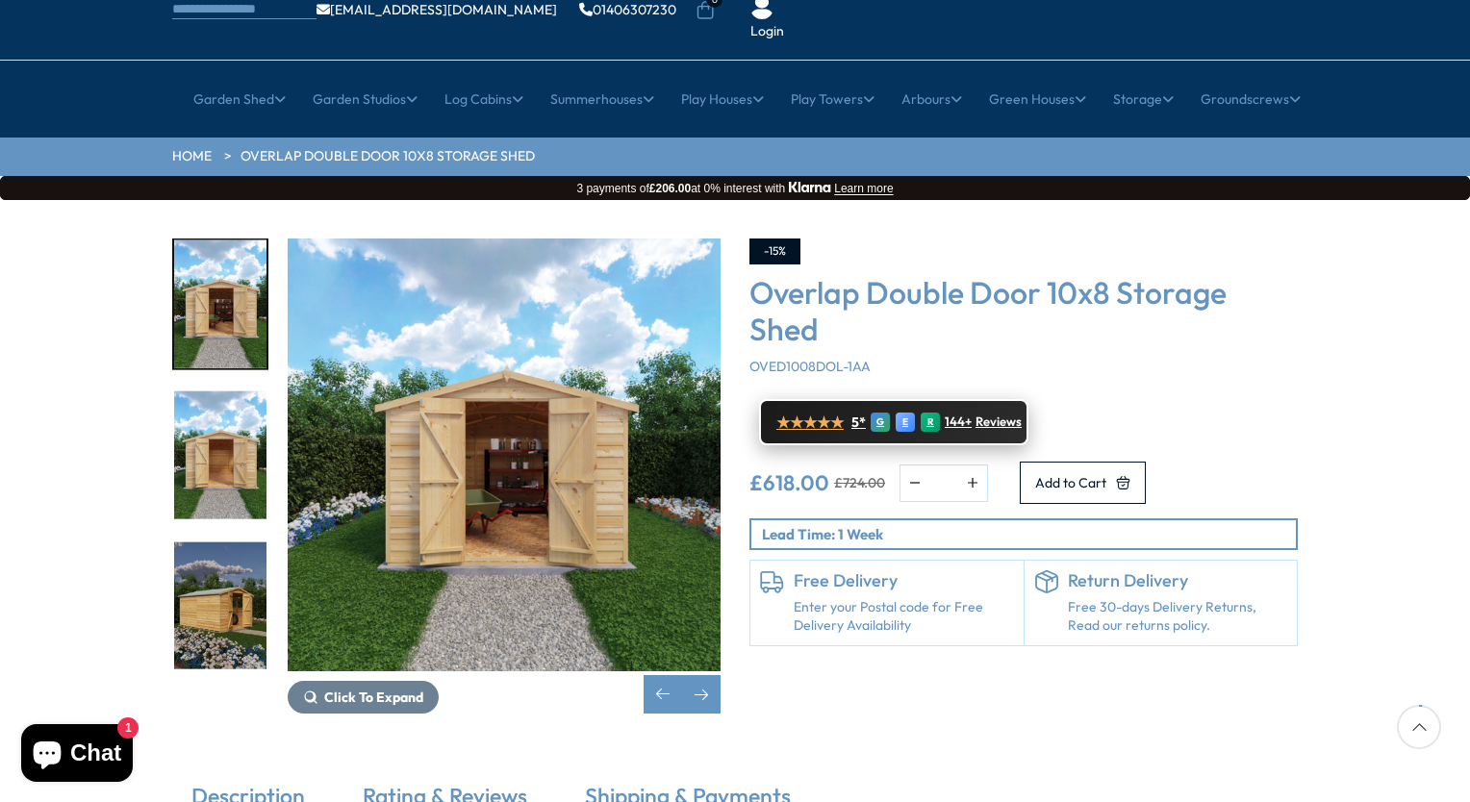
click at [811, 414] on span "★★★★★" at bounding box center [809, 423] width 67 height 18
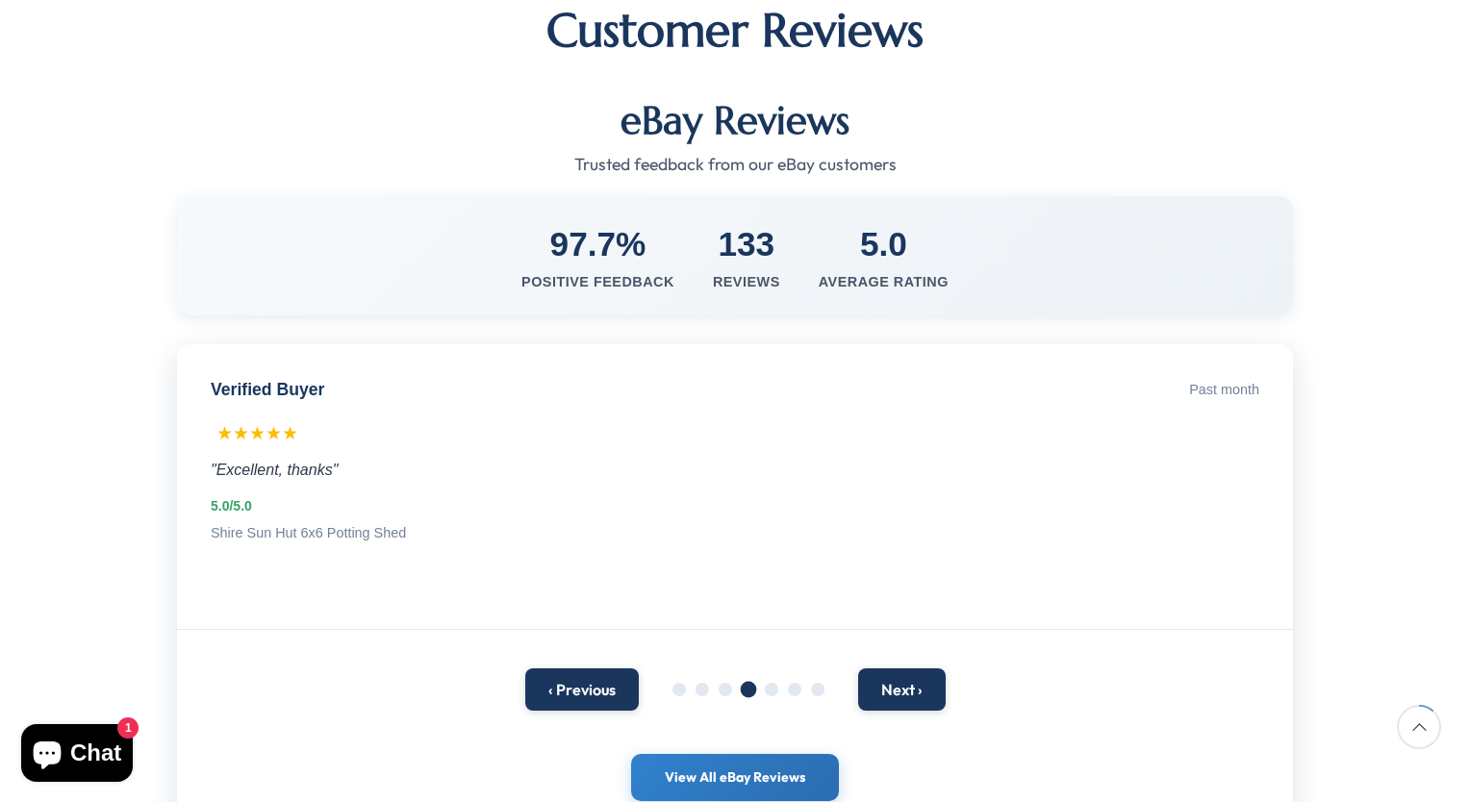
scroll to position [300, 0]
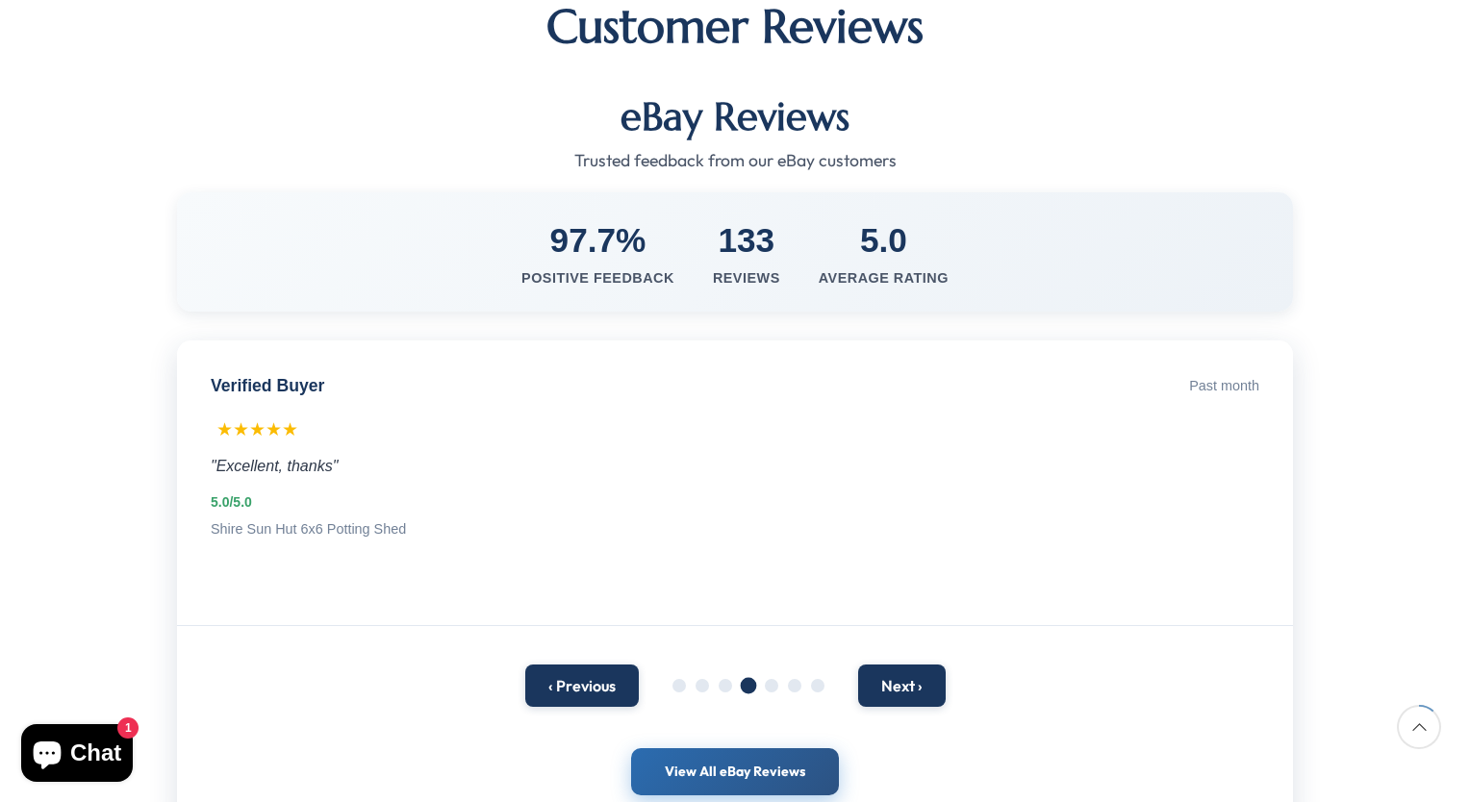
click at [752, 748] on link "View All eBay Reviews" at bounding box center [735, 772] width 208 height 48
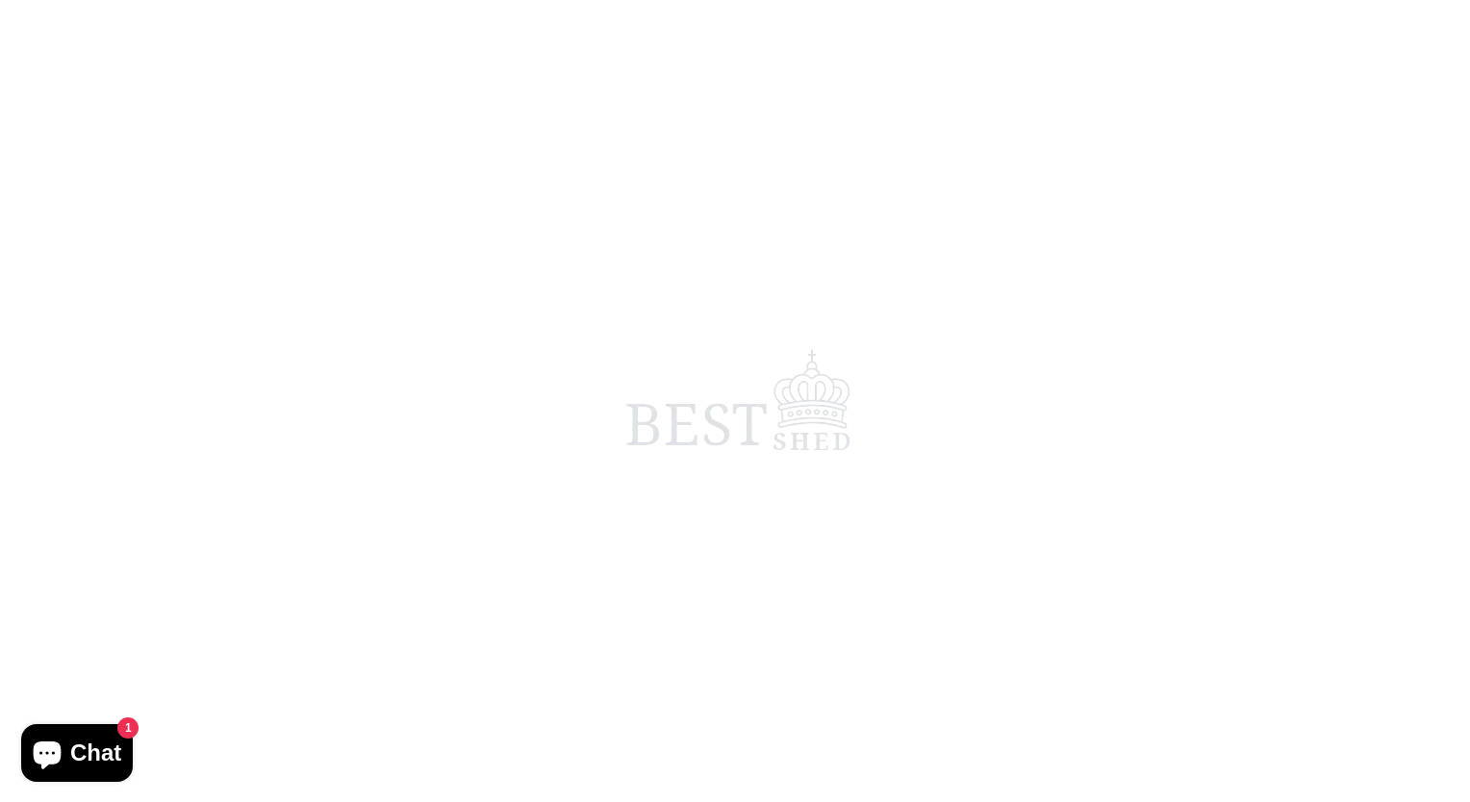
scroll to position [300, 0]
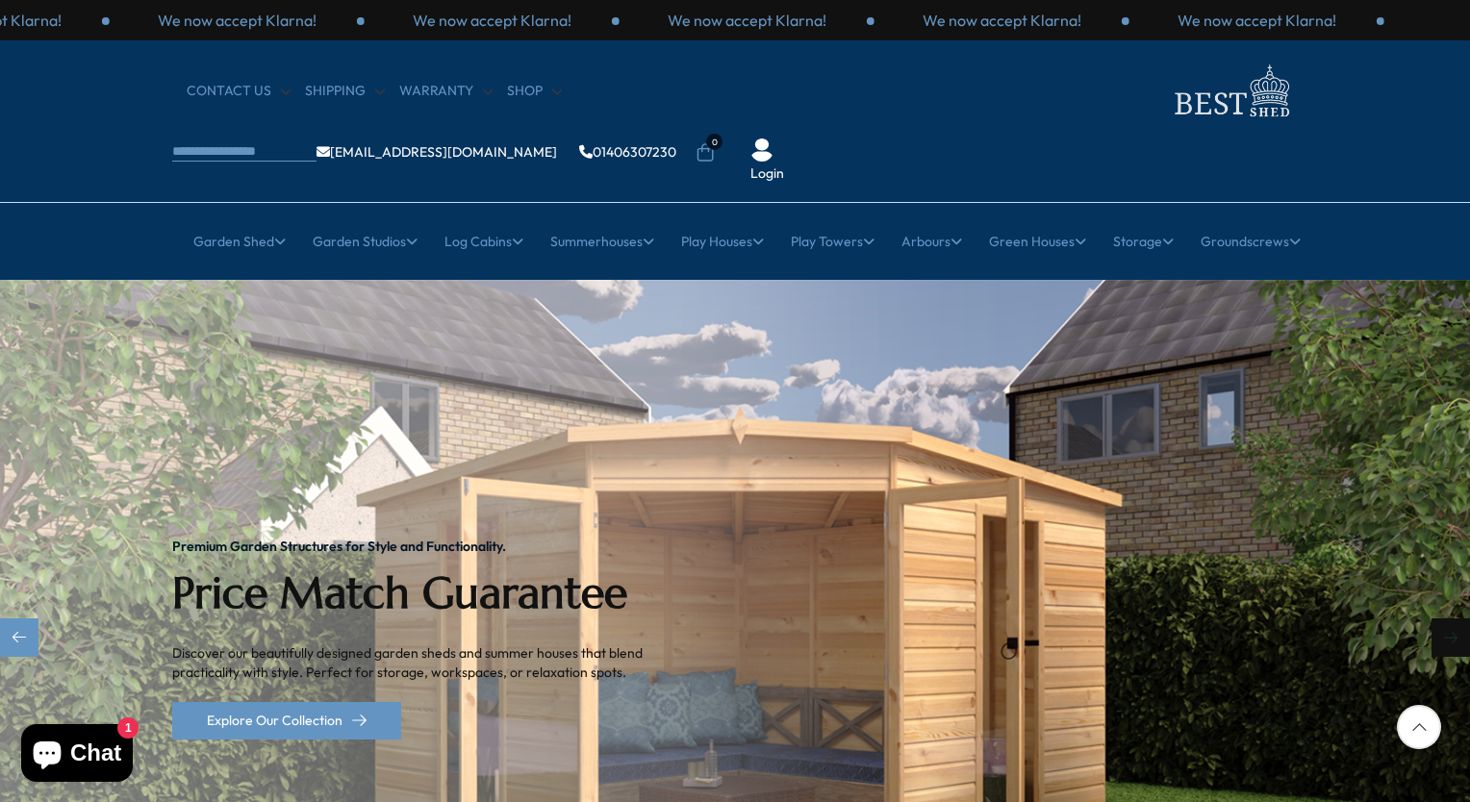
click at [1444, 618] on div "Next slide" at bounding box center [1450, 637] width 38 height 38
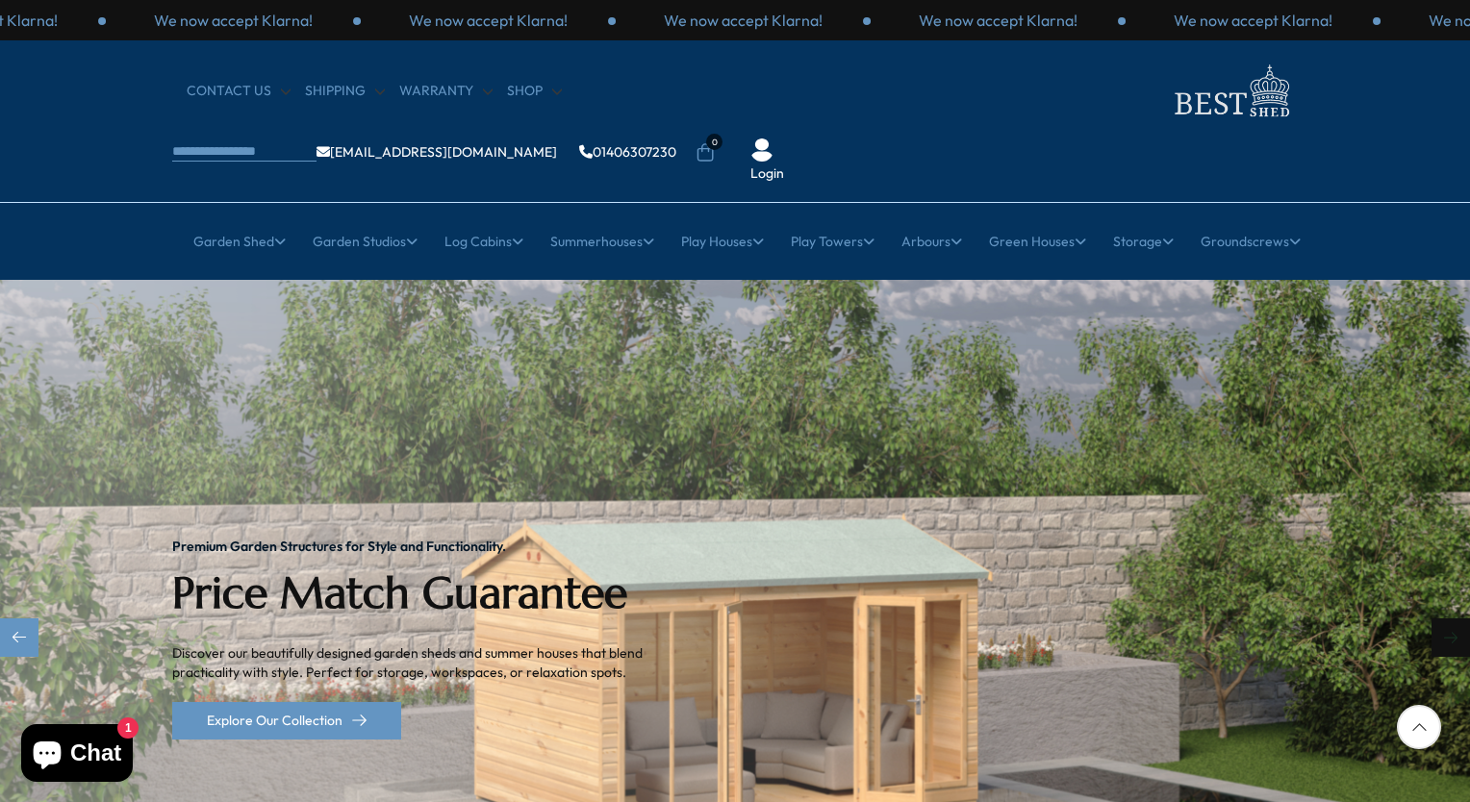
click at [1444, 618] on div "Next slide" at bounding box center [1450, 637] width 38 height 38
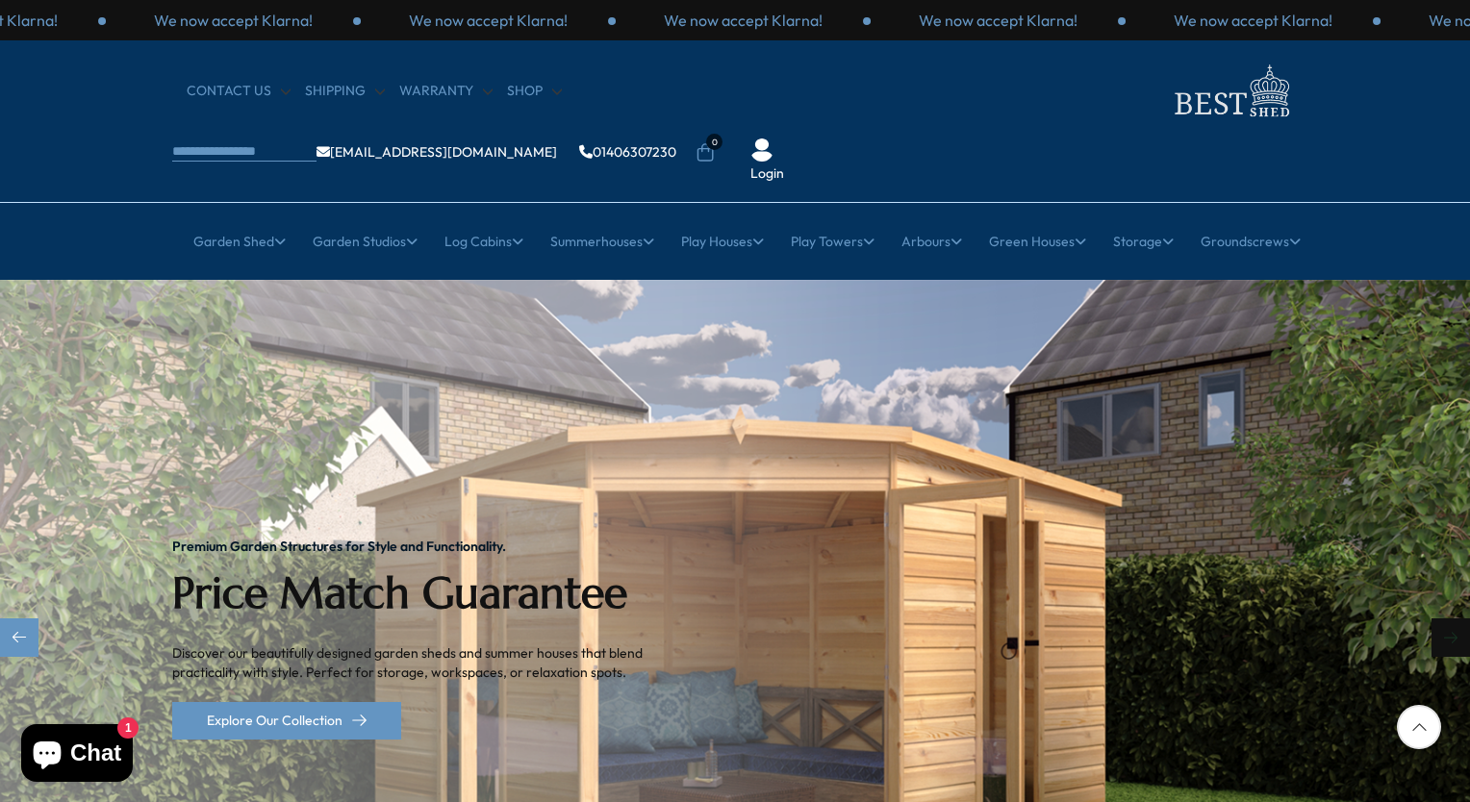
click at [1444, 618] on div "Next slide" at bounding box center [1450, 637] width 38 height 38
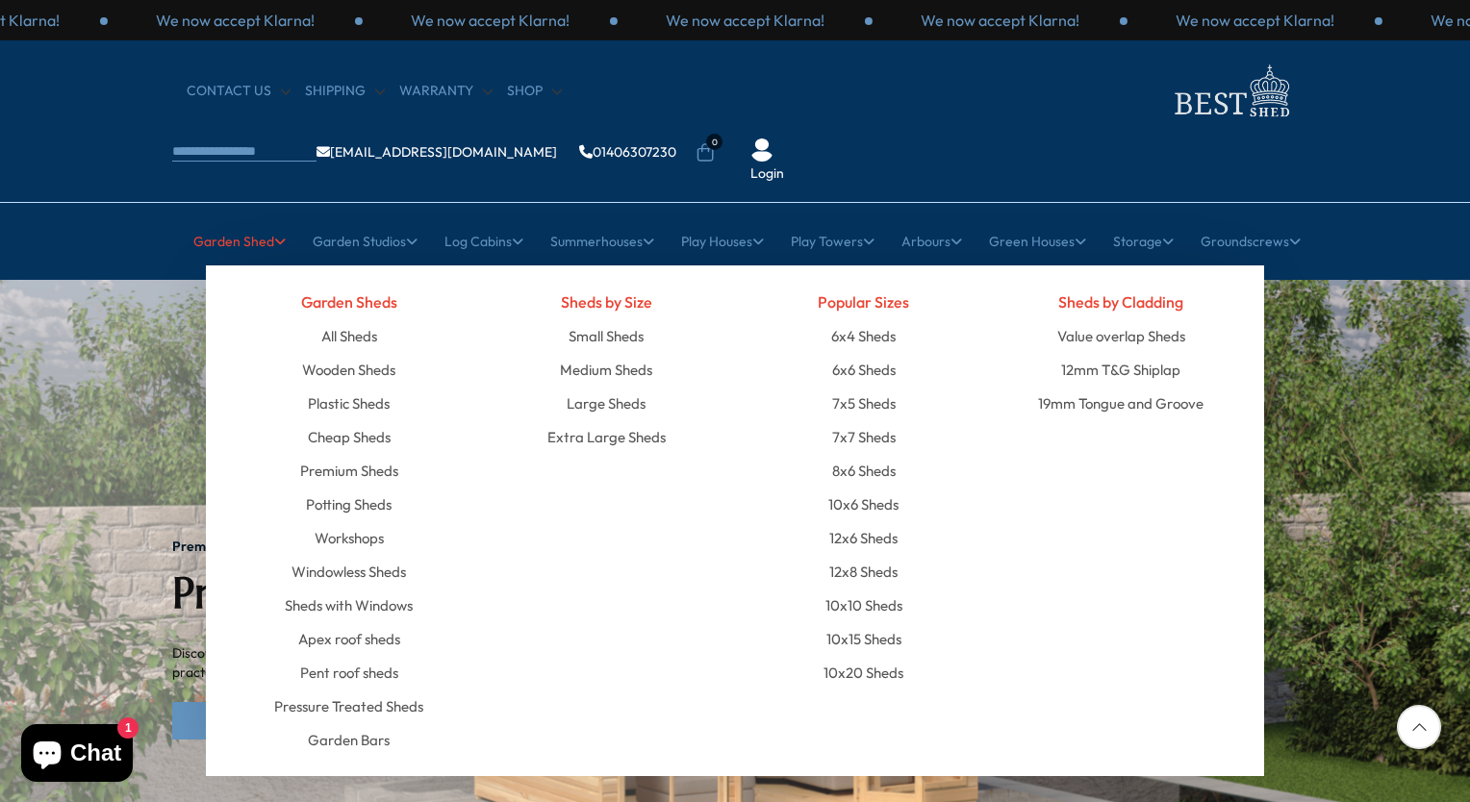
click at [246, 217] on link "Garden Shed" at bounding box center [239, 241] width 92 height 48
click at [861, 521] on link "12x6 Sheds" at bounding box center [863, 538] width 68 height 34
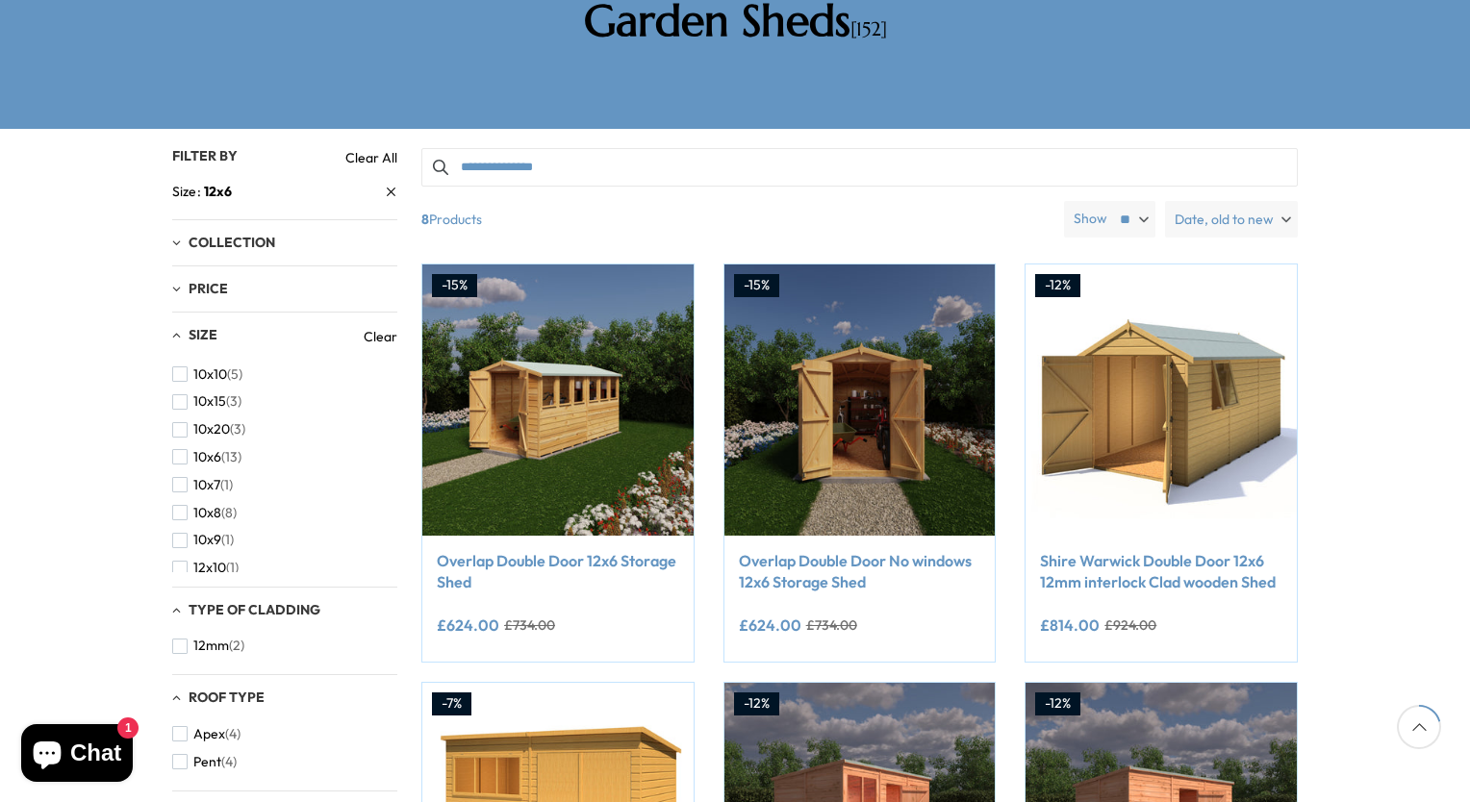
scroll to position [380, 0]
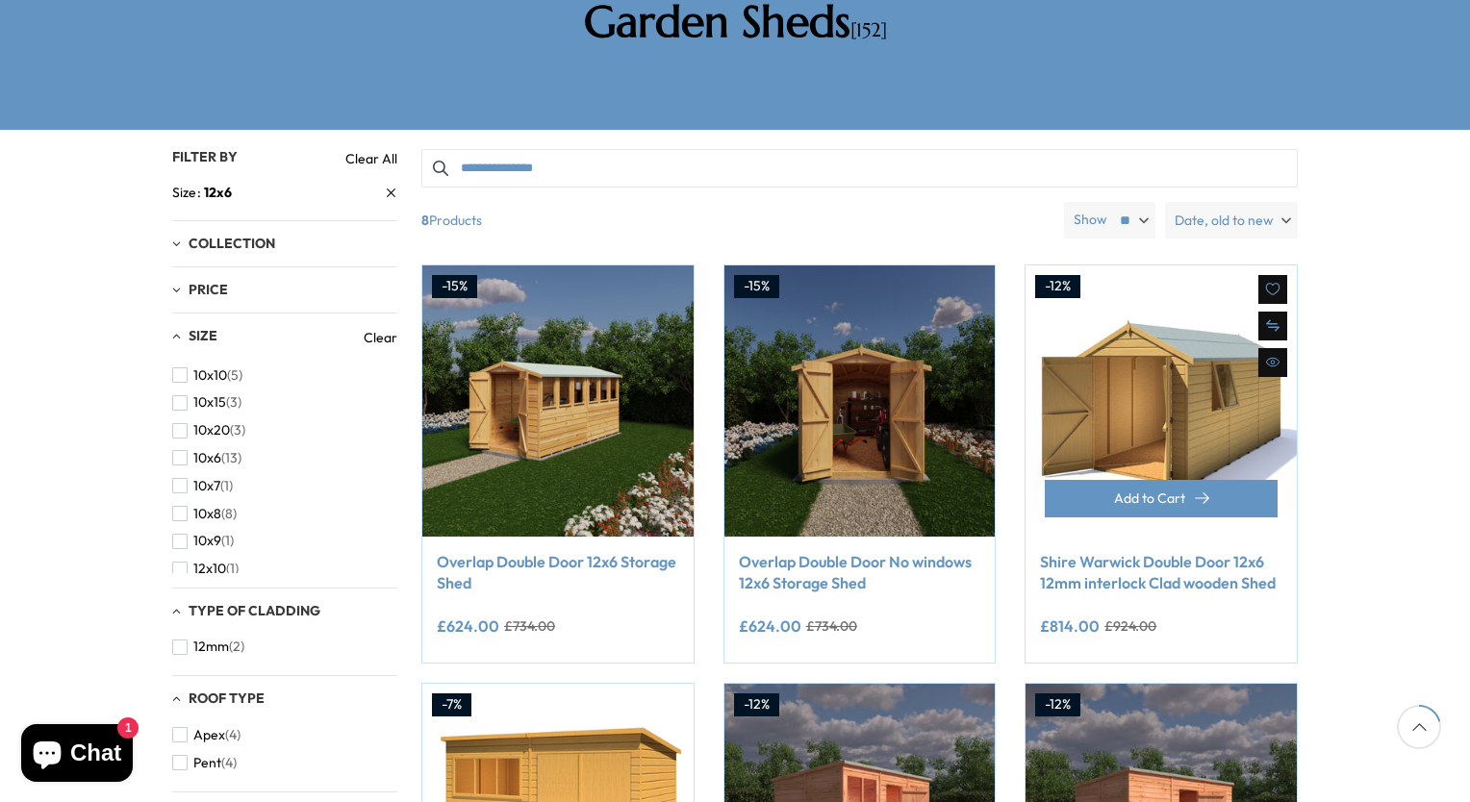
click at [1193, 480] on div "Add to Cart" at bounding box center [1160, 508] width 271 height 57
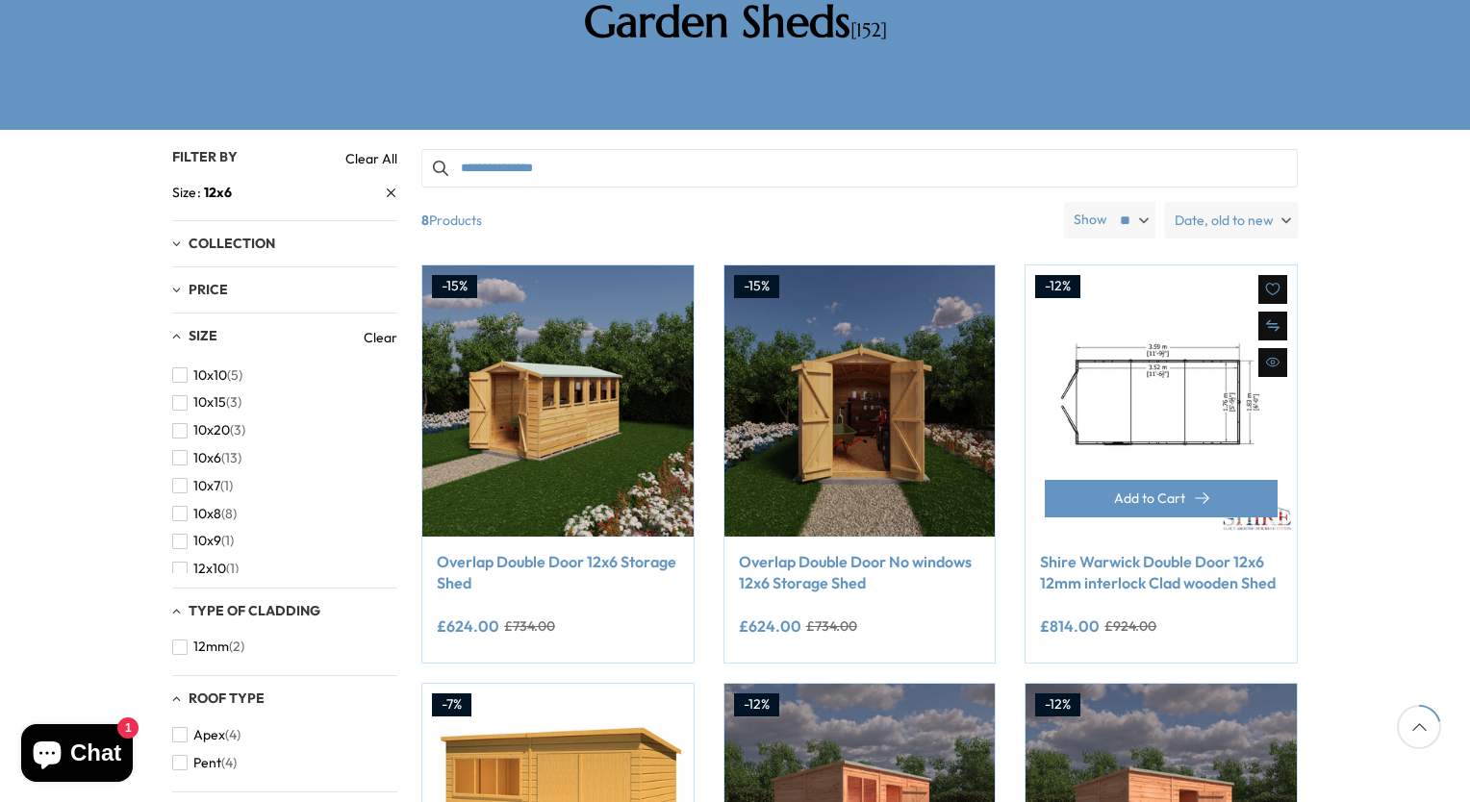
click at [1146, 366] on img at bounding box center [1160, 400] width 271 height 271
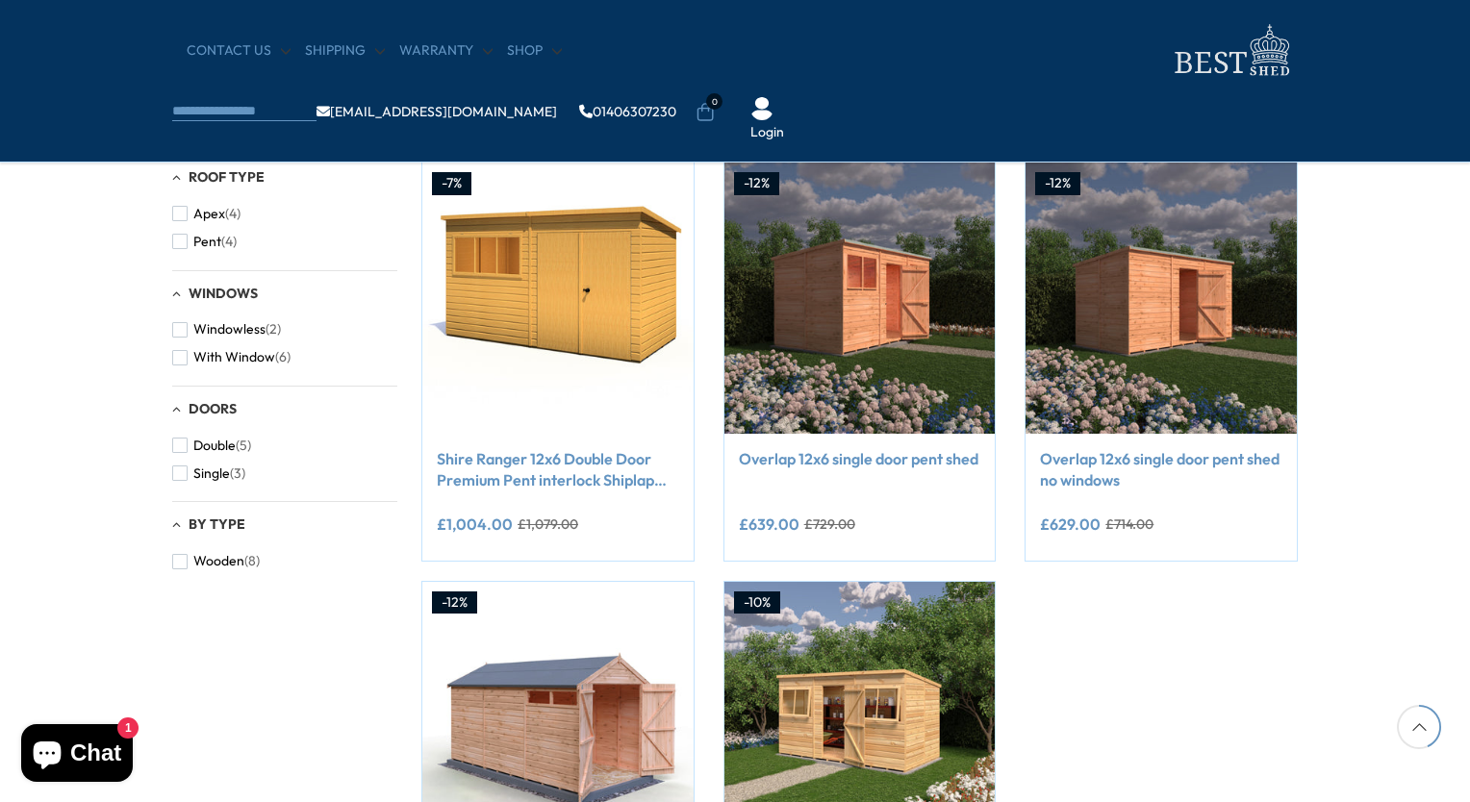
scroll to position [743, 0]
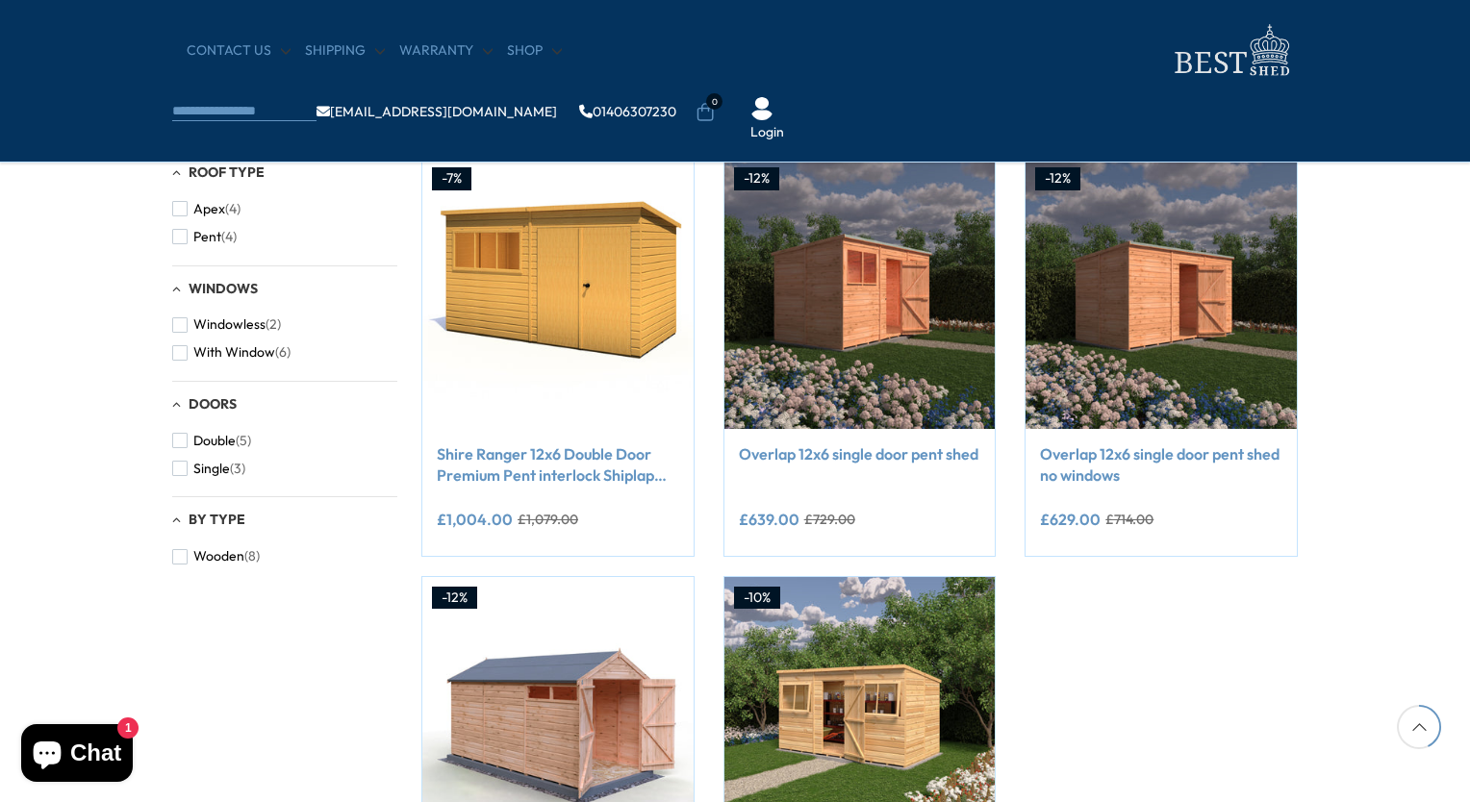
drag, startPoint x: 1146, startPoint y: 366, endPoint x: 30, endPoint y: 255, distance: 1121.3
click at [30, 255] on div "Filters 152 products viewed 8" at bounding box center [735, 316] width 1470 height 1424
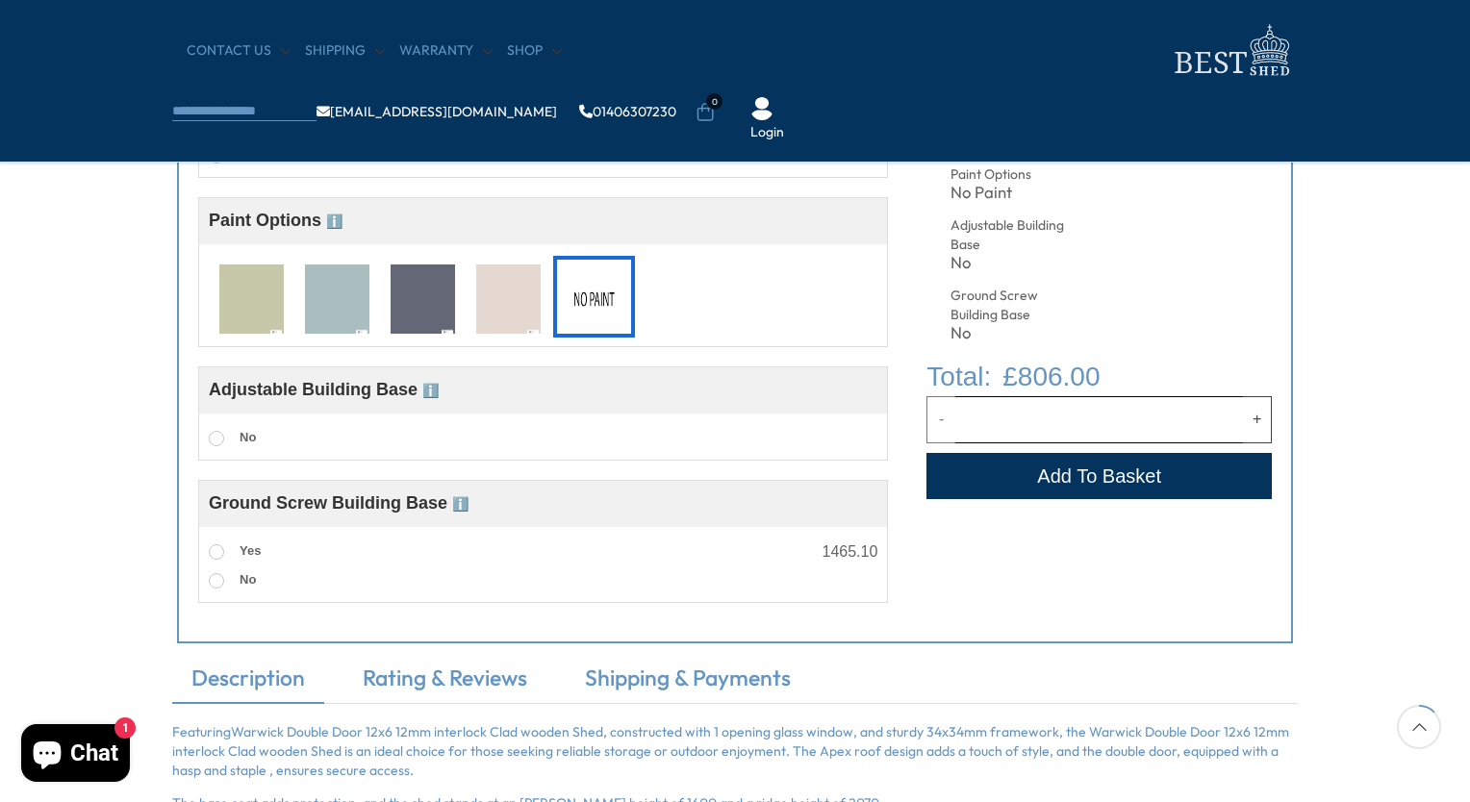
scroll to position [982, 0]
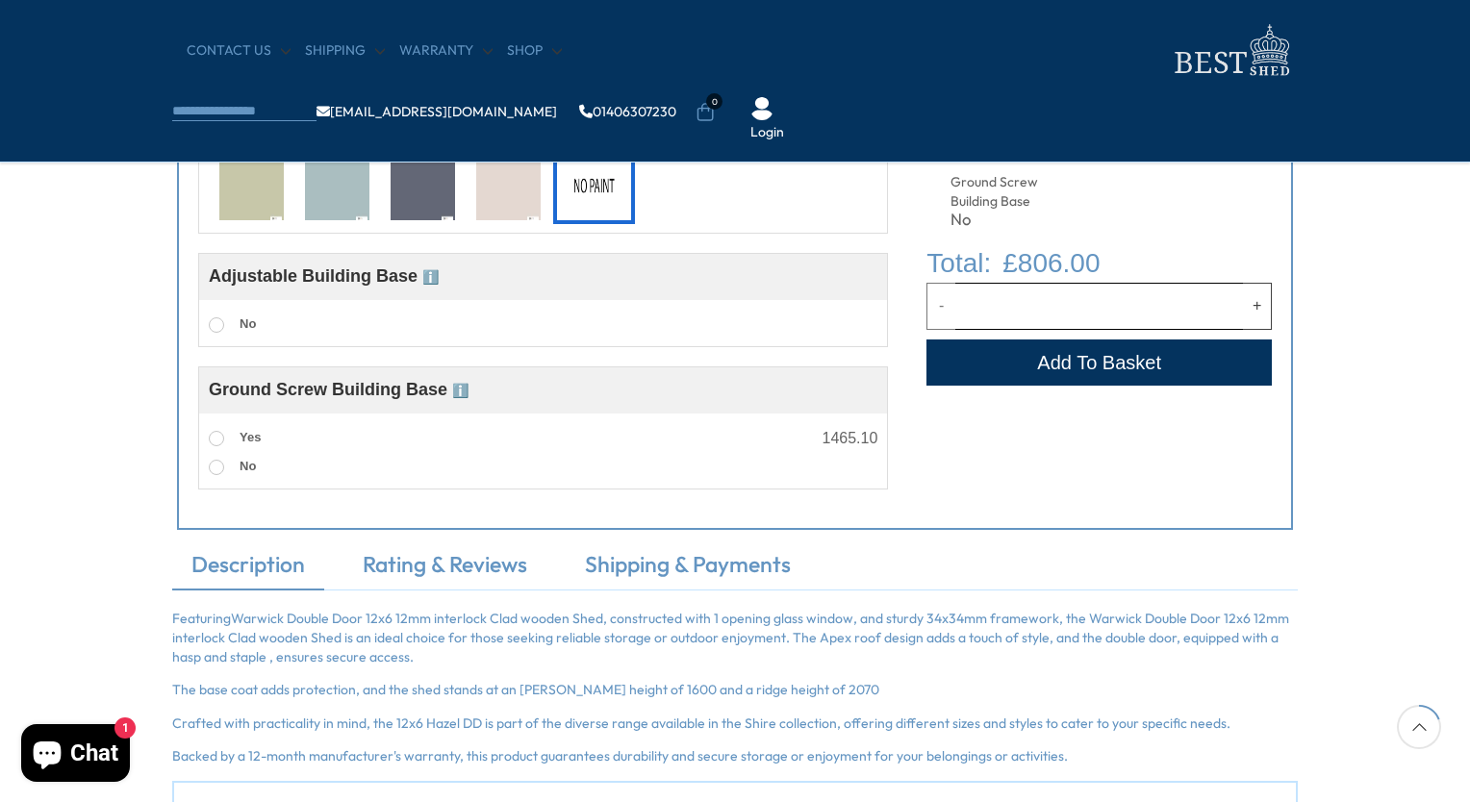
click at [431, 187] on img at bounding box center [422, 186] width 64 height 71
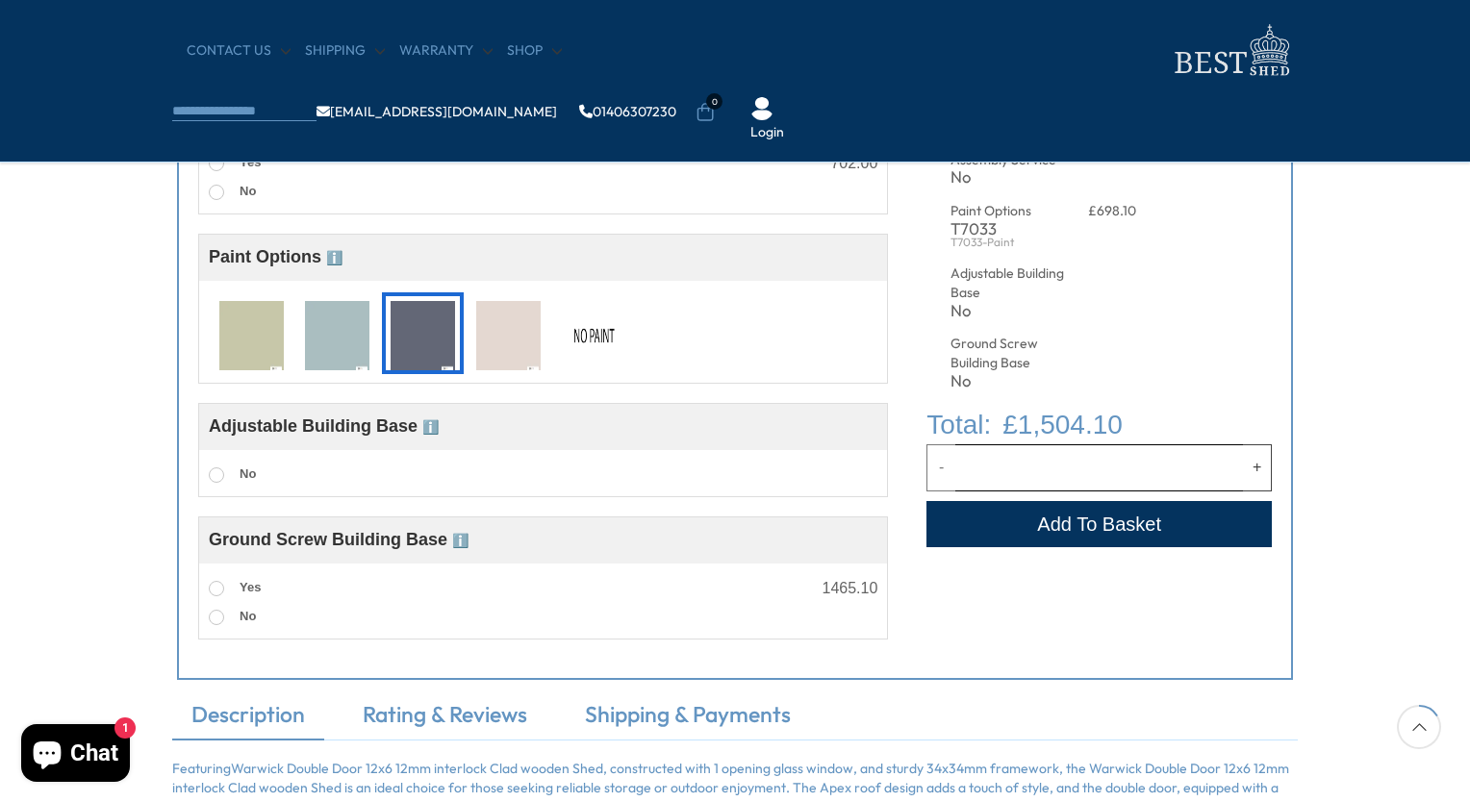
scroll to position [809, 0]
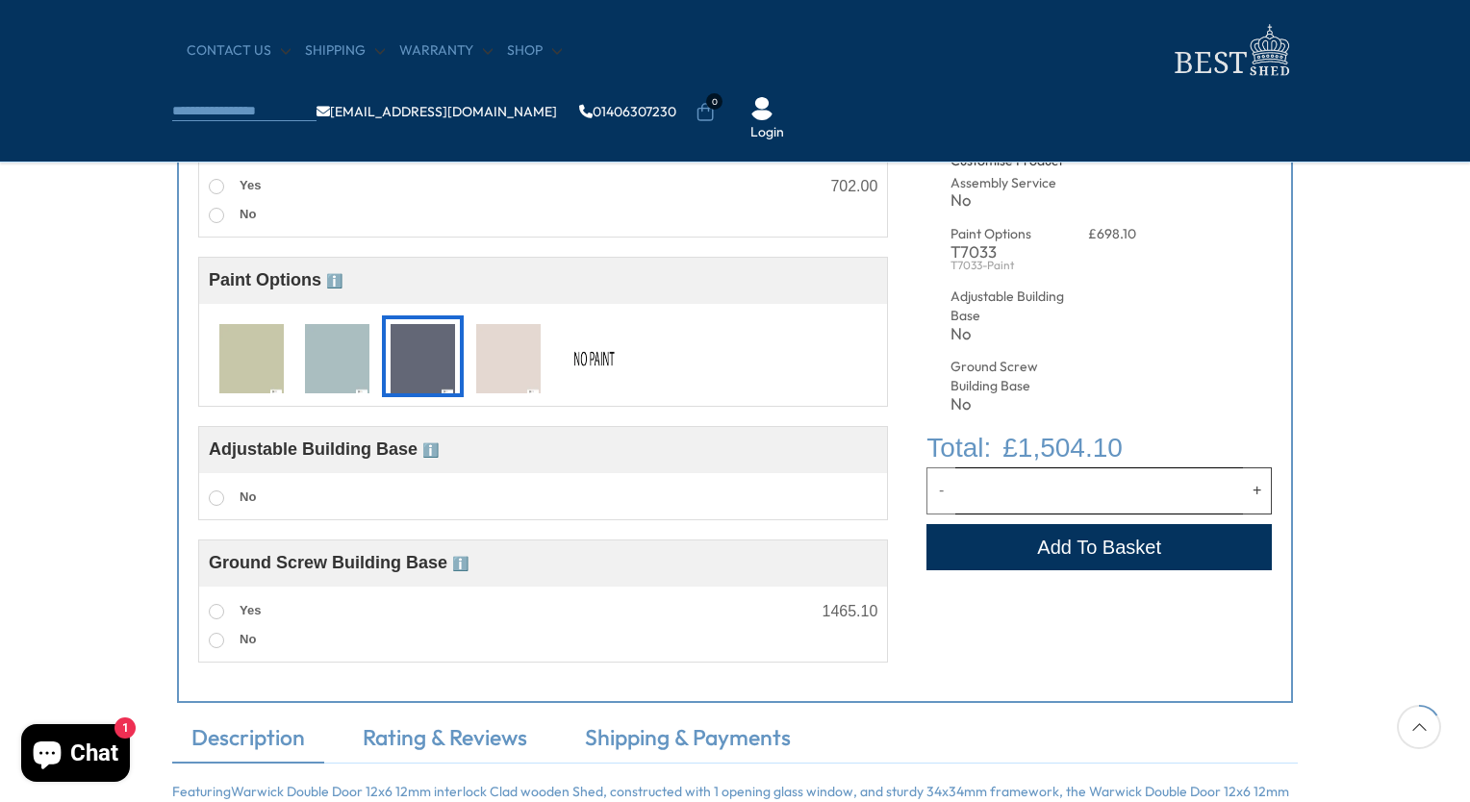
click at [591, 365] on img at bounding box center [594, 359] width 64 height 71
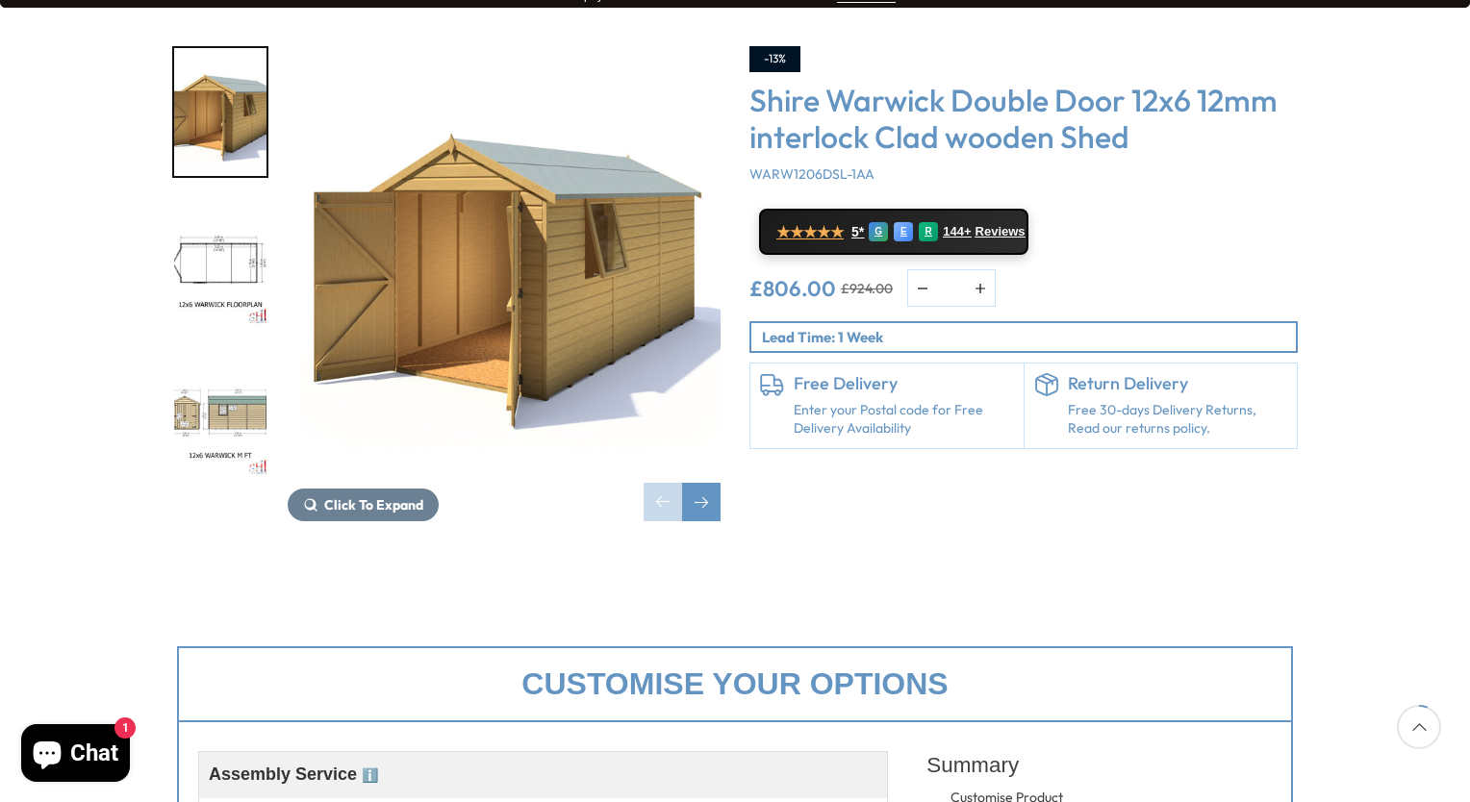
scroll to position [335, 0]
click at [235, 349] on img "3 / 11" at bounding box center [220, 413] width 92 height 128
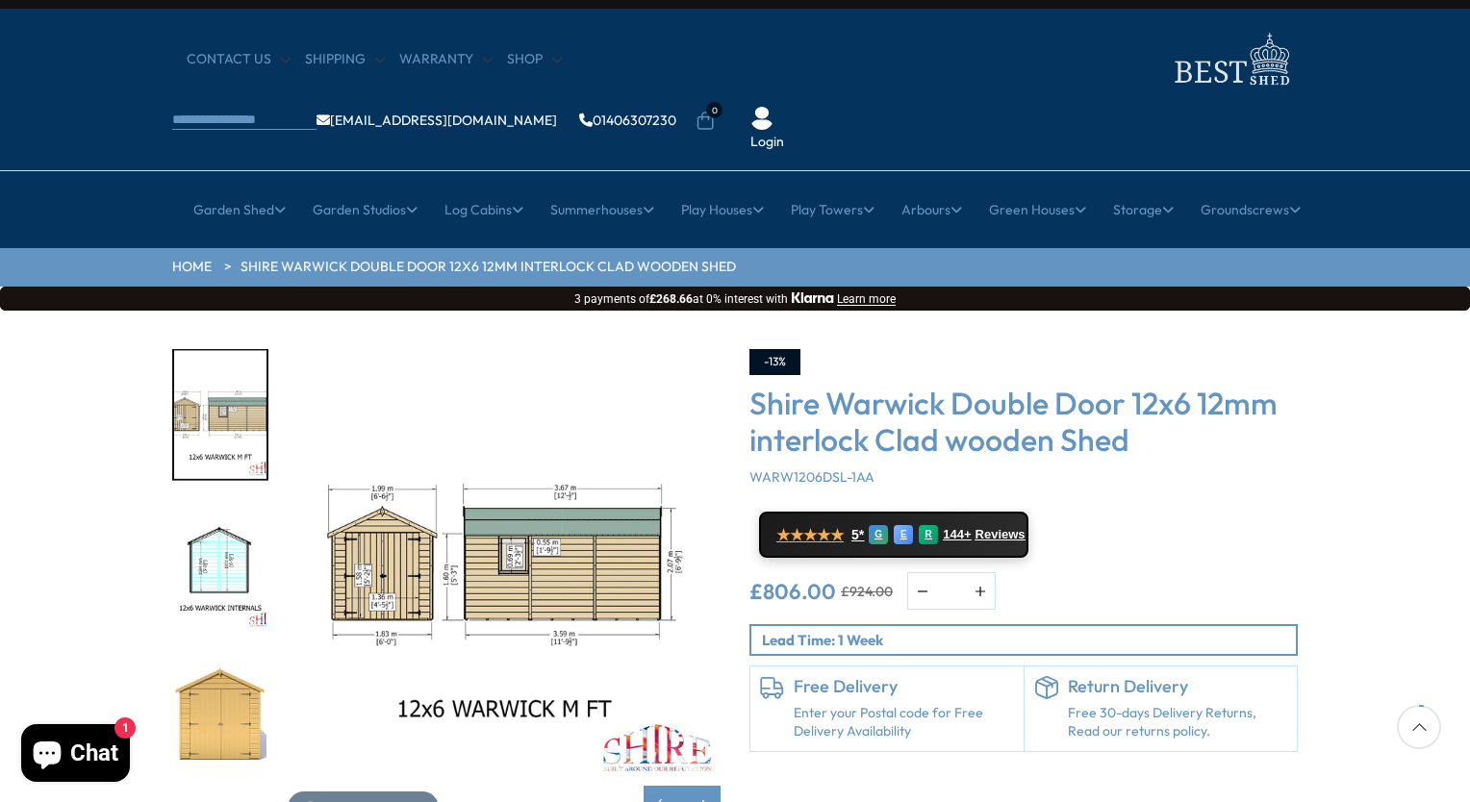
scroll to position [0, 0]
